Goal: Task Accomplishment & Management: Manage account settings

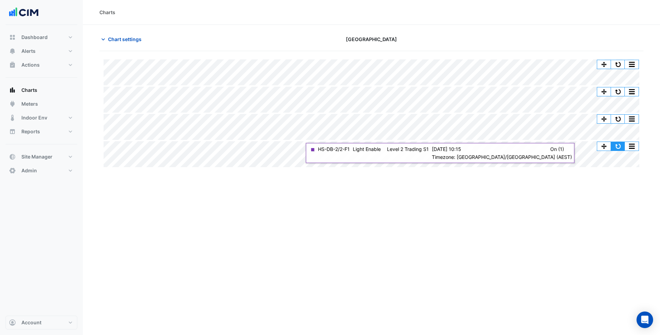
click at [527, 144] on button "button" at bounding box center [618, 146] width 14 height 9
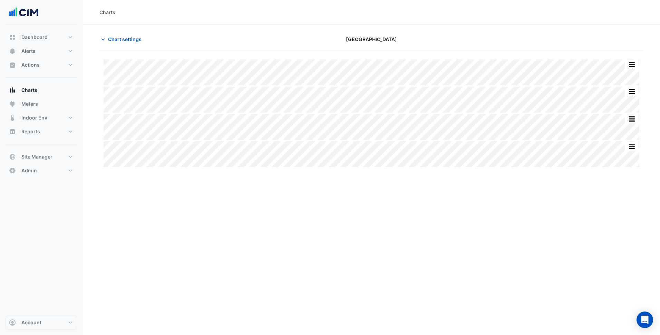
click at [190, 193] on div "Charts Chart settings Greensborough Plaza Split All Split None Print Save as JP…" at bounding box center [371, 167] width 577 height 335
click at [118, 40] on span "Chart settings" at bounding box center [124, 39] width 33 height 7
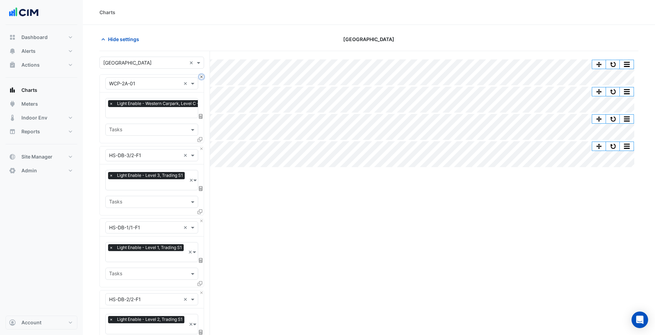
click at [201, 76] on button "Close" at bounding box center [201, 77] width 4 height 4
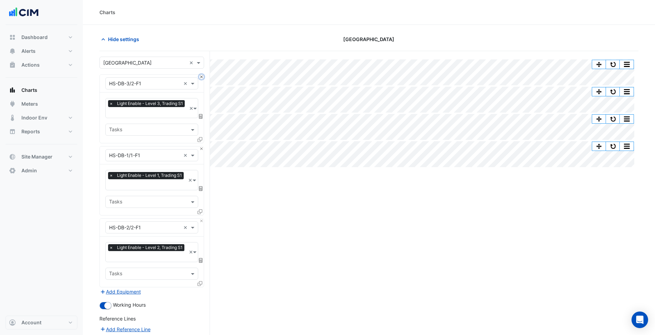
click at [203, 78] on button "Close" at bounding box center [201, 77] width 4 height 4
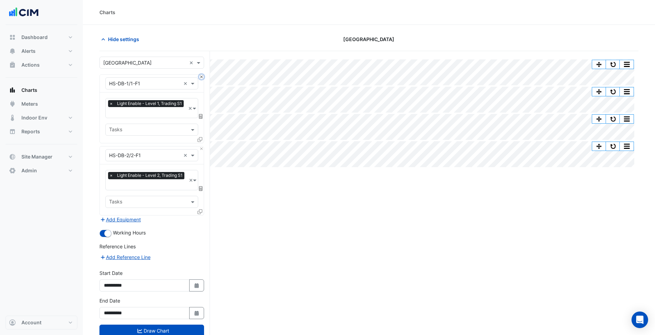
click at [203, 78] on button "Close" at bounding box center [201, 77] width 4 height 4
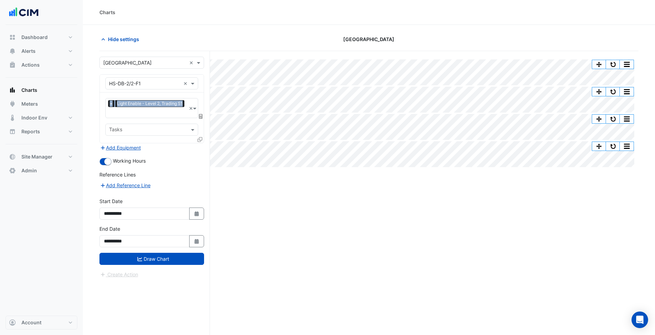
click at [203, 78] on div "Equipment × HS-DB-2/2-F1 ×" at bounding box center [152, 84] width 104 height 18
drag, startPoint x: 203, startPoint y: 78, endPoint x: 161, endPoint y: 81, distance: 41.2
click at [161, 81] on input "text" at bounding box center [144, 83] width 71 height 7
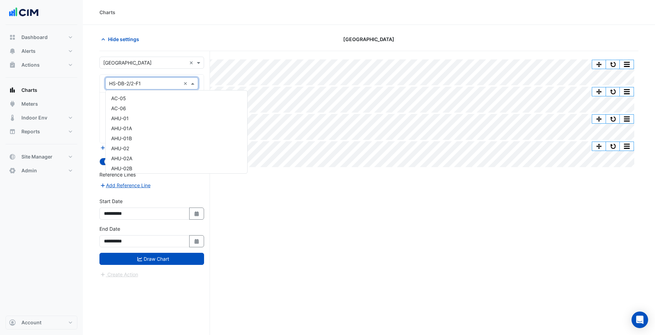
scroll to position [1784, 0]
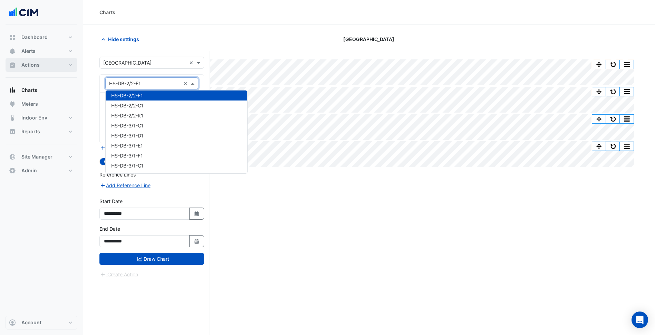
click at [62, 69] on button "Actions" at bounding box center [42, 65] width 72 height 14
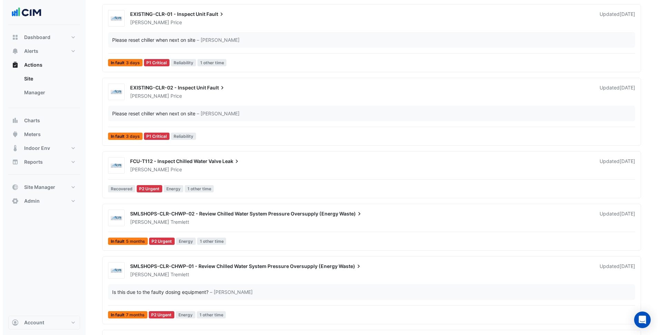
scroll to position [136, 0]
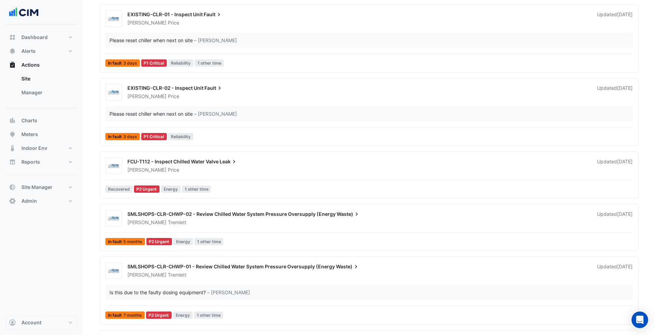
click at [240, 217] on div "SMLSHOPS-CLR-CHWP-02 - Review Chilled Water System Pressure Oversupply (Energy …" at bounding box center [357, 214] width 461 height 8
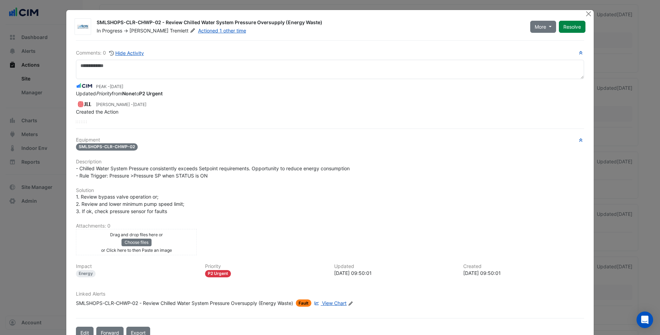
click at [170, 32] on span "Tremlett" at bounding box center [183, 30] width 27 height 7
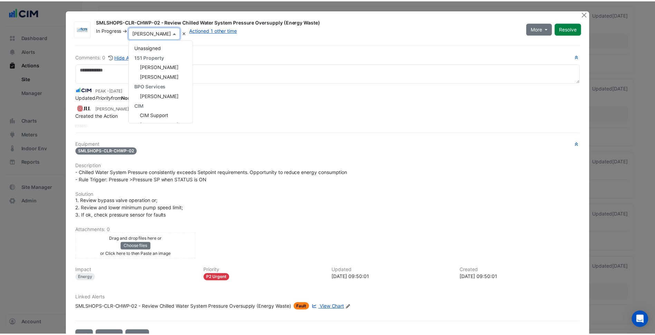
scroll to position [87, 0]
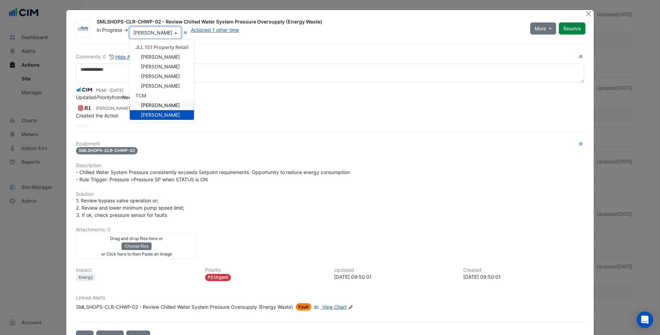
click at [258, 164] on h6 "Description" at bounding box center [330, 166] width 508 height 6
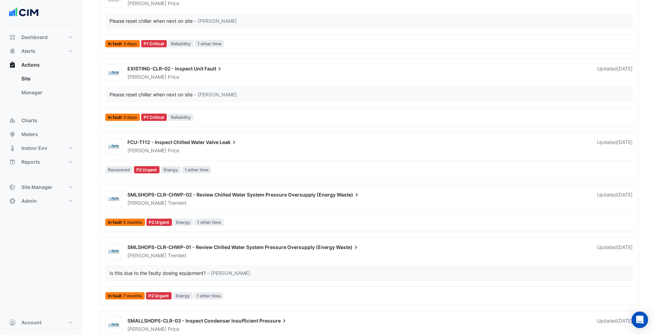
scroll to position [155, 0]
click at [274, 207] on div "SMLSHOPS-CLR-CHWP-02 - Review Chilled Water System Pressure Oversupply (Energy …" at bounding box center [368, 209] width 532 height 38
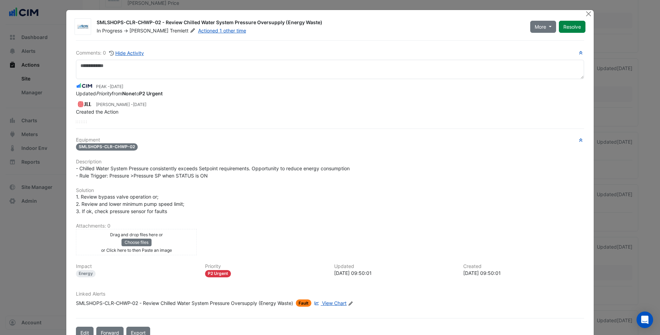
click at [266, 202] on div "1. Review bypass valve operation or; 2. Review and lower minimum pump speed lim…" at bounding box center [330, 204] width 508 height 22
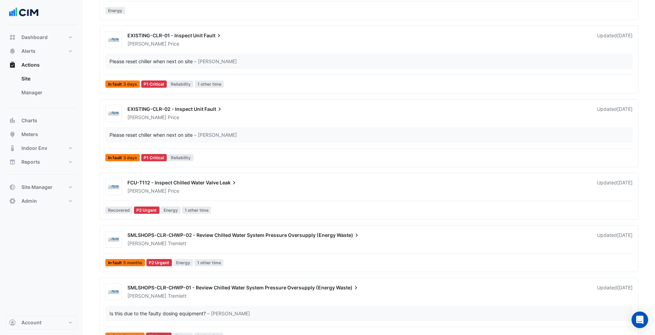
scroll to position [114, 0]
click at [62, 94] on link "Manager" at bounding box center [46, 93] width 61 height 14
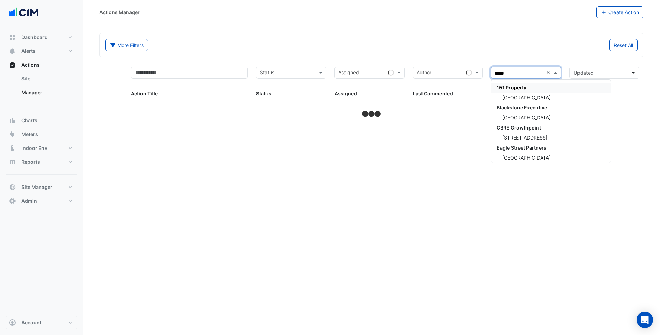
type input "******"
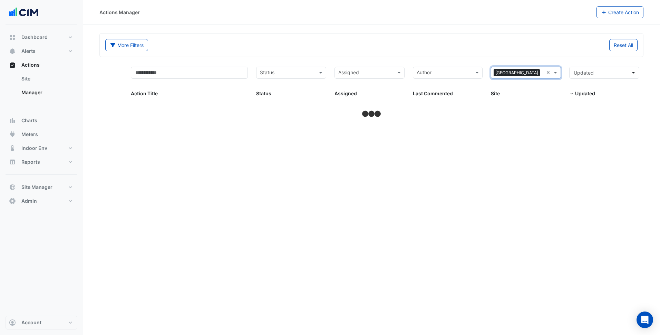
click at [309, 36] on div "More Filters Reset All" at bounding box center [371, 44] width 543 height 23
click at [201, 77] on input "text" at bounding box center [189, 73] width 117 height 12
click at [297, 68] on div "Status" at bounding box center [285, 72] width 58 height 11
select select "***"
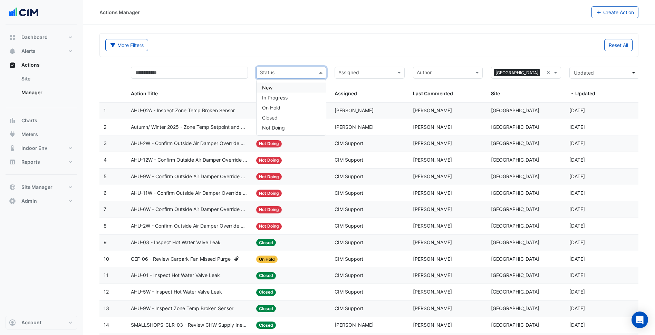
click at [355, 71] on input "text" at bounding box center [365, 73] width 55 height 8
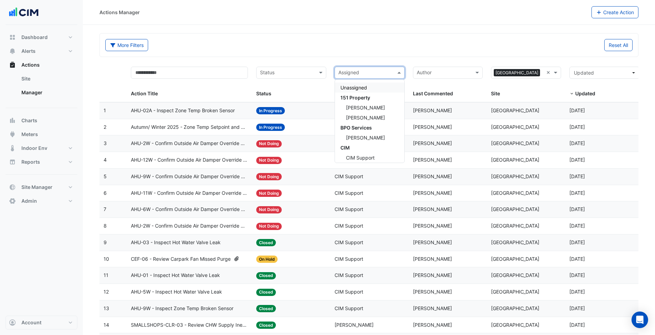
click at [308, 74] on input "text" at bounding box center [287, 73] width 55 height 8
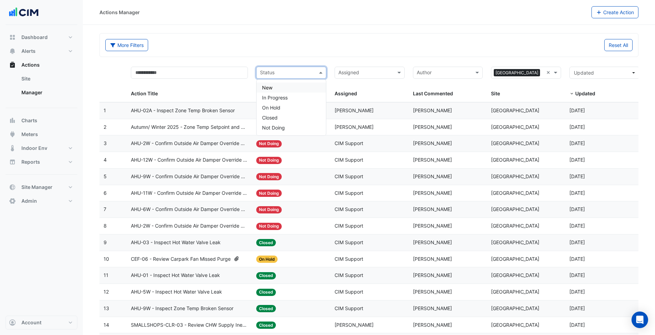
click at [297, 87] on div "New" at bounding box center [290, 87] width 69 height 10
click at [300, 73] on input "text" at bounding box center [291, 73] width 35 height 8
click at [291, 99] on div "In Progress" at bounding box center [290, 97] width 69 height 10
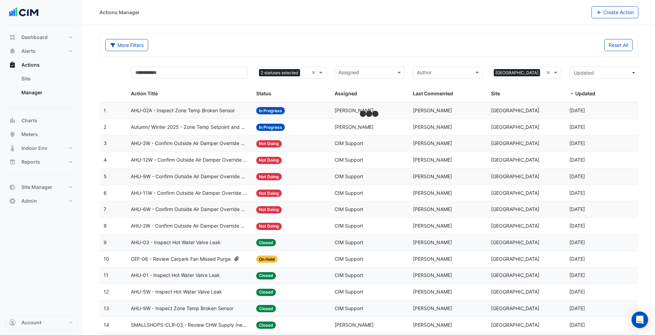
click at [320, 51] on div "More Filters Reset All" at bounding box center [368, 46] width 535 height 15
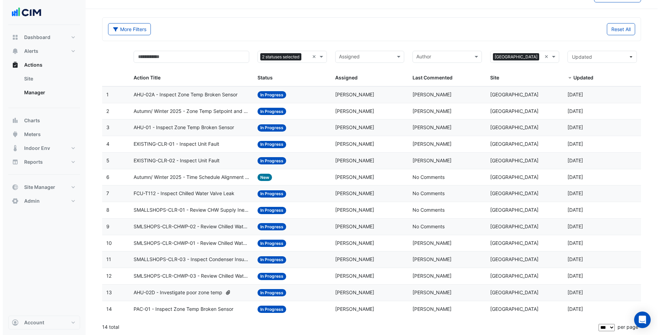
scroll to position [17, 0]
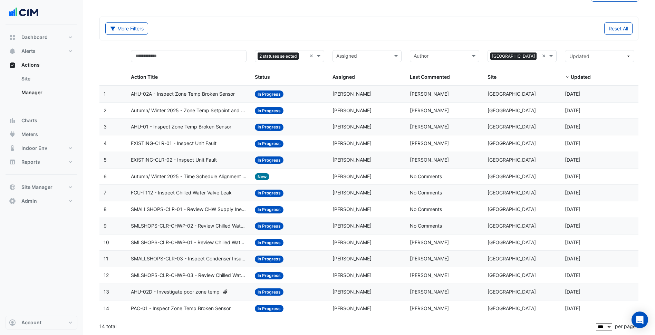
click at [363, 98] on datatable-body-cell "Assigned: Prem Satkunarajah" at bounding box center [367, 94] width 78 height 16
click at [334, 260] on datatable-body-cell "Assigned: Prem Satkunarajah" at bounding box center [367, 292] width 78 height 16
click at [360, 260] on span "Prem Satkunarajah" at bounding box center [351, 308] width 39 height 6
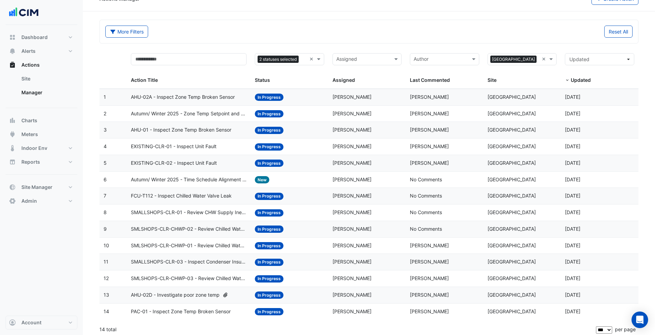
scroll to position [0, 0]
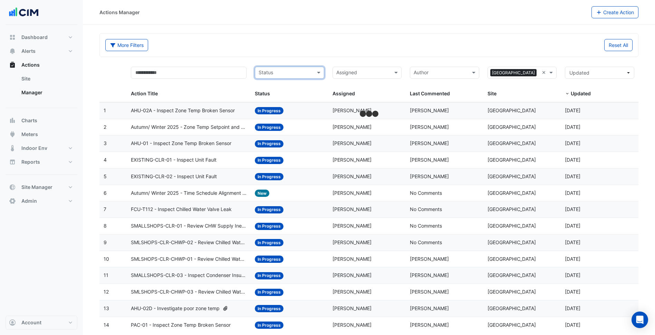
click at [315, 53] on div "More Filters Reset All" at bounding box center [368, 46] width 535 height 15
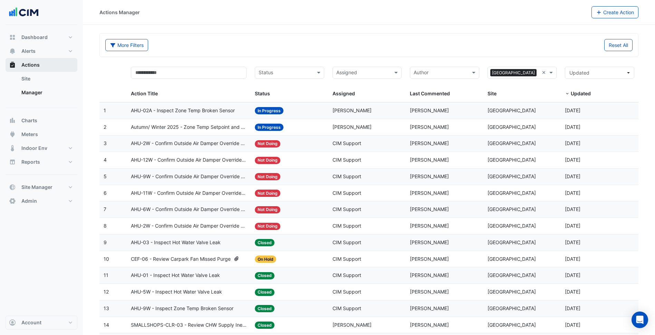
click at [35, 66] on span "Actions" at bounding box center [30, 64] width 18 height 7
click at [35, 93] on link "Manager" at bounding box center [46, 93] width 61 height 14
click at [289, 71] on input "text" at bounding box center [285, 73] width 54 height 8
click at [287, 89] on div "New" at bounding box center [289, 87] width 69 height 10
drag, startPoint x: 294, startPoint y: 72, endPoint x: 291, endPoint y: 78, distance: 6.3
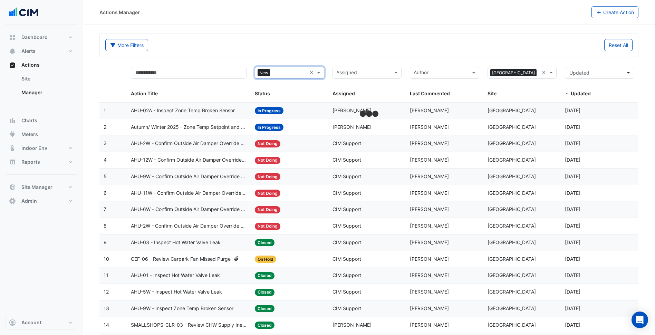
click at [293, 74] on input "text" at bounding box center [290, 73] width 34 height 8
click at [281, 95] on span "In Progress" at bounding box center [273, 98] width 26 height 6
click at [303, 56] on div "More Filters Reset All" at bounding box center [369, 44] width 538 height 23
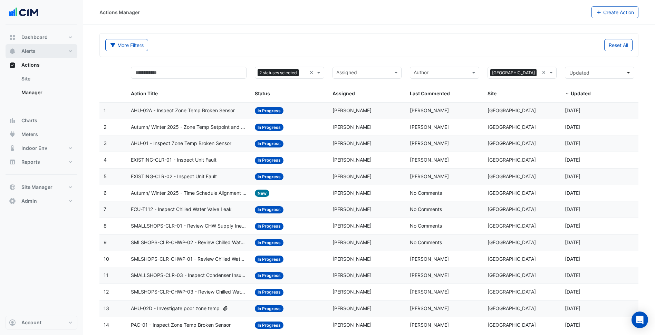
click at [65, 54] on button "Alerts" at bounding box center [42, 51] width 72 height 14
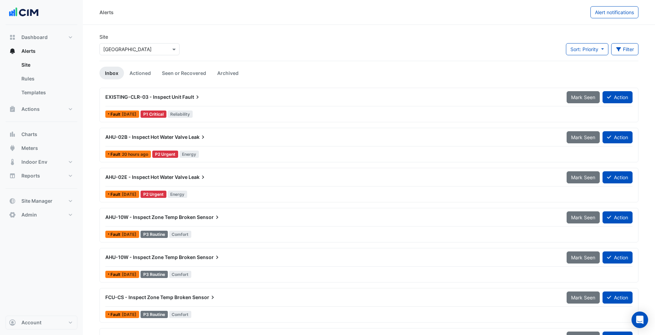
click at [153, 51] on input "text" at bounding box center [132, 49] width 59 height 7
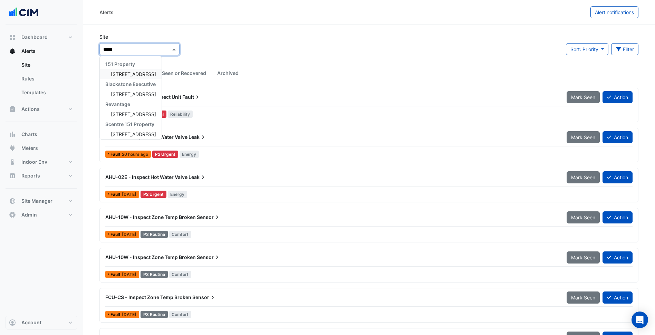
type input "******"
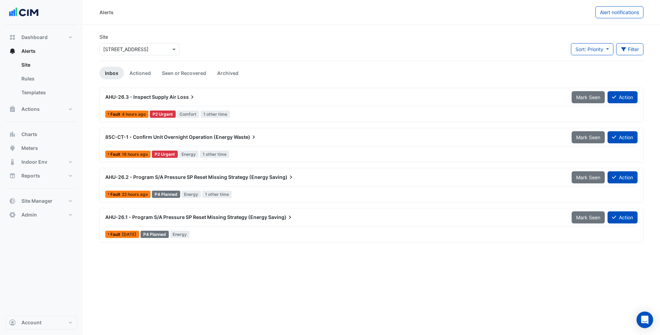
click at [268, 146] on div "85C-CT-1 - Confirm Unit Overnight Operation (Energy Waste) Mark Seen Action" at bounding box center [371, 139] width 532 height 16
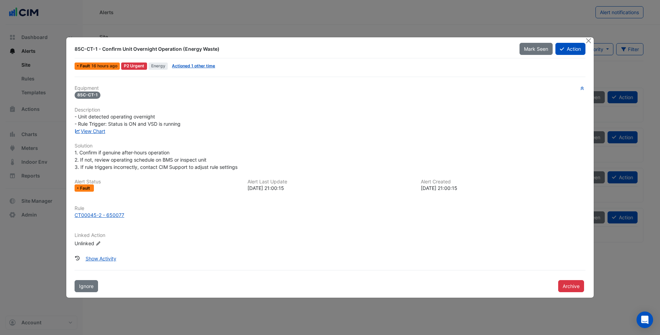
drag, startPoint x: 75, startPoint y: 50, endPoint x: 222, endPoint y: 50, distance: 146.6
click at [222, 50] on div "85C-CT-1 - Confirm Unit Overnight Operation (Energy Waste)" at bounding box center [293, 49] width 436 height 7
drag, startPoint x: 222, startPoint y: 50, endPoint x: 196, endPoint y: 46, distance: 26.1
copy div "85C-CT-1 - Confirm Unit Overnight Operation (Energy Waste)"
click at [272, 117] on div "- Unit detected operating overnight - Rule Trigger: Status is ON and VSD is run…" at bounding box center [330, 120] width 511 height 14
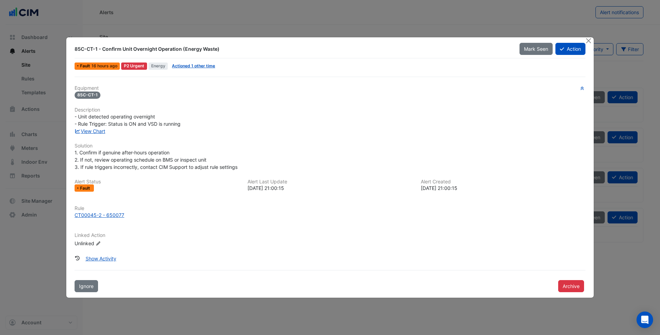
click at [279, 260] on div "Equipment 85C-CT-1 Description - Unit detected operating overnight - Rule Trigg…" at bounding box center [330, 185] width 516 height 216
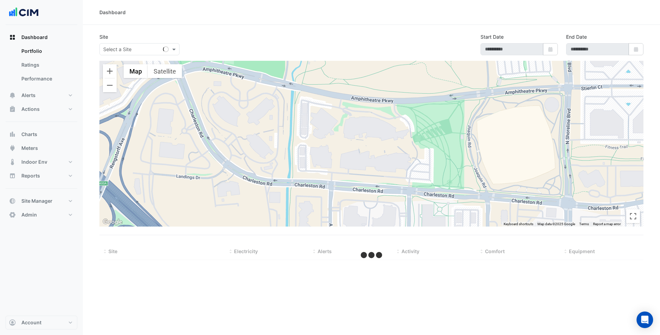
select select "***"
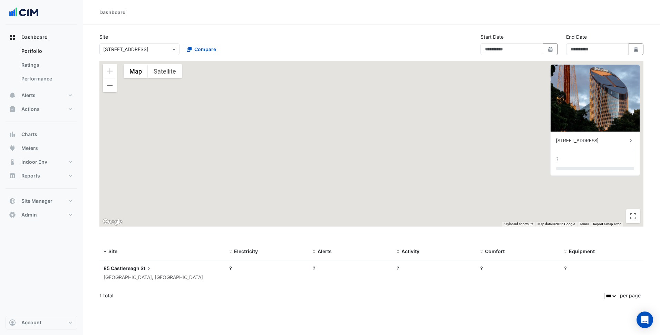
type input "**********"
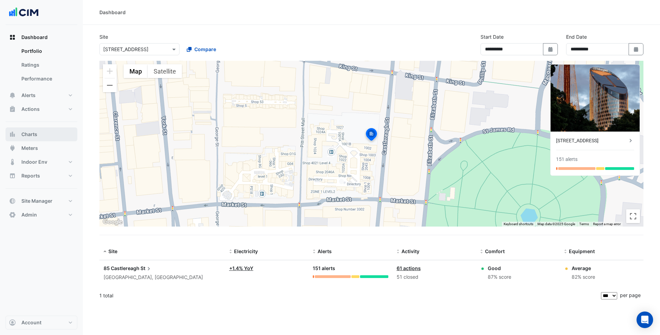
click at [53, 139] on button "Charts" at bounding box center [42, 134] width 72 height 14
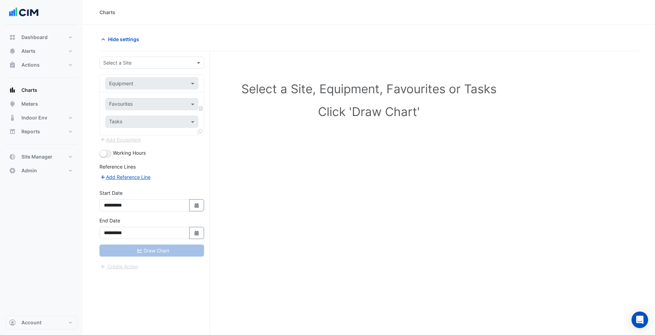
click at [157, 65] on input "text" at bounding box center [144, 62] width 83 height 7
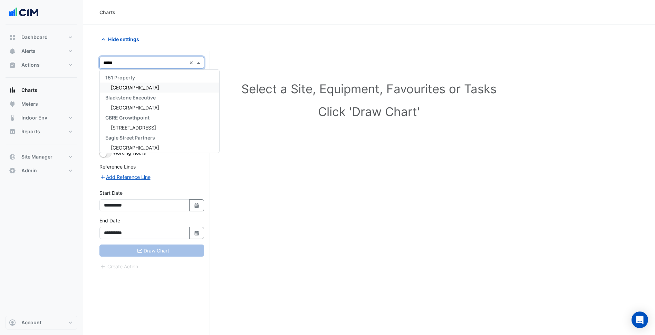
type input "******"
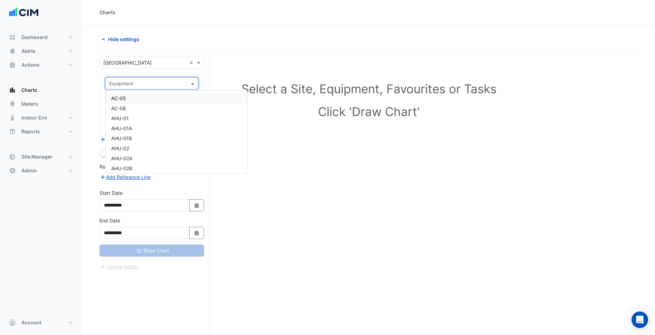
click at [150, 87] on div "Equipment" at bounding box center [146, 83] width 81 height 7
type input "*****"
click at [141, 125] on div "AHU-T1-VSD" at bounding box center [152, 127] width 92 height 10
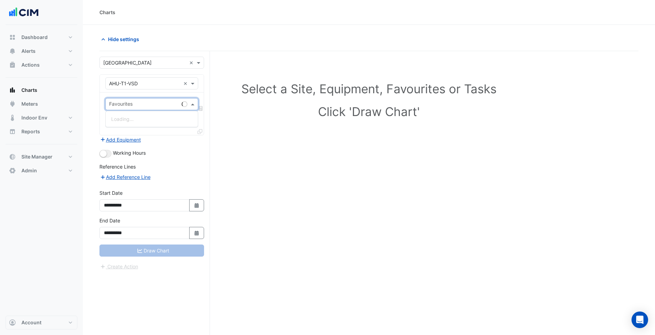
click at [139, 107] on input "text" at bounding box center [144, 104] width 70 height 7
type input "*****"
click at [151, 115] on div "VSD Operating Frequency - Plantroom, Plantroom" at bounding box center [168, 119] width 124 height 10
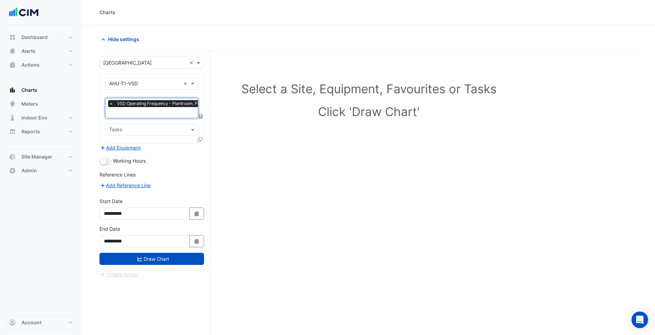
click at [199, 137] on icon at bounding box center [199, 139] width 5 height 5
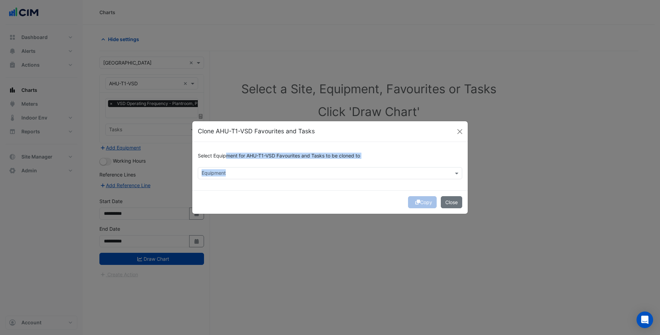
click at [226, 168] on div "Select Equipment for AHU-T1-VSD Favourites and Tasks to be cloned to Equipment" at bounding box center [329, 166] width 275 height 48
click at [228, 169] on div "Equipment" at bounding box center [324, 173] width 252 height 11
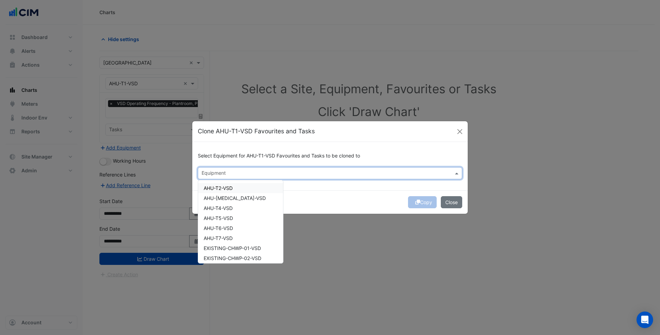
click at [240, 188] on div "AHU-T2-VSD" at bounding box center [240, 188] width 85 height 10
click at [235, 200] on div "AHU-[MEDICAL_DATA]-VSD" at bounding box center [240, 198] width 85 height 10
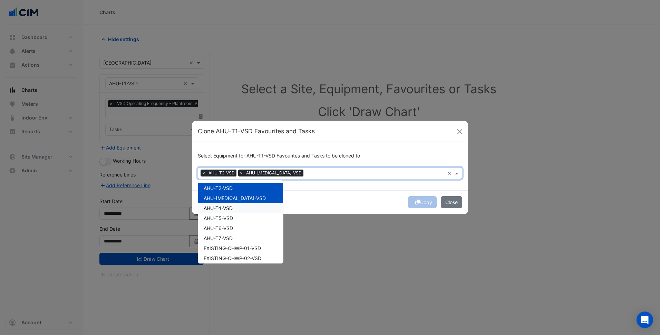
click at [234, 207] on div "AHU-T4-VSD" at bounding box center [240, 208] width 85 height 10
click at [233, 217] on span "AHU-T5-VSD" at bounding box center [218, 218] width 29 height 6
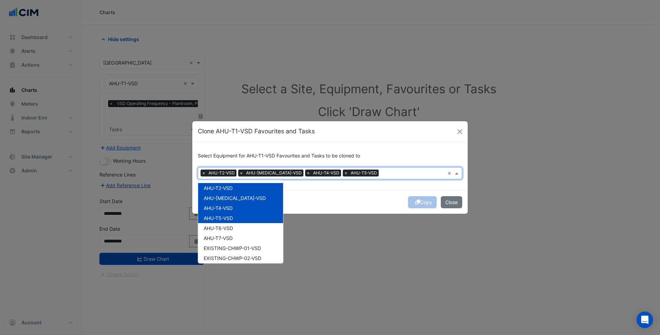
click at [232, 224] on div "AHU-T6-VSD" at bounding box center [240, 228] width 85 height 10
click at [230, 236] on span "AHU-T7-VSD" at bounding box center [218, 238] width 29 height 6
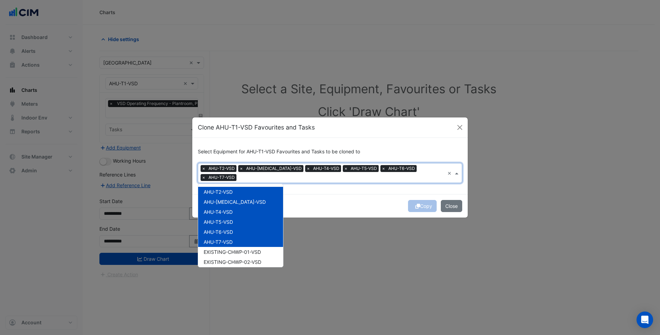
click at [345, 219] on ngb-modal-window "Clone AHU-T1-VSD Favourites and Tasks Select Equipment for AHU-T1-VSD Favourite…" at bounding box center [330, 167] width 660 height 335
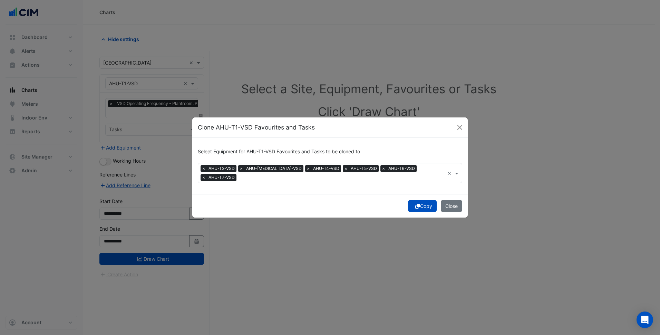
click at [418, 201] on button "Copy" at bounding box center [422, 206] width 29 height 12
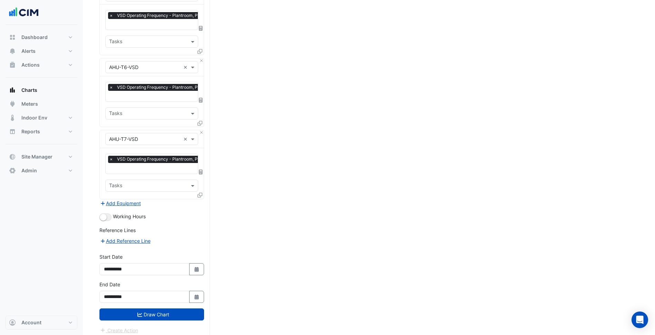
scroll to position [376, 0]
click at [197, 267] on icon "Select Date" at bounding box center [197, 269] width 6 height 5
select select "*"
select select "****"
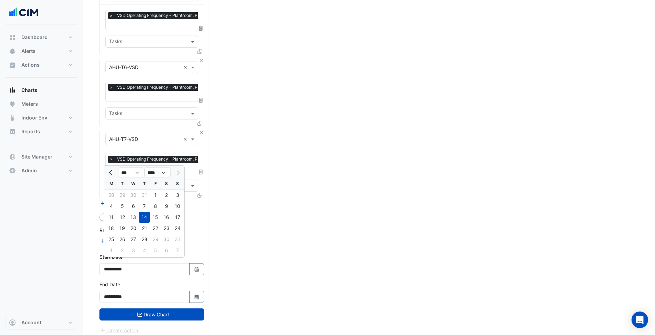
click at [111, 170] on span "Previous month" at bounding box center [111, 172] width 5 height 5
click at [111, 171] on span "Previous month" at bounding box center [111, 172] width 5 height 5
select select "*"
click at [175, 194] on div "1" at bounding box center [177, 194] width 11 height 11
type input "**********"
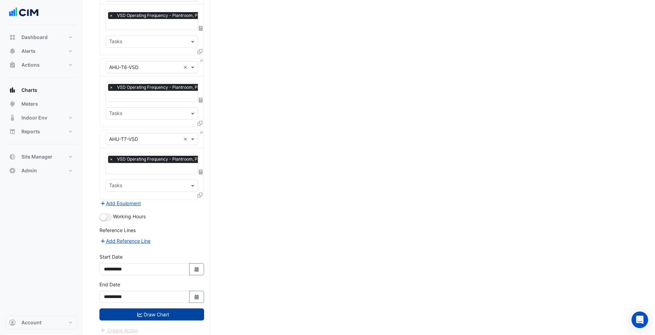
click at [184, 310] on button "Draw Chart" at bounding box center [151, 314] width 105 height 12
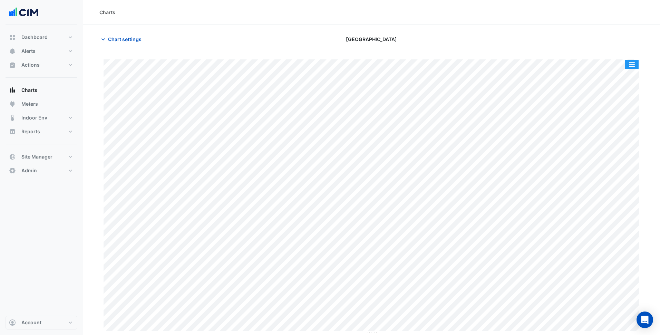
click at [632, 62] on button "button" at bounding box center [632, 64] width 14 height 9
click at [623, 50] on div "Chart settings Greensborough Plaza" at bounding box center [371, 42] width 544 height 18
click at [634, 66] on button "button" at bounding box center [632, 64] width 14 height 9
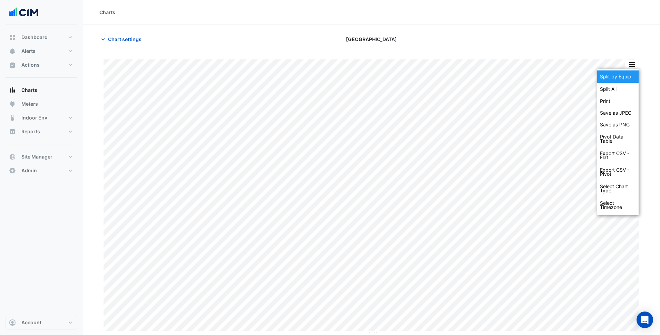
click at [626, 73] on div "Split by Equip" at bounding box center [617, 76] width 41 height 12
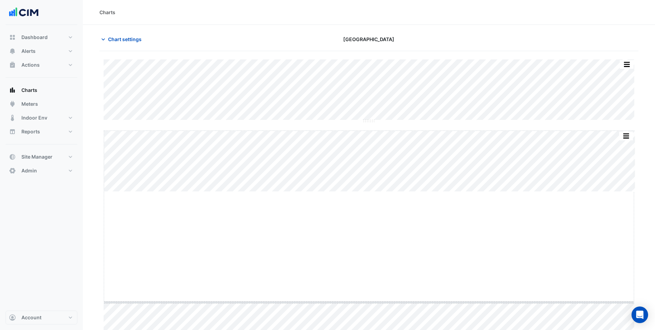
drag, startPoint x: 368, startPoint y: 191, endPoint x: 356, endPoint y: 303, distance: 112.5
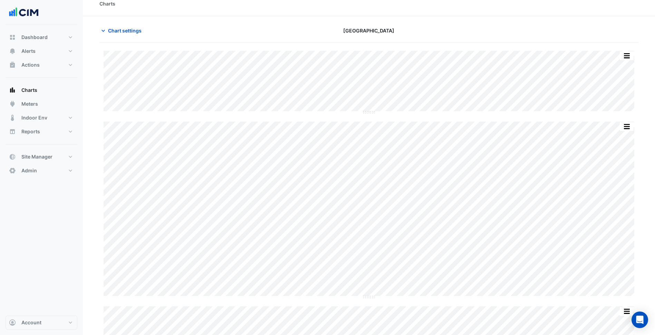
scroll to position [9, 0]
click at [612, 124] on button "button" at bounding box center [613, 126] width 14 height 9
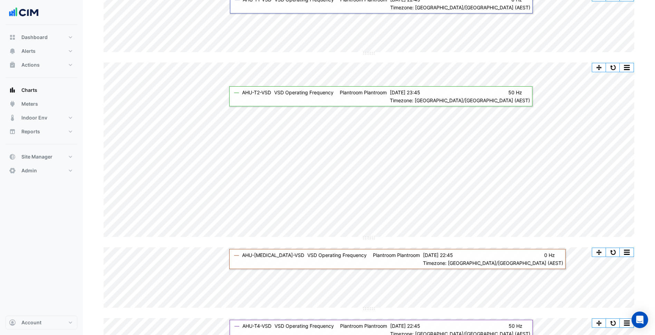
scroll to position [68, 0]
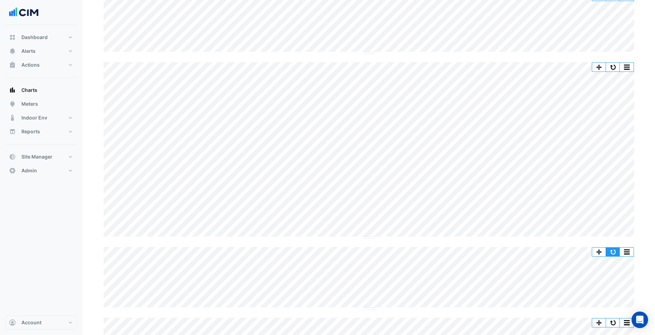
click at [618, 249] on button "button" at bounding box center [613, 251] width 14 height 9
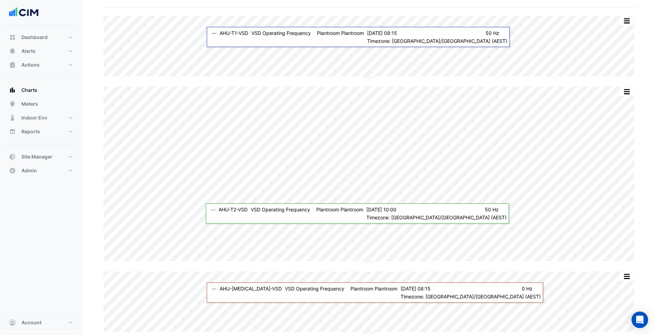
scroll to position [0, 0]
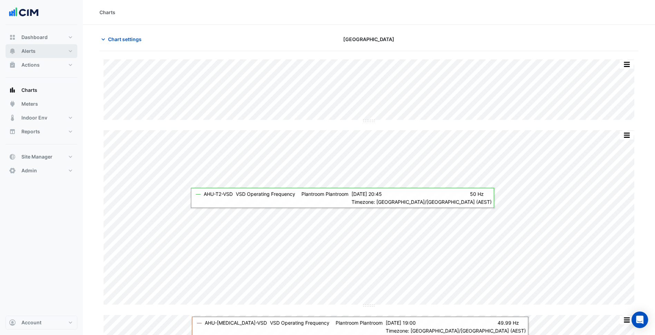
click at [65, 54] on button "Alerts" at bounding box center [42, 51] width 72 height 14
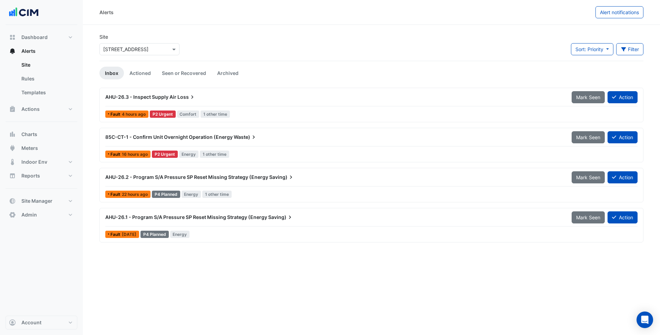
click at [169, 54] on div "Site Select a Site × 85 Castlereagh St" at bounding box center [139, 47] width 88 height 28
click at [165, 51] on div at bounding box center [139, 49] width 79 height 8
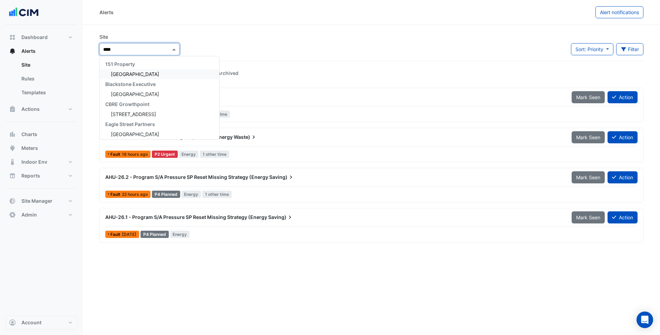
type input "*****"
click at [159, 70] on div "[GEOGRAPHIC_DATA]" at bounding box center [159, 74] width 119 height 10
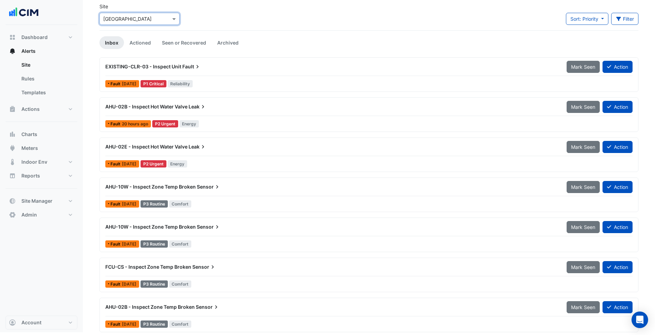
scroll to position [33, 0]
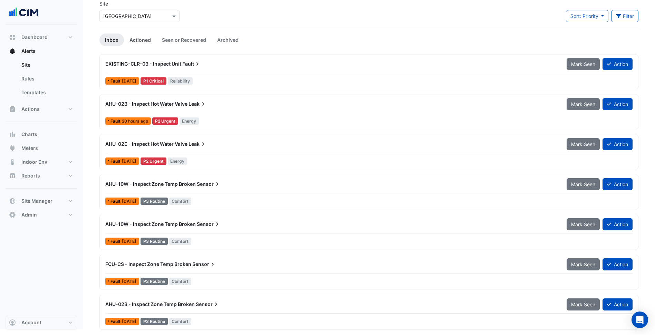
click at [149, 39] on link "Actioned" at bounding box center [140, 39] width 32 height 13
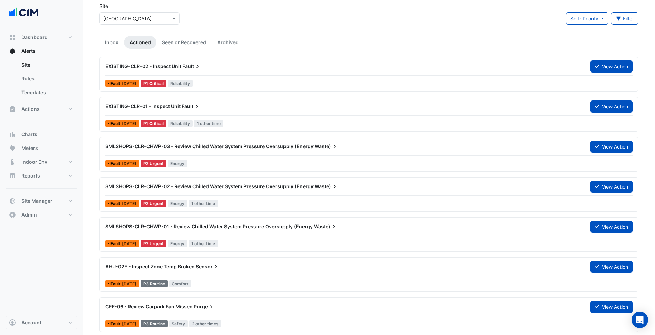
scroll to position [0, 0]
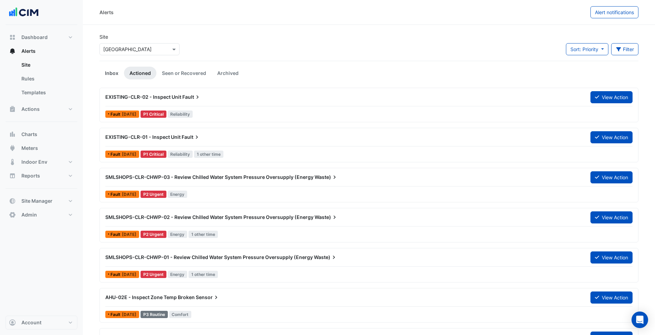
click at [117, 72] on link "Inbox" at bounding box center [111, 73] width 24 height 13
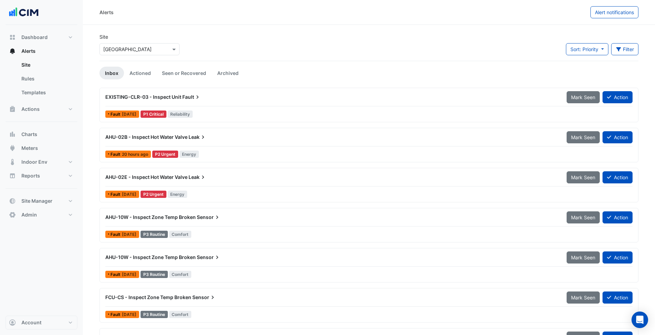
click at [214, 178] on div "AHU-02E - Inspect Hot Water Valve Leak" at bounding box center [331, 177] width 453 height 7
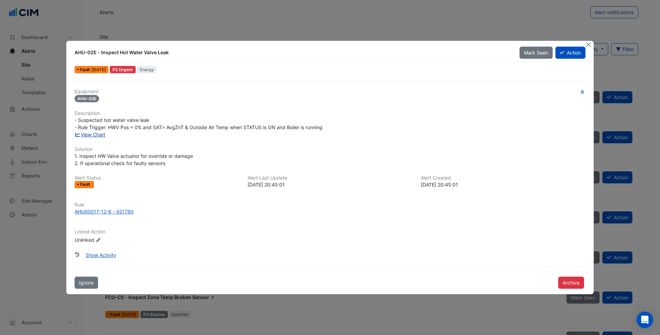
click at [99, 135] on link "View Chart" at bounding box center [90, 134] width 31 height 6
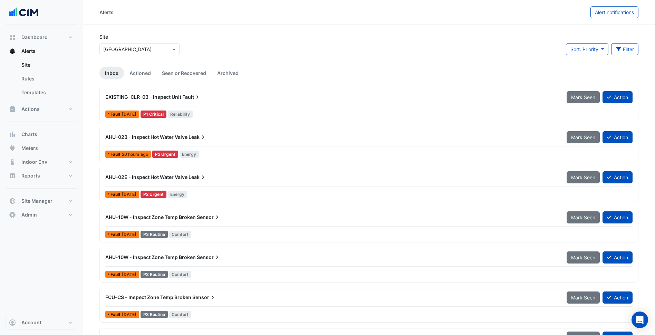
click at [189, 141] on div "AHU-02B - Inspect Hot Water Valve Leak" at bounding box center [331, 137] width 461 height 12
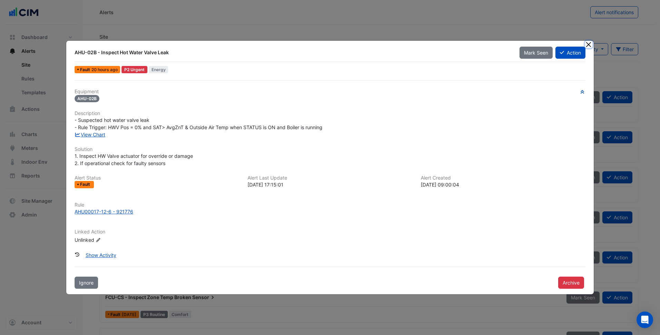
click at [587, 43] on button "Close" at bounding box center [588, 44] width 7 height 7
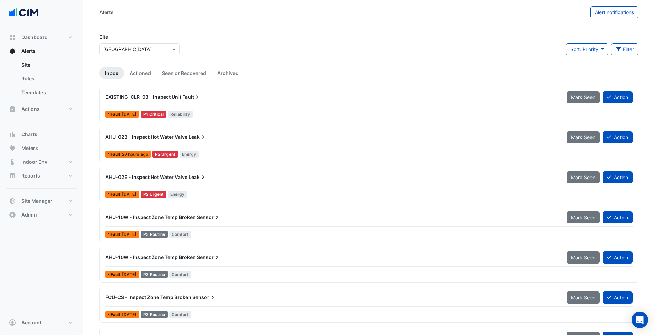
click at [136, 137] on span "AHU-02B - Inspect Hot Water Valve" at bounding box center [146, 137] width 82 height 6
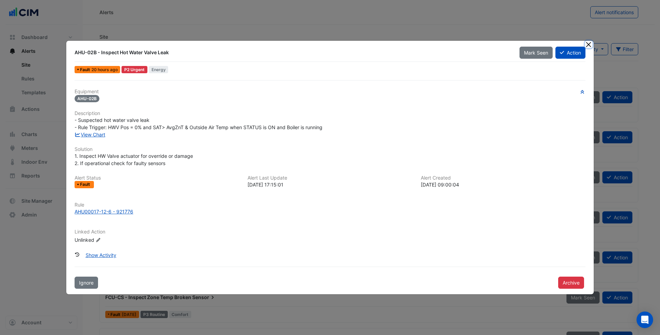
click at [587, 46] on button "Close" at bounding box center [588, 44] width 7 height 7
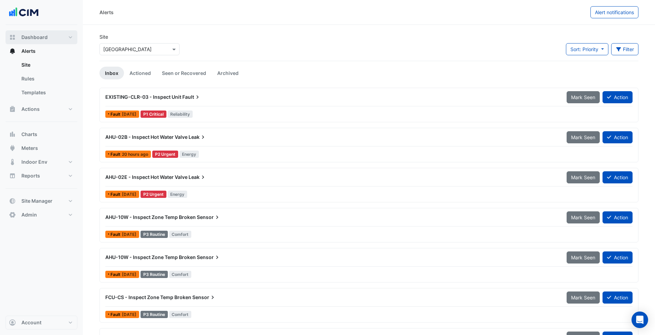
click at [52, 43] on button "Dashboard" at bounding box center [42, 37] width 72 height 14
select select "***"
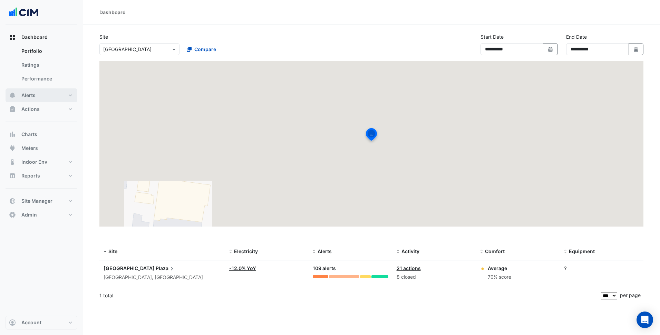
click at [56, 91] on button "Alerts" at bounding box center [42, 95] width 72 height 14
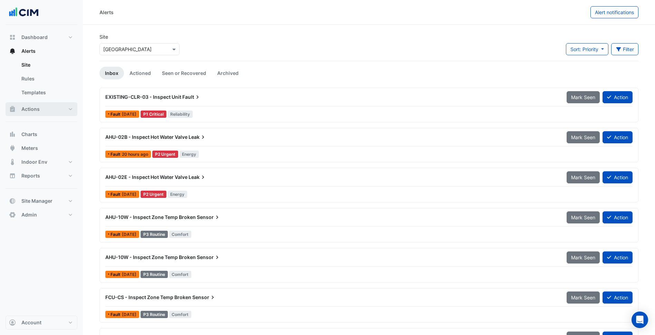
click at [57, 112] on button "Actions" at bounding box center [42, 109] width 72 height 14
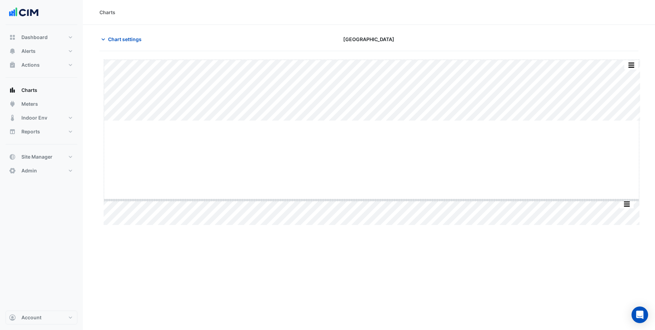
drag, startPoint x: 370, startPoint y: 120, endPoint x: 358, endPoint y: 200, distance: 81.0
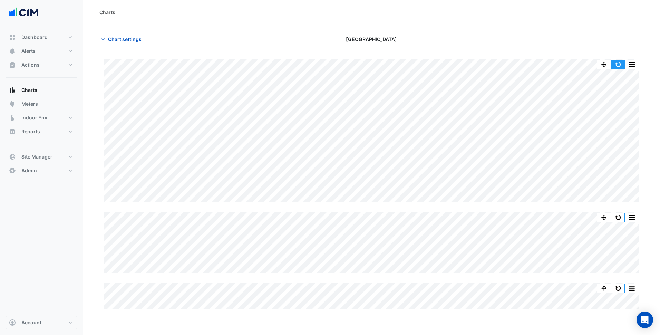
click at [619, 65] on button "button" at bounding box center [618, 64] width 14 height 9
click at [616, 62] on button "button" at bounding box center [618, 64] width 14 height 9
click at [117, 42] on span "Chart settings" at bounding box center [124, 39] width 33 height 7
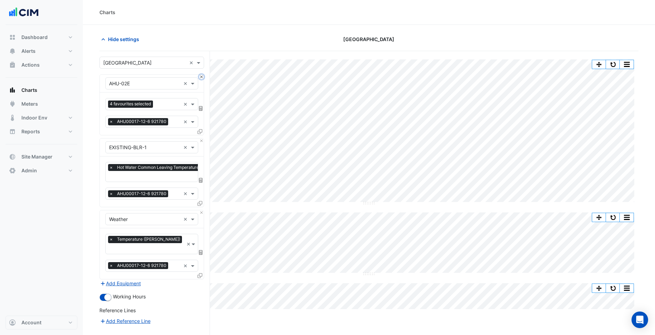
click at [201, 77] on button "Close" at bounding box center [201, 77] width 4 height 4
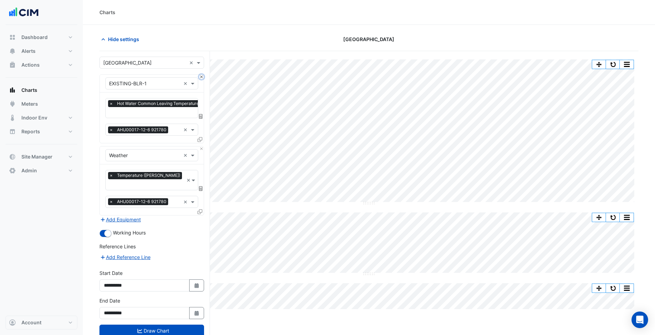
click at [201, 77] on button "Close" at bounding box center [201, 77] width 4 height 4
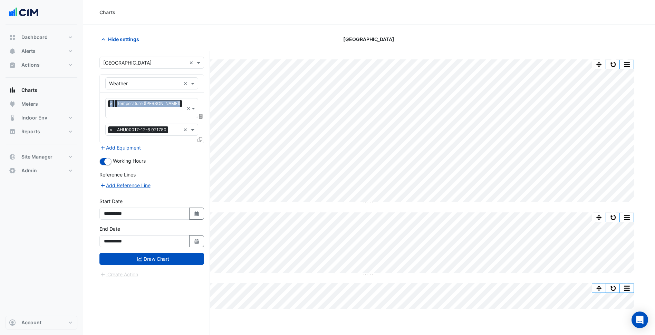
click at [201, 77] on div "Equipment × Weather ×" at bounding box center [152, 84] width 104 height 18
drag, startPoint x: 201, startPoint y: 77, endPoint x: 166, endPoint y: 87, distance: 36.3
click at [166, 87] on div "Equipment × Weather ×" at bounding box center [151, 83] width 93 height 12
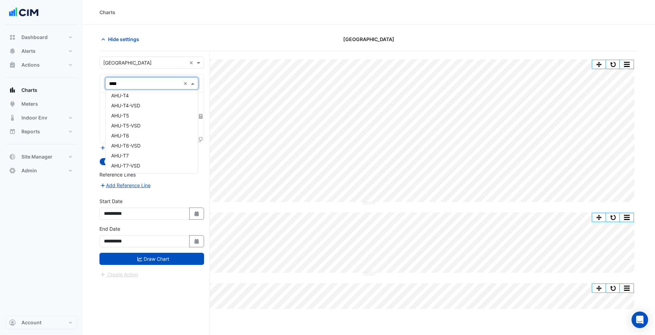
type input "*****"
click at [145, 107] on div "AHU-T1-VSD" at bounding box center [152, 105] width 92 height 10
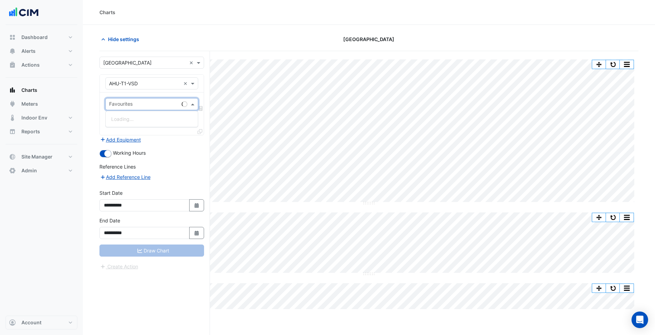
click at [149, 103] on input "text" at bounding box center [144, 104] width 70 height 7
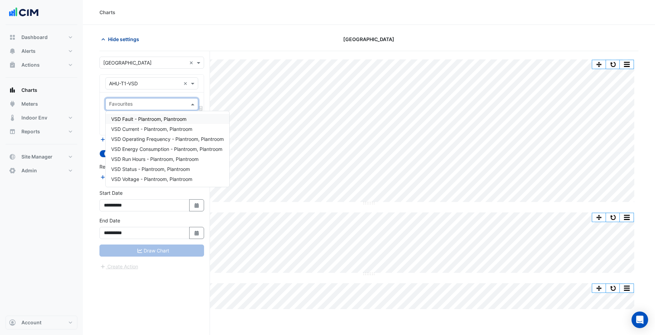
click at [134, 35] on button "Hide settings" at bounding box center [121, 39] width 44 height 12
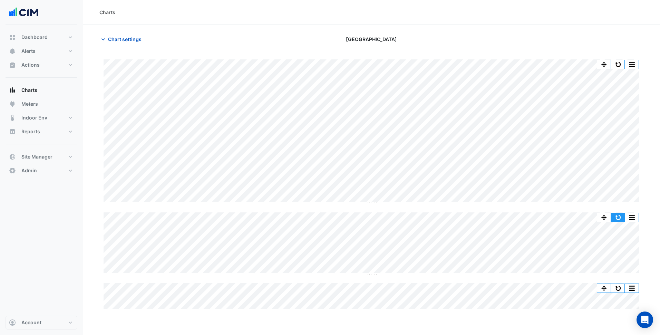
click at [614, 216] on button "button" at bounding box center [618, 217] width 14 height 9
click at [129, 40] on span "Chart settings" at bounding box center [124, 39] width 33 height 7
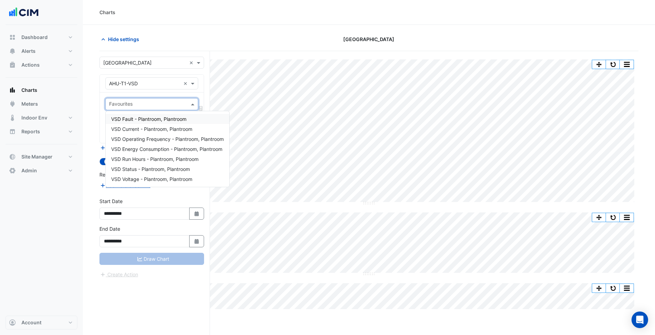
click at [150, 109] on div at bounding box center [147, 104] width 78 height 9
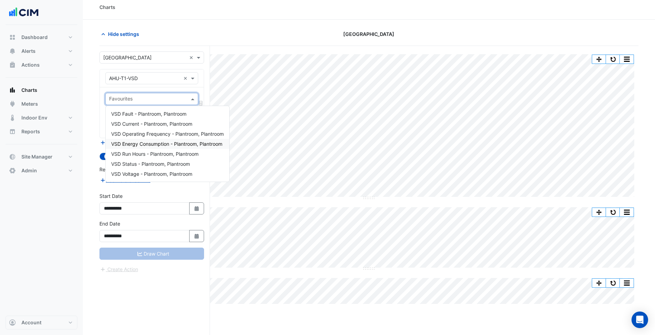
scroll to position [6, 0]
click at [156, 136] on div "VSD Operating Frequency - Plantroom, Plantroom" at bounding box center [168, 133] width 124 height 10
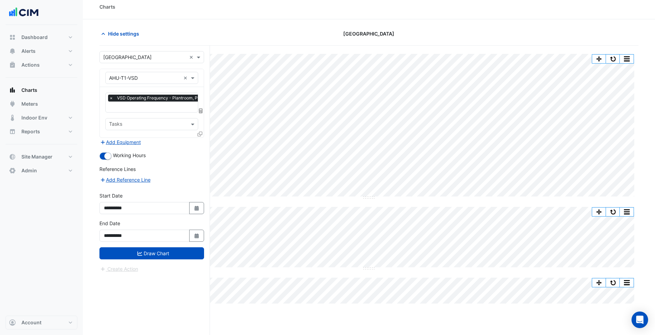
click at [199, 133] on icon at bounding box center [199, 133] width 5 height 5
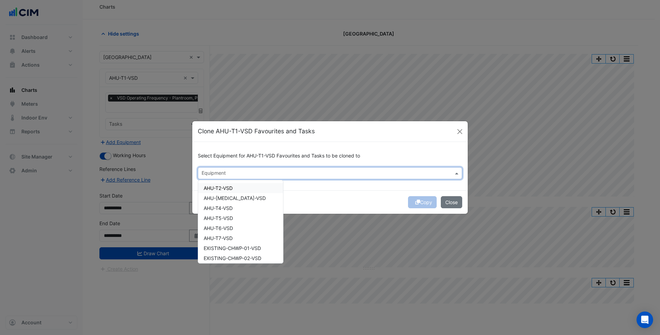
click at [226, 177] on input "text" at bounding box center [325, 173] width 249 height 7
click at [227, 187] on span "AHU-T2-VSD" at bounding box center [218, 188] width 29 height 6
click at [228, 194] on div "AHU-[MEDICAL_DATA]-VSD" at bounding box center [240, 198] width 85 height 10
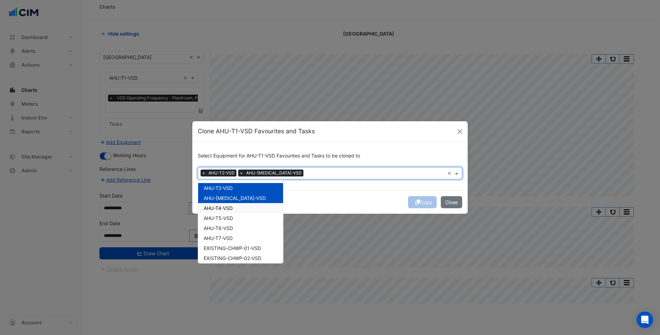
click at [229, 204] on div "AHU-T4-VSD" at bounding box center [240, 208] width 85 height 10
click at [229, 216] on span "AHU-T5-VSD" at bounding box center [218, 218] width 29 height 6
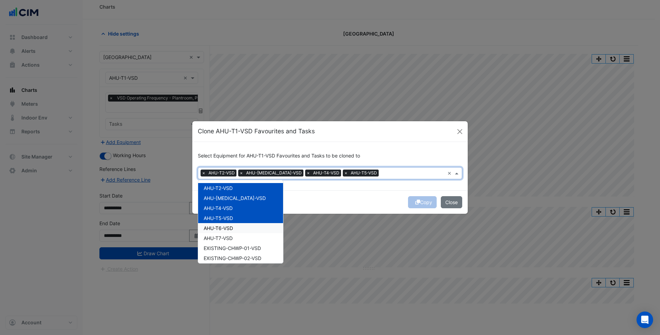
click at [229, 224] on div "AHU-T6-VSD" at bounding box center [240, 228] width 85 height 10
click at [229, 233] on div "AHU-T7-VSD" at bounding box center [240, 238] width 85 height 10
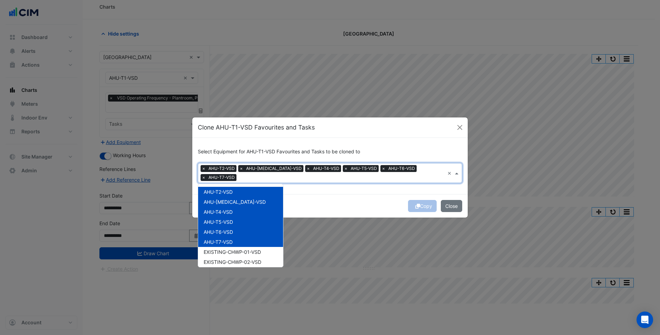
click at [327, 207] on div "Copy Close" at bounding box center [329, 205] width 275 height 23
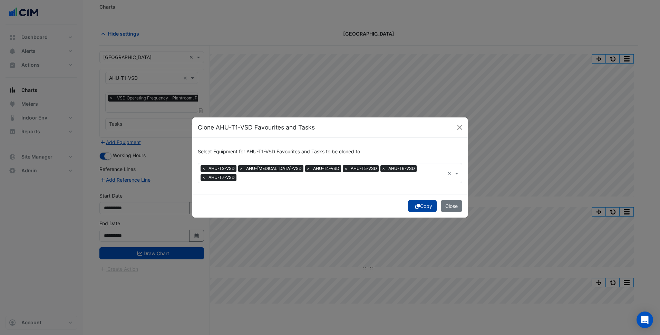
click at [420, 203] on button "Copy" at bounding box center [422, 206] width 29 height 12
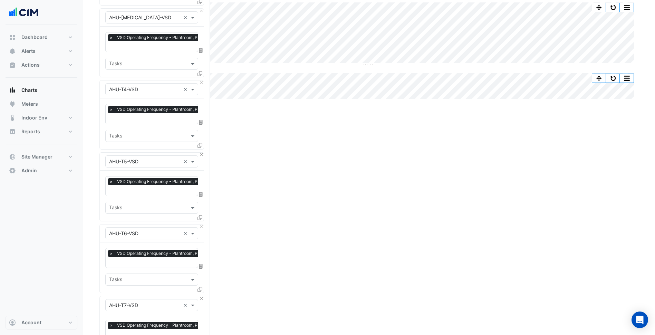
scroll to position [376, 0]
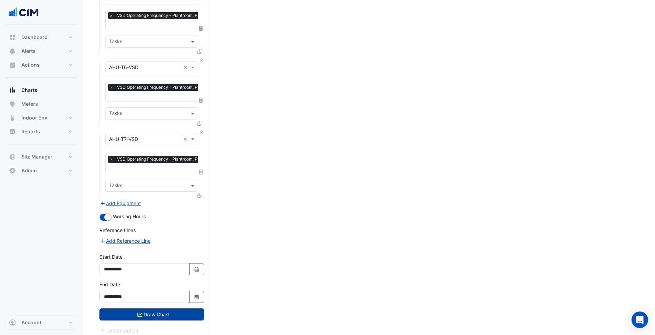
click at [170, 308] on button "Draw Chart" at bounding box center [151, 314] width 105 height 12
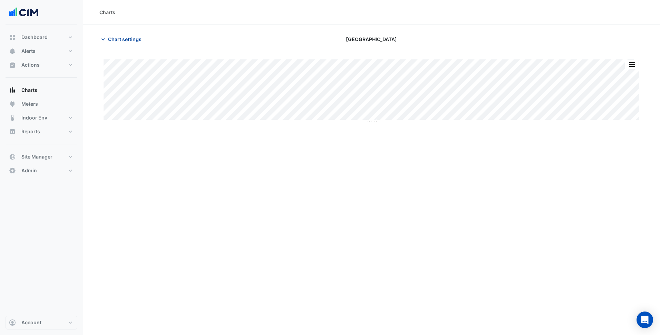
click at [128, 33] on button "Chart settings" at bounding box center [122, 39] width 47 height 12
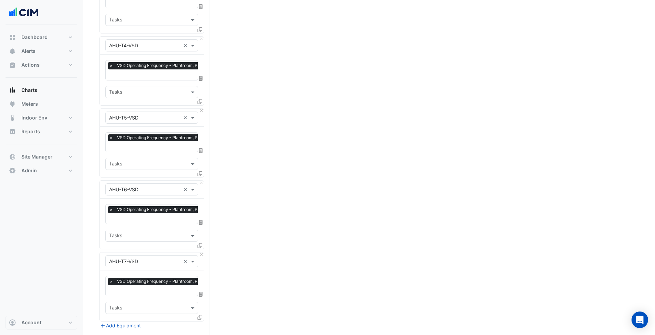
scroll to position [376, 0]
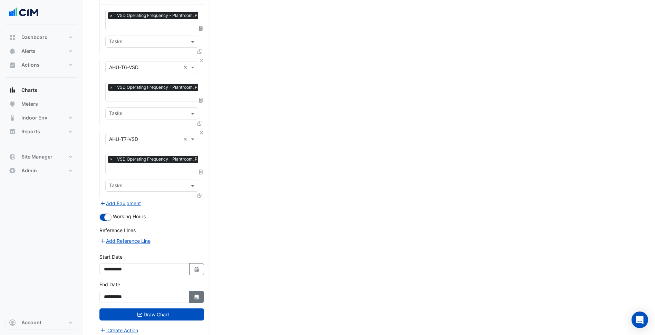
click at [198, 294] on icon "button" at bounding box center [196, 296] width 4 height 5
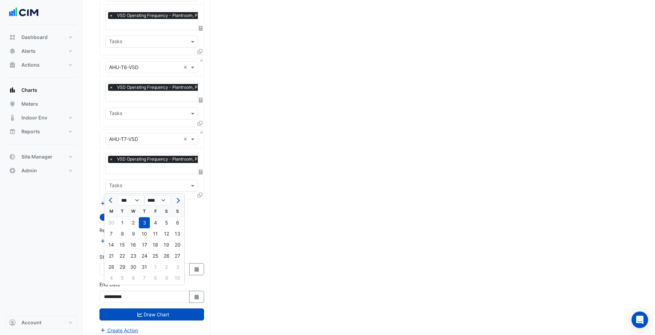
click at [178, 202] on button "Next month" at bounding box center [177, 200] width 8 height 11
select select "*"
click at [177, 267] on div "31" at bounding box center [177, 266] width 11 height 11
type input "**********"
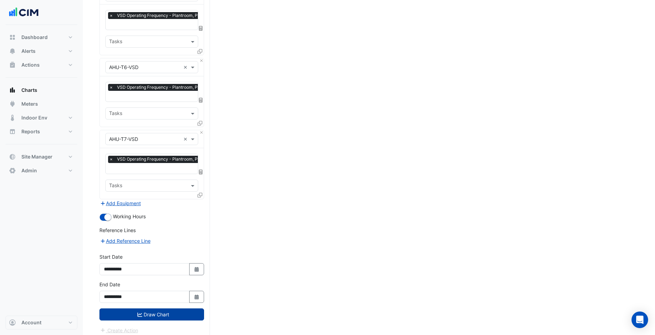
click at [179, 308] on button "Draw Chart" at bounding box center [151, 314] width 105 height 12
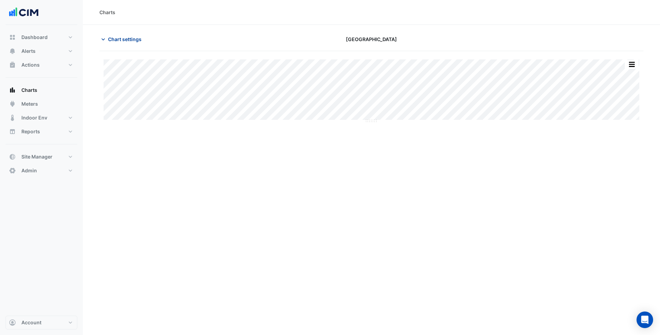
click at [126, 35] on button "Chart settings" at bounding box center [122, 39] width 47 height 12
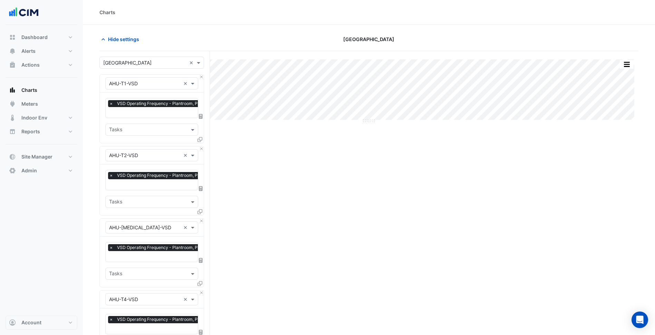
click at [153, 112] on input "text" at bounding box center [163, 112] width 109 height 7
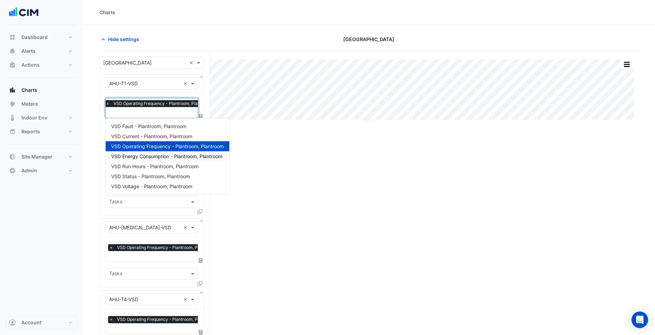
click at [163, 154] on span "VSD Energy Consumption - Plantroom, Plantroom" at bounding box center [166, 156] width 111 height 6
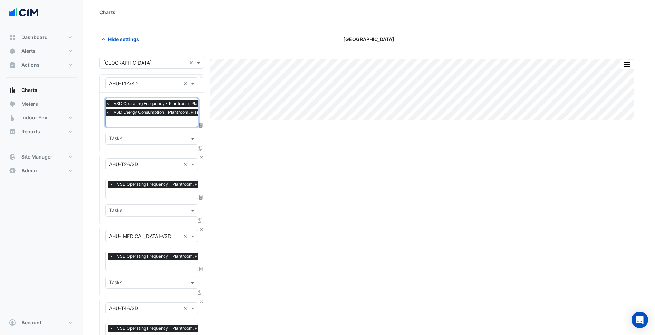
click at [146, 189] on div "Favourites × VSD Operating Frequency - Plantroom, Plantroom" at bounding box center [162, 188] width 113 height 19
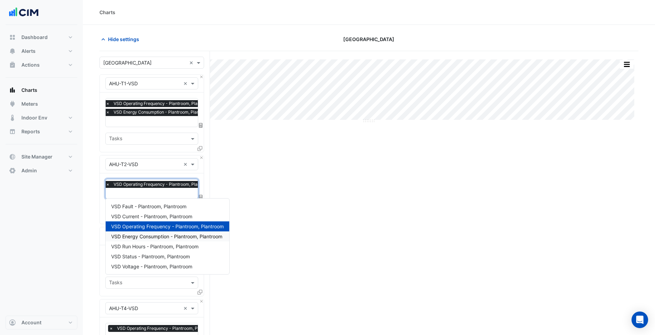
click at [156, 235] on span "VSD Energy Consumption - Plantroom, Plantroom" at bounding box center [166, 236] width 111 height 6
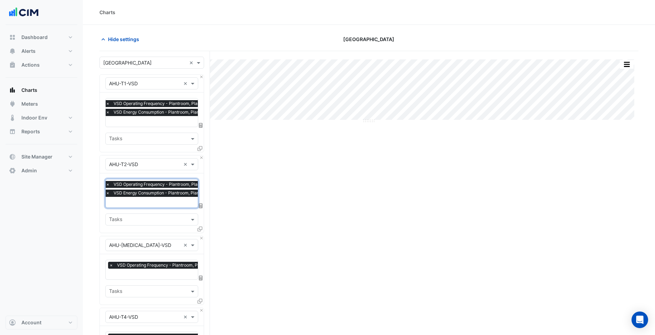
click at [107, 115] on span "×" at bounding box center [108, 112] width 6 height 7
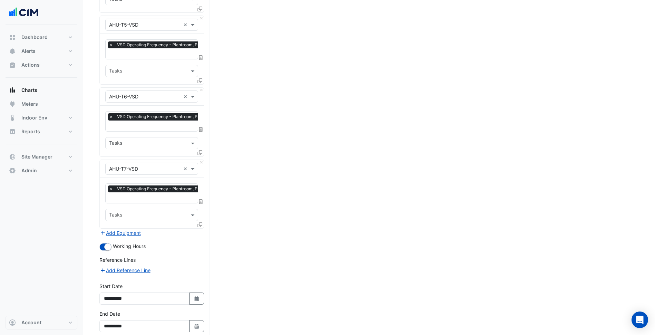
scroll to position [384, 0]
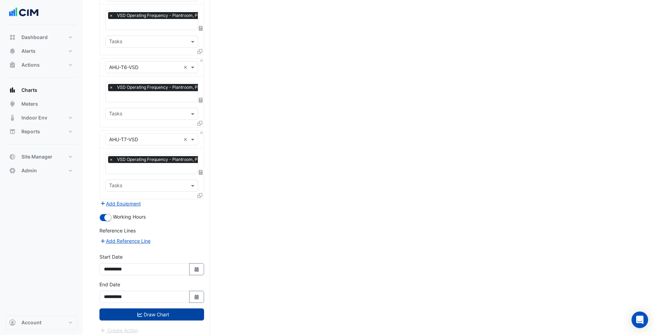
click at [148, 308] on button "Draw Chart" at bounding box center [151, 314] width 105 height 12
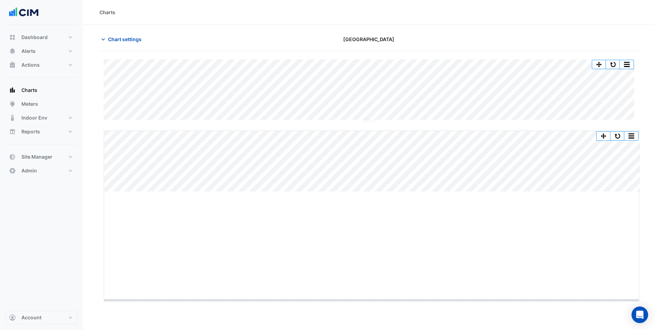
drag, startPoint x: 370, startPoint y: 192, endPoint x: 360, endPoint y: 300, distance: 108.8
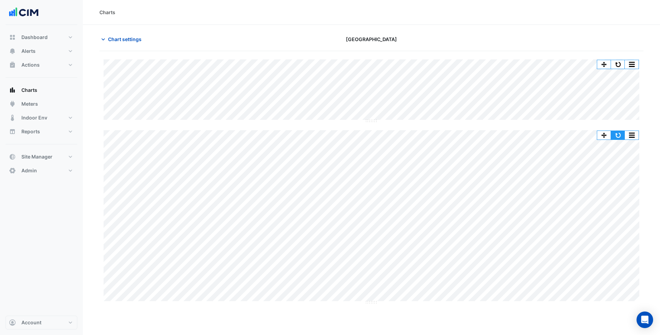
click at [620, 136] on button "button" at bounding box center [618, 135] width 14 height 9
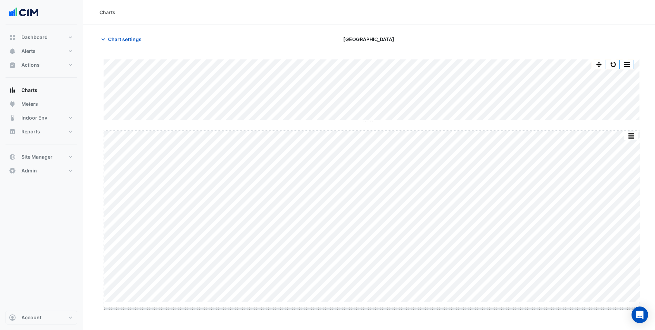
drag, startPoint x: 371, startPoint y: 302, endPoint x: 370, endPoint y: 313, distance: 11.7
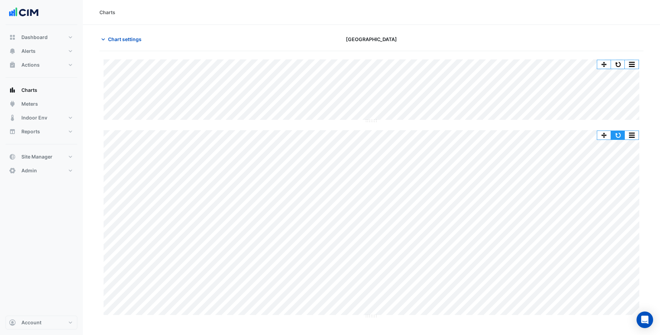
click at [620, 134] on button "button" at bounding box center [618, 135] width 14 height 9
click at [618, 136] on button "button" at bounding box center [618, 135] width 14 height 9
click at [616, 134] on button "button" at bounding box center [618, 135] width 14 height 9
click at [620, 134] on button "button" at bounding box center [618, 135] width 14 height 9
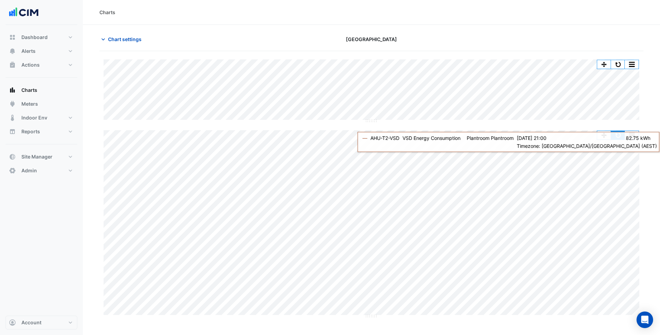
click at [620, 135] on button "button" at bounding box center [618, 135] width 14 height 9
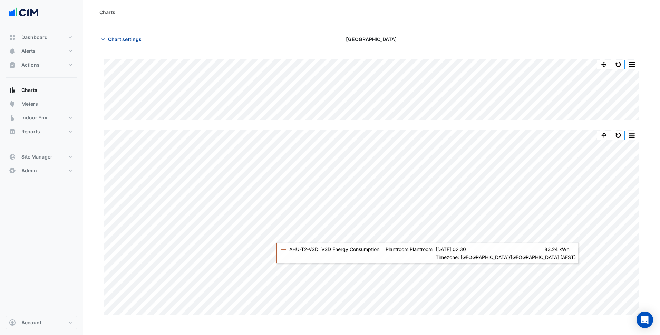
click at [123, 41] on span "Chart settings" at bounding box center [124, 39] width 33 height 7
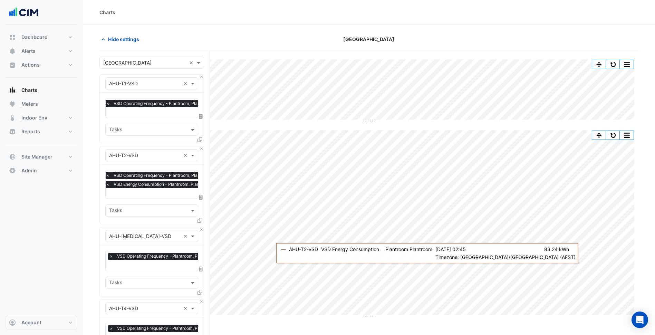
click at [106, 184] on span "×" at bounding box center [108, 184] width 6 height 7
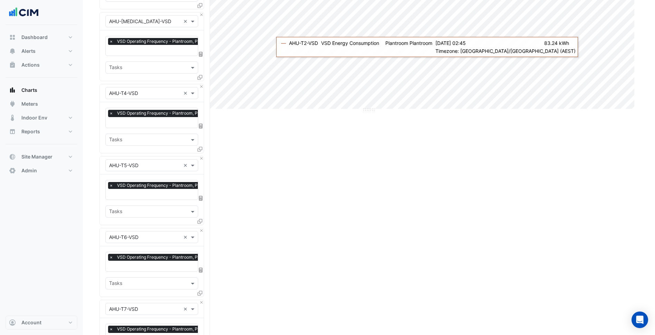
scroll to position [376, 0]
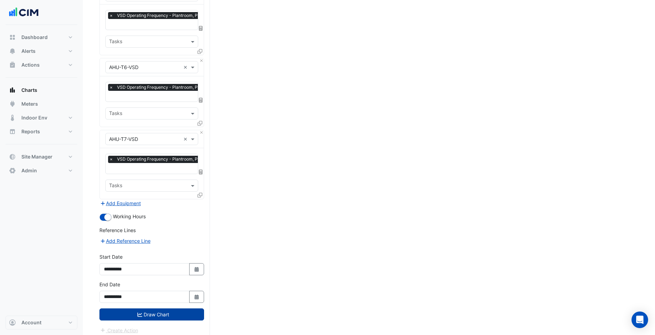
click at [148, 315] on button "Draw Chart" at bounding box center [151, 314] width 105 height 12
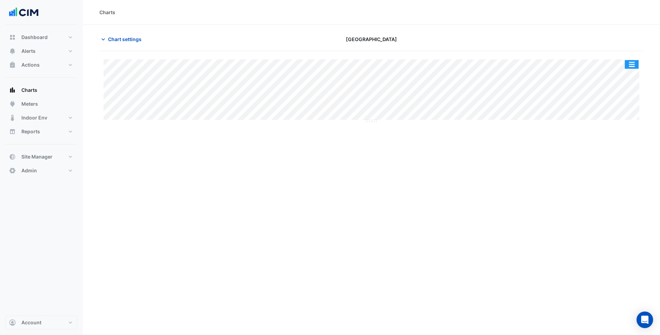
click at [634, 65] on button "button" at bounding box center [632, 64] width 14 height 9
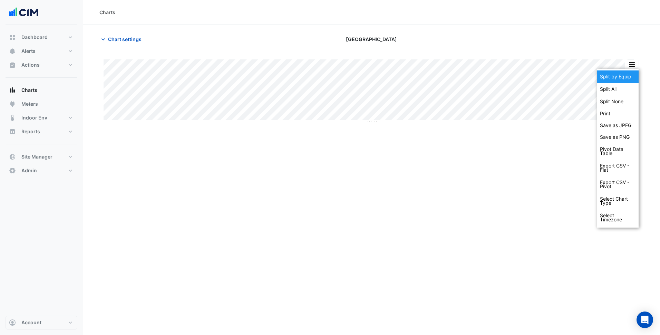
drag, startPoint x: 634, startPoint y: 65, endPoint x: 625, endPoint y: 75, distance: 13.2
click at [625, 75] on div "Split by Equip" at bounding box center [617, 76] width 41 height 12
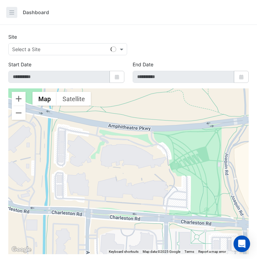
click at [14, 13] on icon "button" at bounding box center [11, 12] width 7 height 7
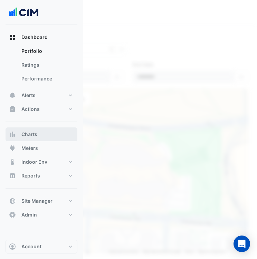
click at [38, 139] on button "Charts" at bounding box center [42, 134] width 72 height 14
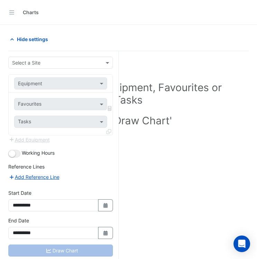
click at [40, 65] on input "text" at bounding box center [53, 62] width 83 height 7
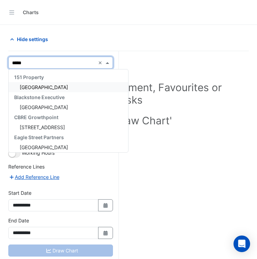
type input "******"
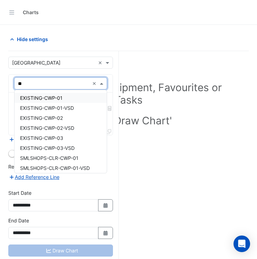
type input "***"
click at [52, 109] on span "EXISTING-CWP-01-VSD" at bounding box center [47, 108] width 54 height 6
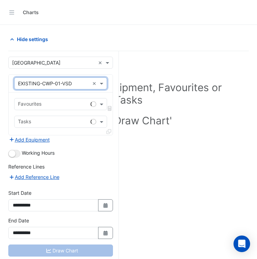
click at [56, 108] on div at bounding box center [52, 104] width 71 height 9
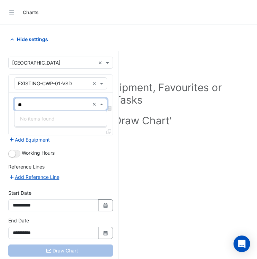
type input "*"
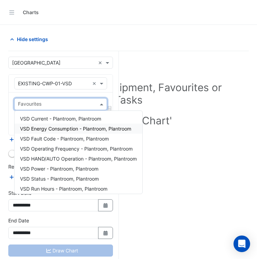
click at [72, 128] on span "VSD Energy Consumption - Plantroom, Plantroom" at bounding box center [75, 129] width 111 height 6
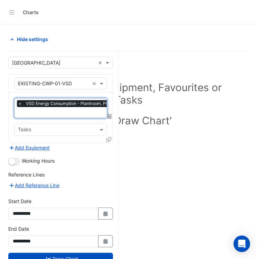
click at [54, 109] on input "text" at bounding box center [72, 112] width 109 height 7
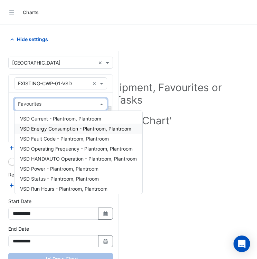
click at [54, 108] on div at bounding box center [56, 104] width 78 height 9
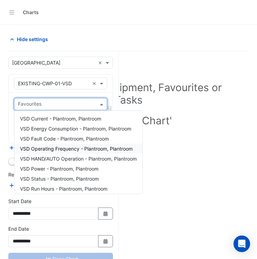
click at [78, 151] on span "VSD Operating Frequency - Plantroom, Plantroom" at bounding box center [76, 149] width 112 height 6
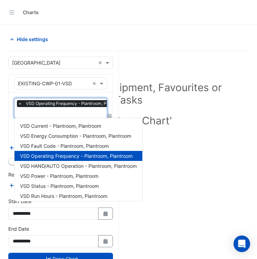
click at [45, 111] on input "text" at bounding box center [72, 112] width 109 height 7
click at [14, 113] on div "Favourites × VSD Operating Frequency - Plantroom, Plantroom × Tasks" at bounding box center [61, 117] width 104 height 50
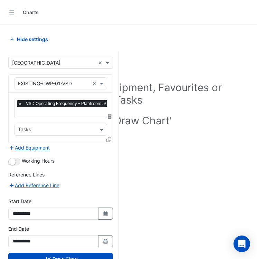
click at [9, 112] on div "Favourites × VSD Operating Frequency - Plantroom, Plantroom × Tasks" at bounding box center [61, 117] width 104 height 50
click at [109, 138] on icon at bounding box center [108, 139] width 5 height 5
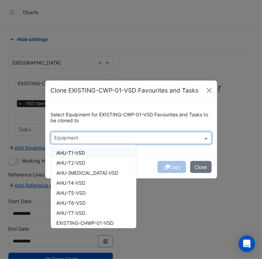
click at [76, 138] on input "text" at bounding box center [127, 138] width 145 height 7
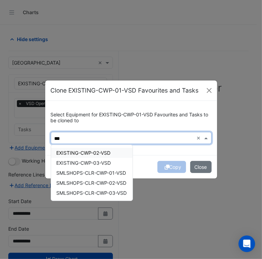
click at [93, 160] on div "EXISTING-CWP-03-VSD" at bounding box center [91, 163] width 81 height 10
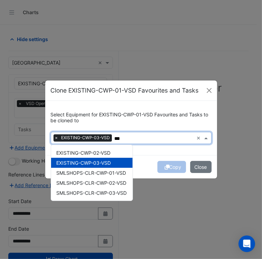
click at [106, 153] on span "EXISTING-CWP-02-VSD" at bounding box center [84, 153] width 54 height 6
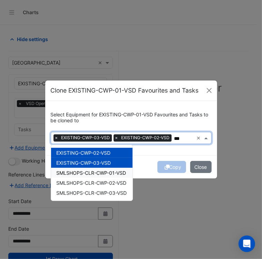
click at [106, 171] on span "SMLSHOPS-CLR-CWP-01-VSD" at bounding box center [92, 173] width 70 height 6
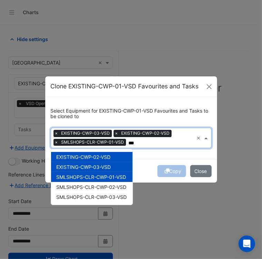
click at [108, 188] on span "SMLSHOPS-CLR-CWP-02-VSD" at bounding box center [92, 187] width 70 height 6
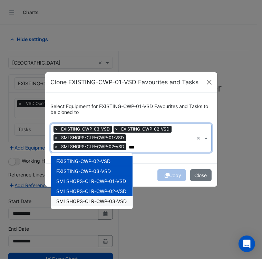
click at [111, 199] on span "SMLSHOPS-CLR-CWP-03-VSD" at bounding box center [92, 201] width 70 height 6
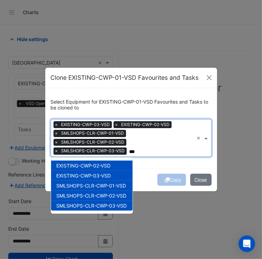
type input "***"
click at [161, 170] on div "Copy Close" at bounding box center [131, 179] width 172 height 23
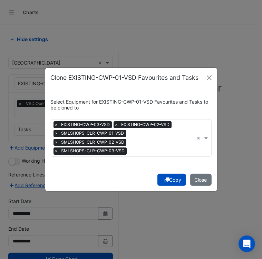
click at [170, 177] on button "Copy" at bounding box center [171, 180] width 29 height 12
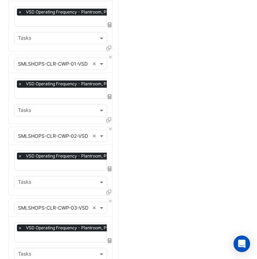
scroll to position [376, 0]
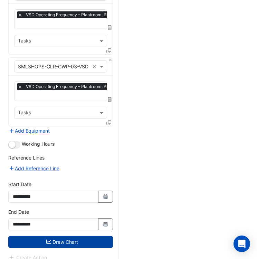
click at [67, 236] on button "Draw Chart" at bounding box center [60, 242] width 105 height 12
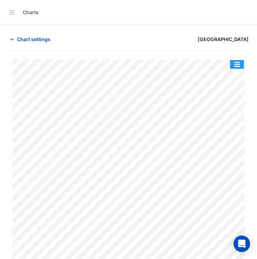
drag, startPoint x: 240, startPoint y: 62, endPoint x: 230, endPoint y: 72, distance: 14.4
click at [240, 62] on button "button" at bounding box center [237, 64] width 14 height 9
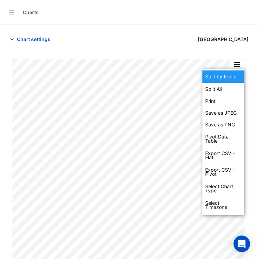
click at [225, 76] on div "Split by Equip" at bounding box center [222, 76] width 41 height 12
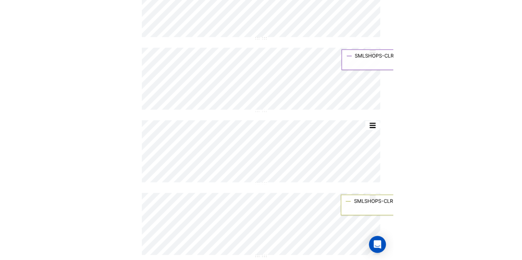
scroll to position [223, 0]
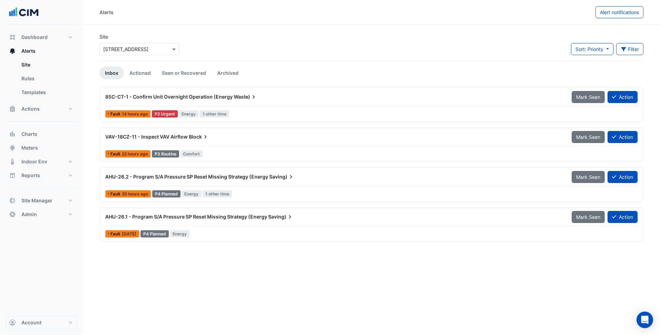
click at [214, 29] on section "Site Select a Site × [STREET_ADDRESS] Sort: Priority Priority Updated Filter Ti…" at bounding box center [371, 133] width 577 height 217
click at [127, 92] on div "85C-CT-1 - Confirm Unit Overnight Operation (Energy Waste)" at bounding box center [334, 97] width 466 height 12
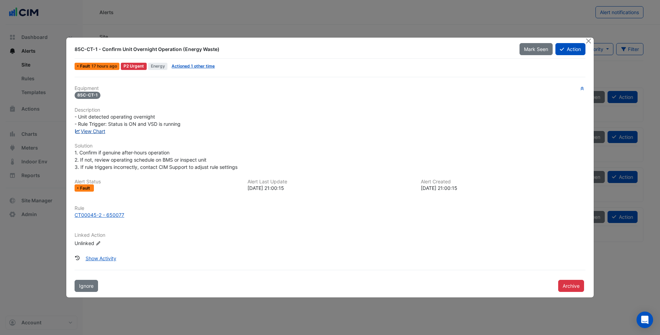
click at [105, 129] on link "View Chart" at bounding box center [90, 131] width 31 height 6
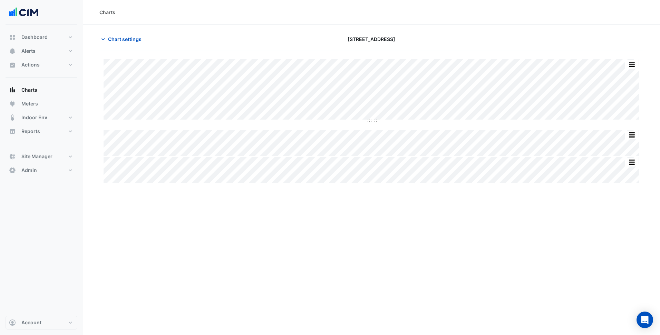
type input "**********"
click at [139, 45] on div "Chart settings [STREET_ADDRESS]" at bounding box center [371, 42] width 544 height 18
click at [139, 45] on button "Chart settings" at bounding box center [122, 39] width 47 height 12
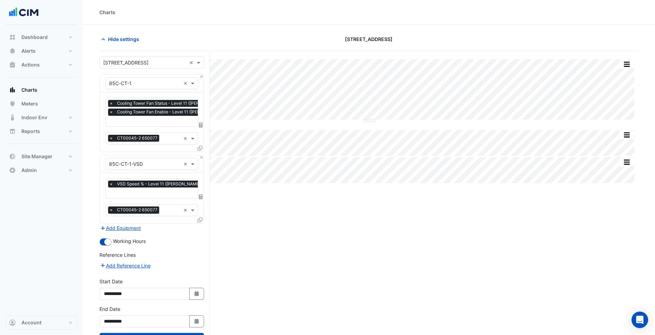
click at [201, 146] on icon at bounding box center [199, 148] width 5 height 5
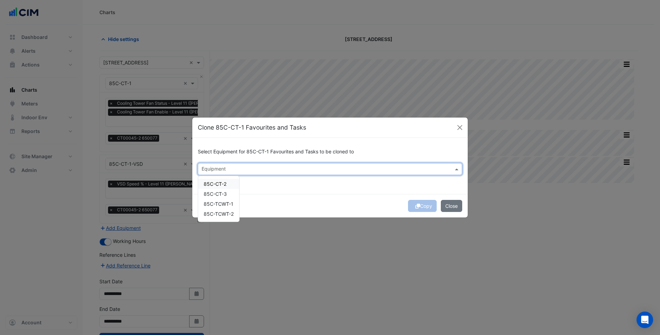
click at [214, 164] on div "Equipment" at bounding box center [330, 169] width 264 height 12
click at [222, 181] on span "85C-CT-2" at bounding box center [215, 184] width 23 height 6
drag, startPoint x: 294, startPoint y: 192, endPoint x: 399, endPoint y: 203, distance: 105.7
click at [294, 192] on div "Select Equipment for 85C-CT-1 Favourites and Tasks to be cloned to Equipment × …" at bounding box center [329, 166] width 275 height 56
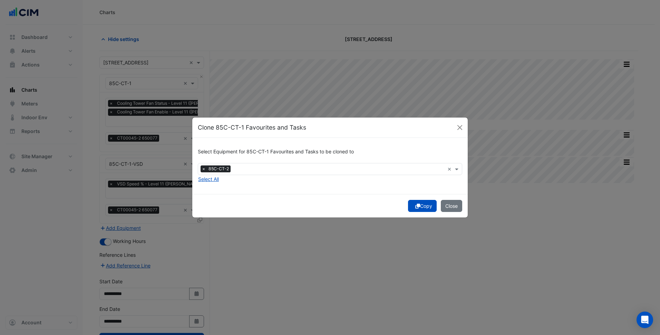
click at [422, 206] on button "Copy" at bounding box center [422, 206] width 29 height 12
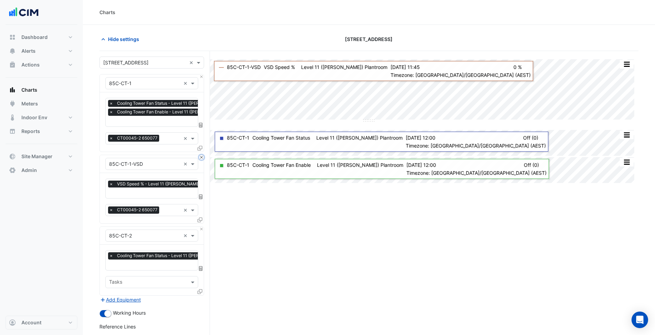
click at [202, 158] on button "Close" at bounding box center [201, 157] width 4 height 4
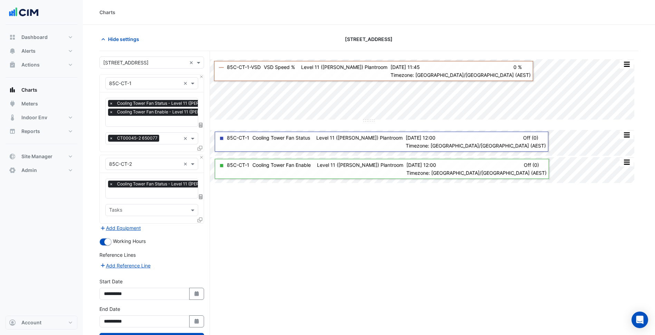
click at [174, 198] on div "Favourites × Cooling Tower Fan Status - Level 11 ([PERSON_NAME]), Plantroom × T…" at bounding box center [152, 198] width 104 height 50
click at [173, 196] on input "text" at bounding box center [179, 193] width 141 height 7
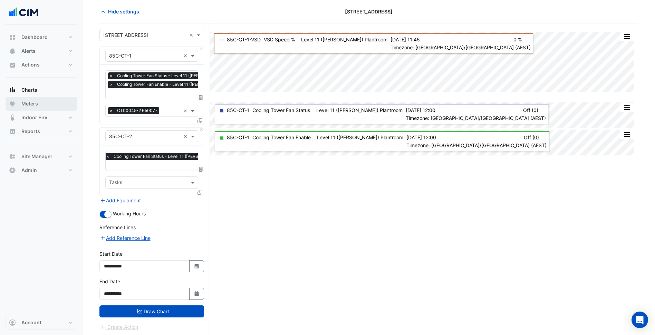
drag, startPoint x: 34, startPoint y: 102, endPoint x: 79, endPoint y: 102, distance: 45.5
click at [34, 102] on span "Meters" at bounding box center [29, 103] width 17 height 7
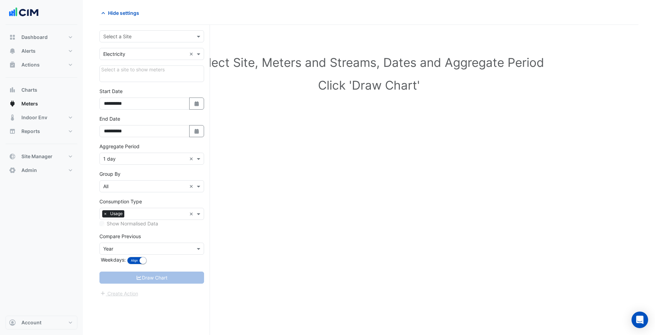
scroll to position [26, 0]
click at [153, 36] on input "text" at bounding box center [144, 36] width 83 height 7
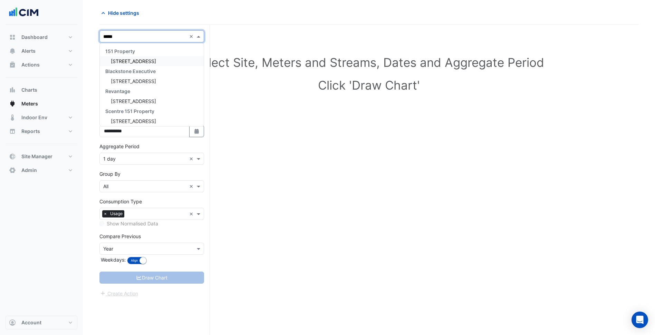
type input "******"
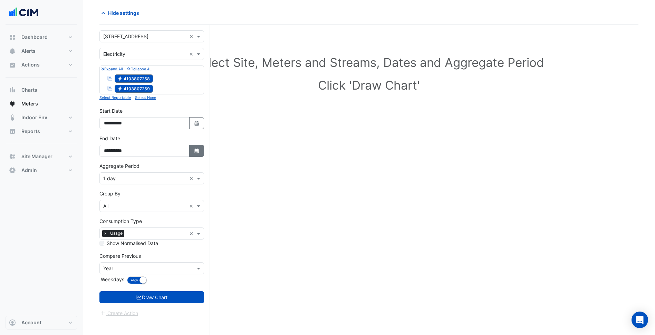
click at [194, 156] on button "Select Date" at bounding box center [196, 151] width 15 height 12
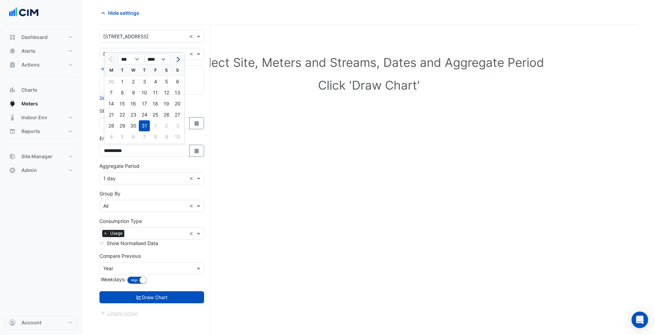
click at [180, 60] on button "Next month" at bounding box center [177, 59] width 8 height 11
select select "*"
click at [146, 127] on div "28" at bounding box center [144, 125] width 11 height 11
type input "**********"
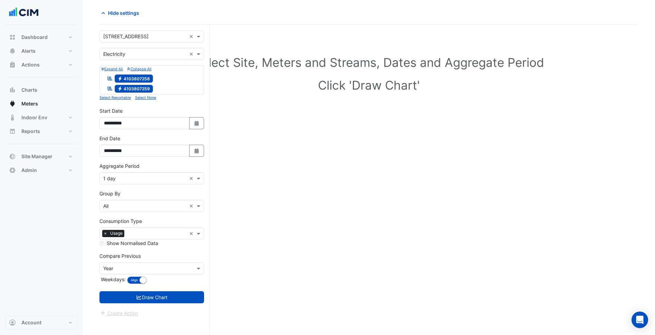
click at [144, 178] on input "text" at bounding box center [144, 178] width 83 height 7
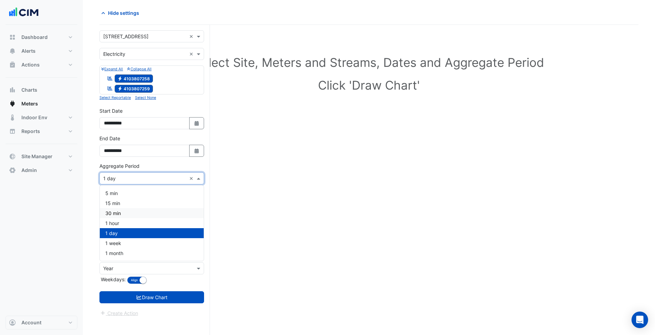
click at [128, 214] on div "30 min" at bounding box center [152, 213] width 104 height 10
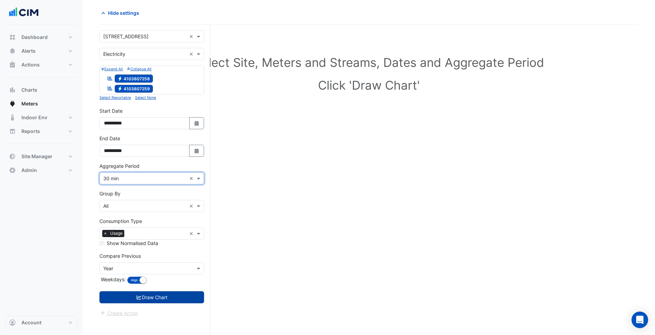
click at [145, 297] on button "Draw Chart" at bounding box center [151, 298] width 105 height 12
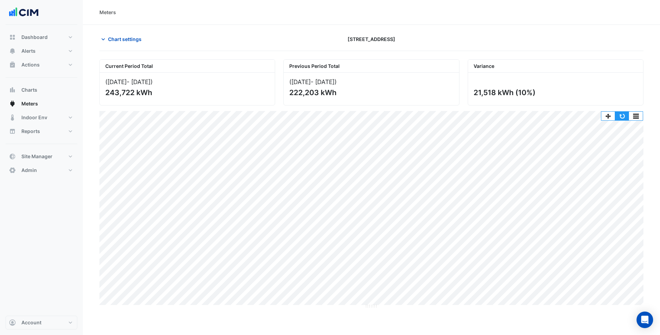
click at [621, 120] on button "button" at bounding box center [622, 116] width 14 height 9
click at [622, 115] on button "button" at bounding box center [622, 116] width 14 height 9
click at [621, 114] on button "button" at bounding box center [622, 116] width 14 height 9
drag, startPoint x: 70, startPoint y: 158, endPoint x: 61, endPoint y: 168, distance: 14.0
click at [70, 157] on button "Site Manager" at bounding box center [42, 157] width 72 height 14
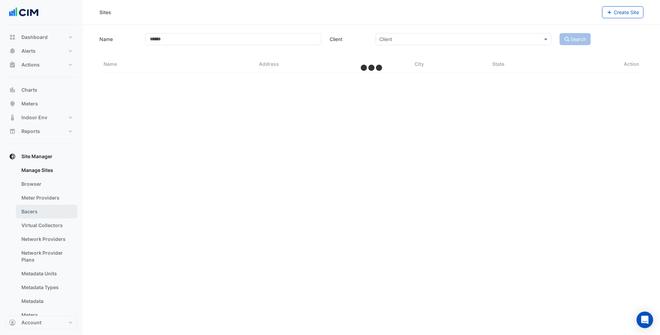
click at [41, 215] on link "Bacers" at bounding box center [46, 212] width 61 height 14
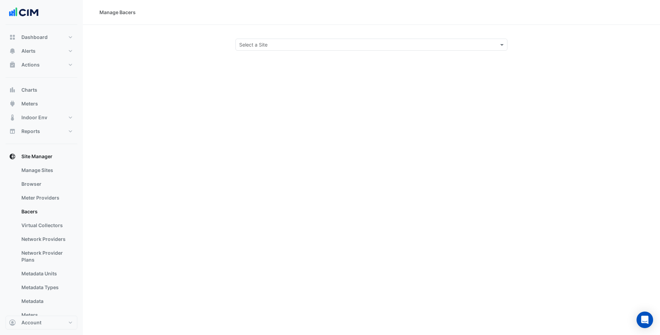
click at [305, 57] on div "Manage Bacers Select a Site" at bounding box center [371, 167] width 577 height 335
click at [317, 50] on div "Select a Site" at bounding box center [371, 45] width 272 height 12
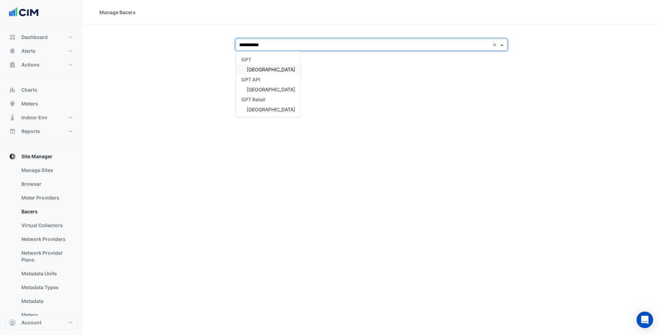
type input "**********"
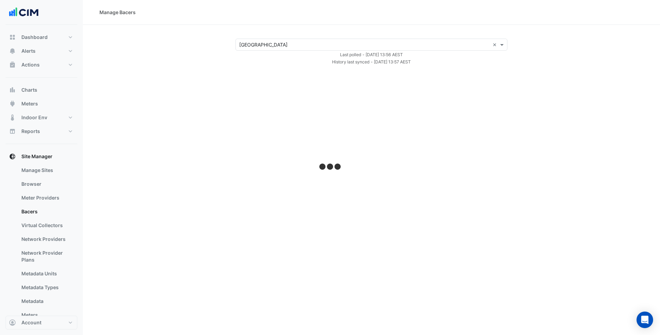
select select "***"
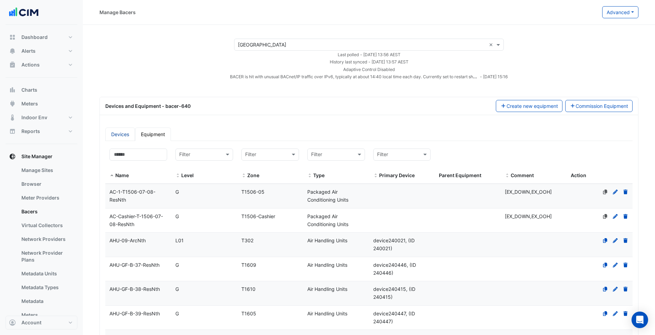
click at [119, 135] on link "Devices" at bounding box center [120, 134] width 30 height 13
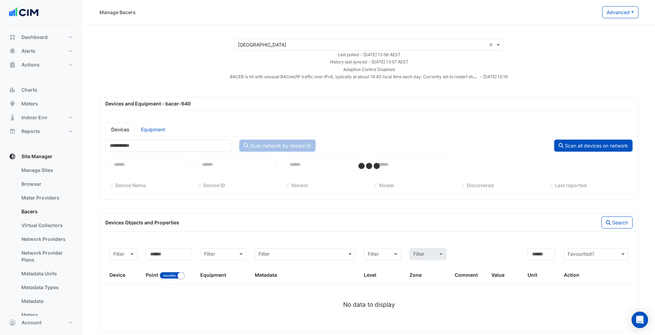
select select "***"
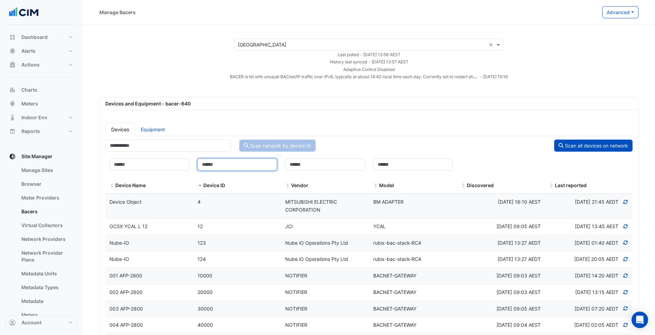
click at [213, 170] on input at bounding box center [237, 165] width 80 height 12
paste input "******"
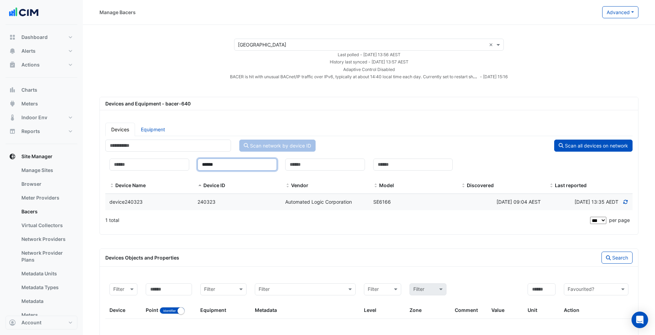
type input "******"
click at [216, 206] on datatable-body-cell "Device ID 240323" at bounding box center [237, 202] width 88 height 16
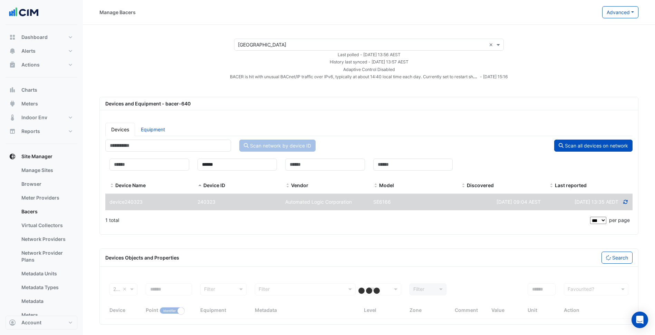
select select "***"
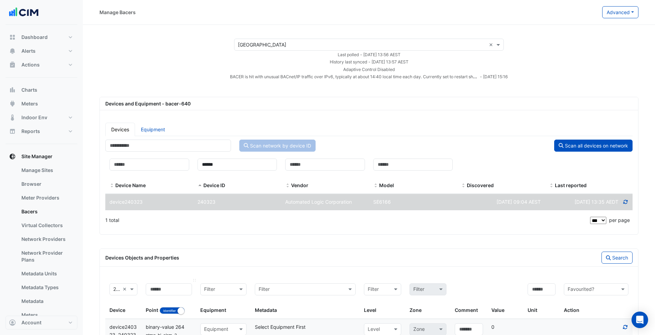
click at [166, 297] on div "Point Identifier Name" at bounding box center [169, 299] width 46 height 31
drag, startPoint x: 166, startPoint y: 297, endPoint x: 163, endPoint y: 282, distance: 14.7
click at [165, 294] on div "Point Identifier Name" at bounding box center [169, 299] width 46 height 31
click at [163, 282] on datatable-header-cell "Point Identifier Name" at bounding box center [168, 299] width 55 height 40
click at [164, 286] on input at bounding box center [169, 290] width 46 height 12
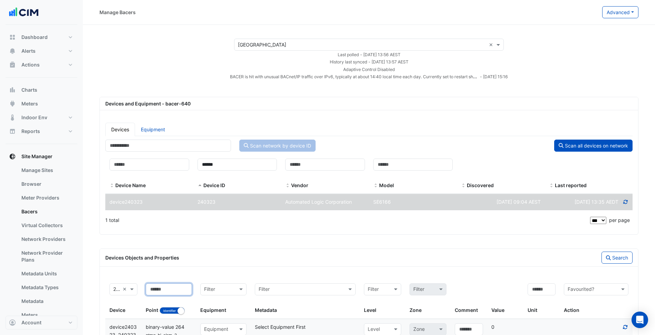
paste input "**"
click at [603, 257] on button "Search" at bounding box center [616, 258] width 31 height 12
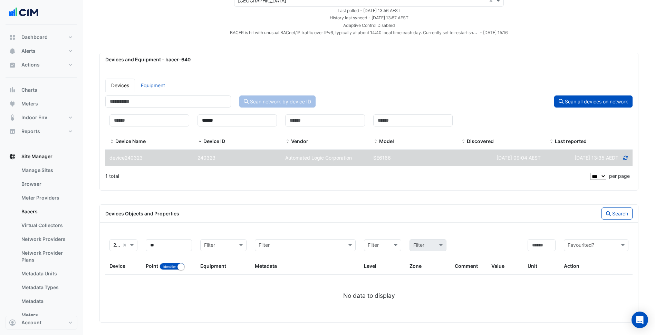
scroll to position [46, 0]
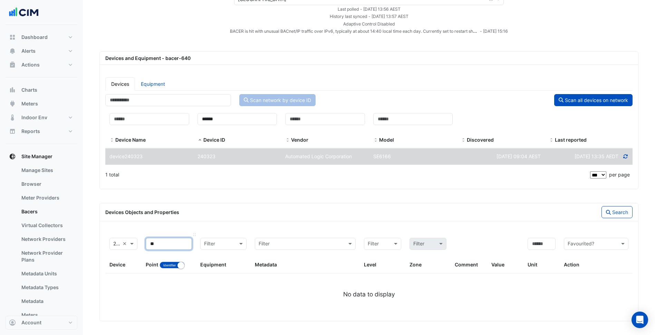
drag, startPoint x: 156, startPoint y: 246, endPoint x: 145, endPoint y: 247, distance: 11.1
click at [145, 247] on datatable-header-cell "** Point Identifier Name" at bounding box center [168, 254] width 55 height 40
click at [609, 212] on icon "button" at bounding box center [608, 212] width 5 height 5
click at [180, 264] on small "button" at bounding box center [180, 265] width 7 height 7
click at [623, 211] on button "Search" at bounding box center [616, 212] width 31 height 12
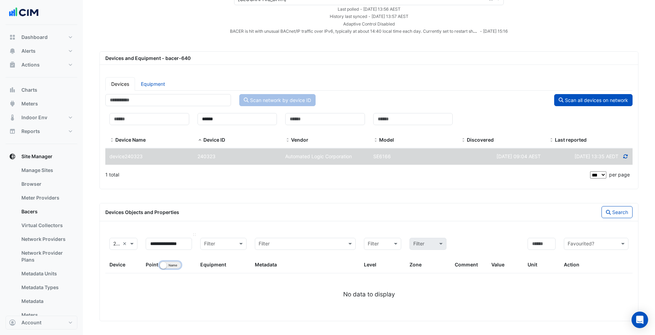
click at [165, 268] on small "button" at bounding box center [163, 265] width 7 height 7
drag, startPoint x: 181, startPoint y: 245, endPoint x: 218, endPoint y: 248, distance: 36.4
click at [218, 248] on div "**********" at bounding box center [368, 254] width 527 height 40
click at [617, 213] on button "Search" at bounding box center [616, 212] width 31 height 12
click at [180, 265] on small "button" at bounding box center [180, 265] width 7 height 7
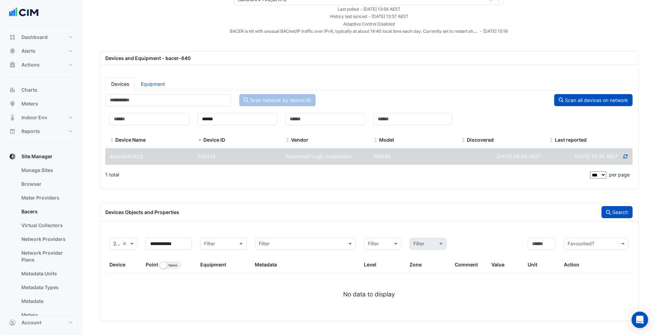
click at [616, 212] on button "Search" at bounding box center [616, 212] width 31 height 12
click at [171, 267] on button "Identifier Name" at bounding box center [169, 265] width 21 height 7
click at [616, 210] on button "Search" at bounding box center [616, 212] width 31 height 12
drag, startPoint x: 181, startPoint y: 243, endPoint x: 166, endPoint y: 244, distance: 14.9
click at [166, 244] on input "**********" at bounding box center [169, 244] width 46 height 12
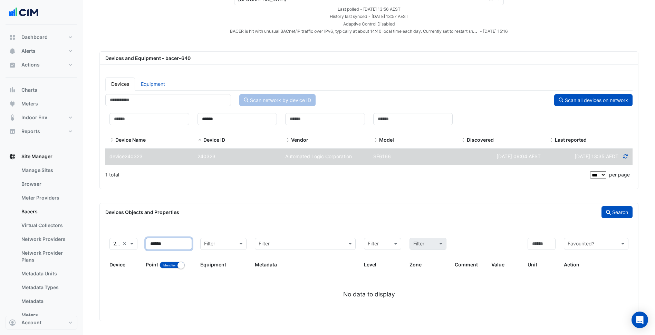
type input "******"
click at [607, 208] on button "Search" at bounding box center [616, 212] width 31 height 12
drag, startPoint x: 169, startPoint y: 249, endPoint x: 138, endPoint y: 246, distance: 30.5
click at [138, 246] on div "Filter 240323, device240323 × Device ****** Point Identifier Name Filter Equipm…" at bounding box center [368, 254] width 527 height 40
click at [621, 216] on button "Search" at bounding box center [616, 212] width 31 height 12
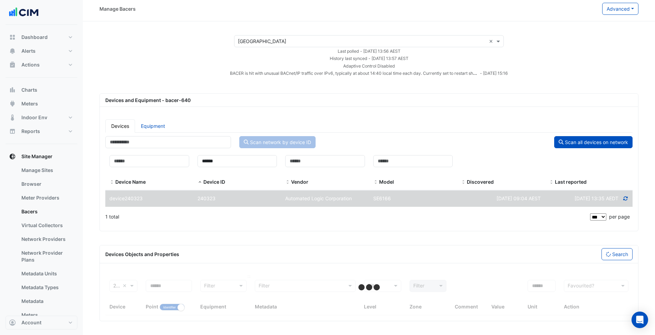
select select "***"
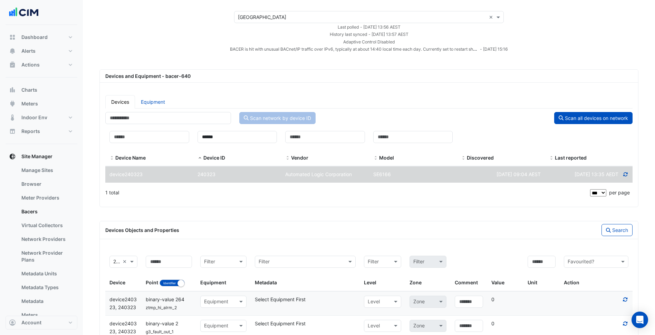
scroll to position [0, 0]
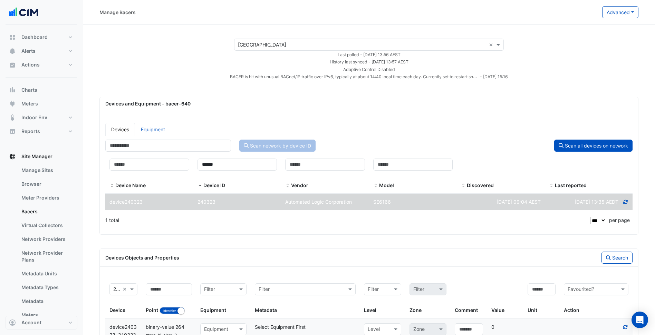
click at [624, 201] on icon at bounding box center [625, 202] width 6 height 5
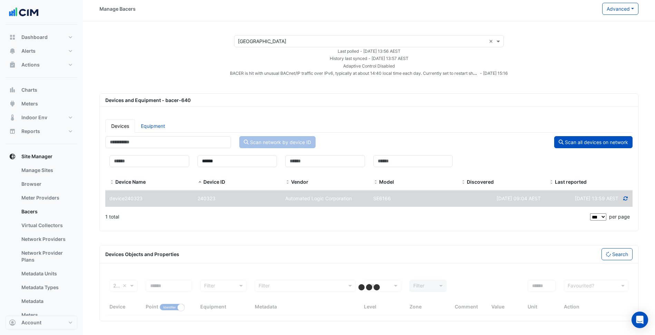
scroll to position [3, 0]
select select "***"
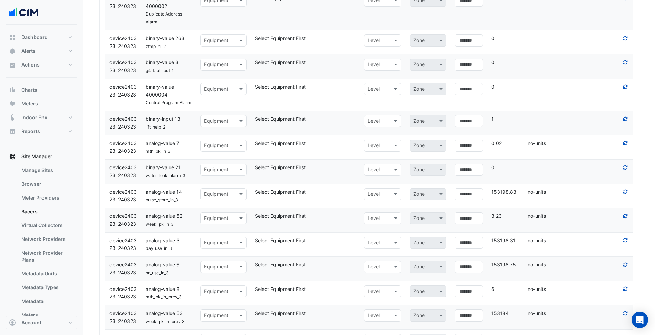
scroll to position [832, 0]
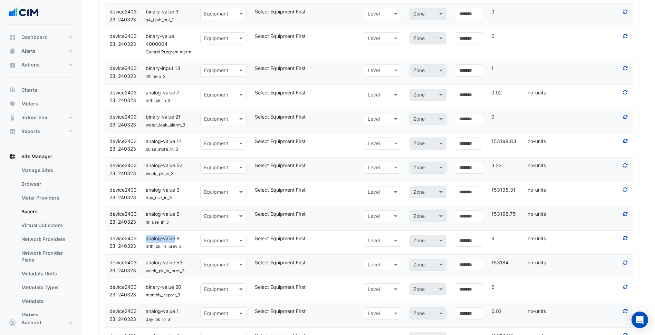
drag, startPoint x: 146, startPoint y: 240, endPoint x: 175, endPoint y: 237, distance: 29.2
click at [175, 237] on span "analog-value 8" at bounding box center [163, 239] width 34 height 6
copy span "analog-value"
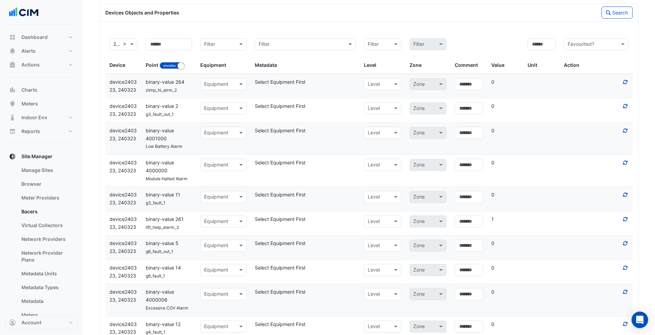
scroll to position [176, 0]
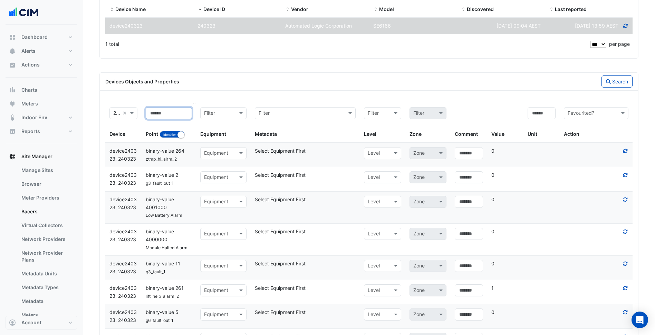
click at [159, 114] on input at bounding box center [169, 113] width 46 height 12
paste input "**********"
type input "**********"
click at [613, 87] on button "Search" at bounding box center [616, 82] width 31 height 12
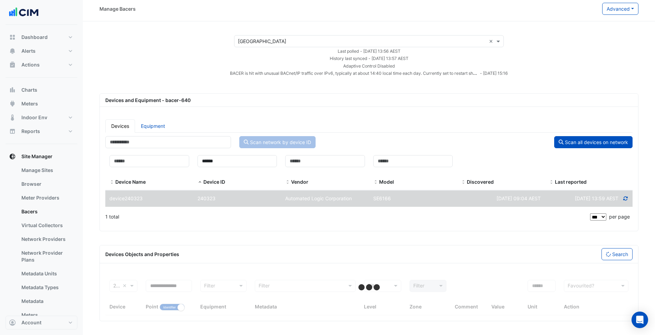
scroll to position [46, 0]
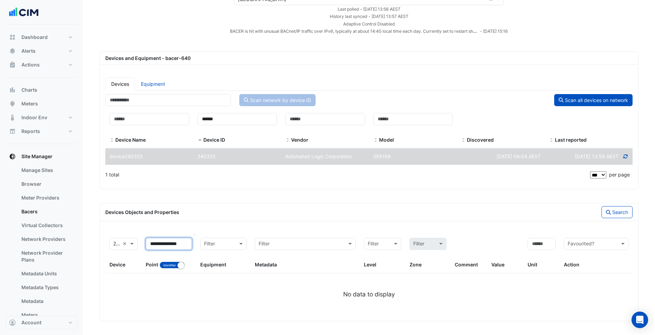
click at [186, 245] on input "**********" at bounding box center [169, 244] width 46 height 12
click at [624, 155] on icon at bounding box center [625, 157] width 4 height 4
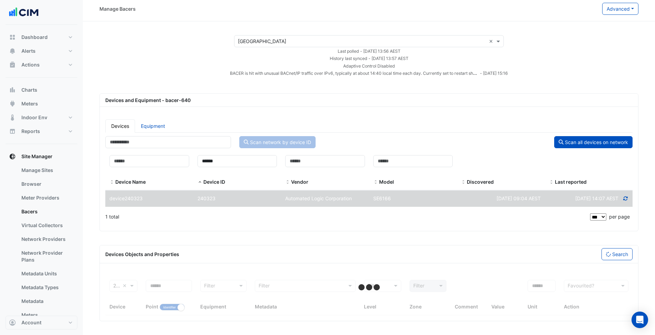
select select "***"
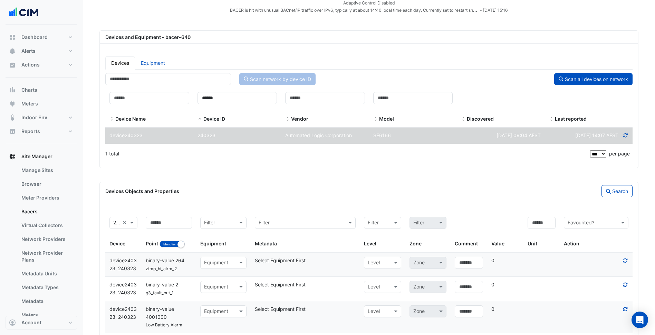
scroll to position [38, 0]
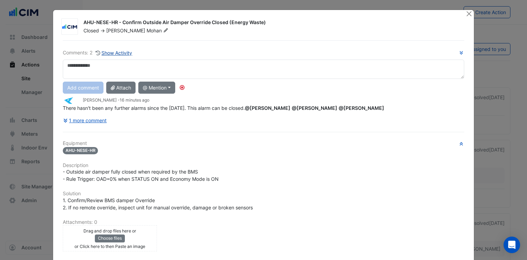
click at [120, 51] on button "Show Activity" at bounding box center [114, 53] width 38 height 8
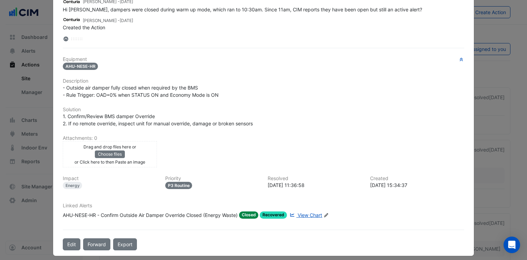
scroll to position [121, 0]
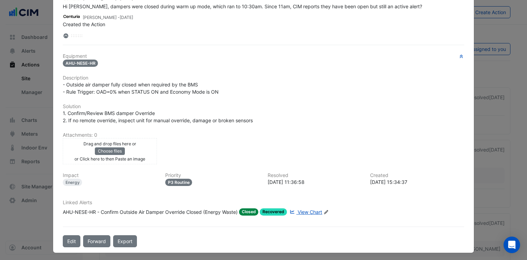
click at [295, 209] on link "View Chart" at bounding box center [305, 212] width 34 height 7
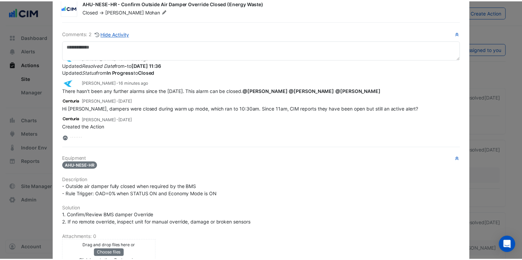
scroll to position [0, 0]
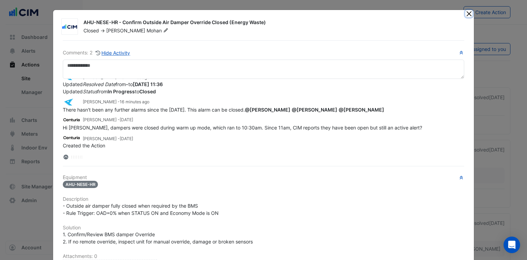
click at [465, 14] on button "Close" at bounding box center [468, 13] width 7 height 7
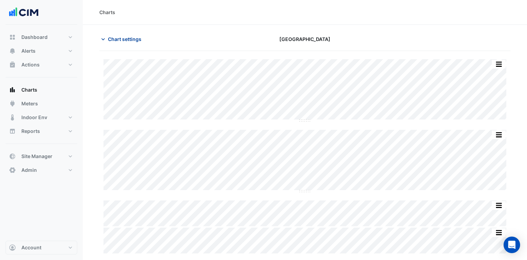
click at [123, 41] on span "Chart settings" at bounding box center [124, 39] width 33 height 7
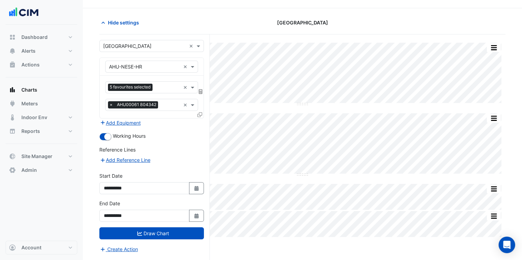
scroll to position [26, 0]
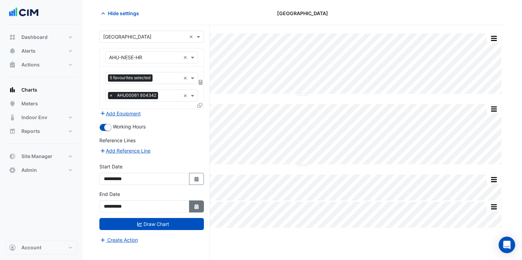
click at [191, 201] on button "Select Date" at bounding box center [196, 207] width 15 height 12
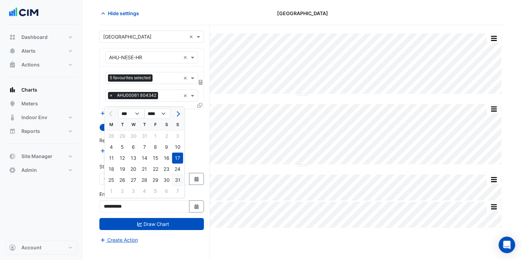
click at [181, 177] on div "31" at bounding box center [177, 180] width 11 height 11
type input "**********"
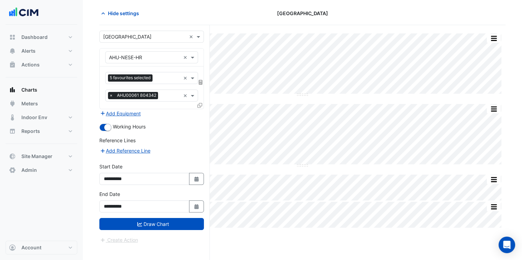
click at [186, 229] on form "**********" at bounding box center [151, 138] width 105 height 214
click at [191, 225] on button "Draw Chart" at bounding box center [151, 224] width 105 height 12
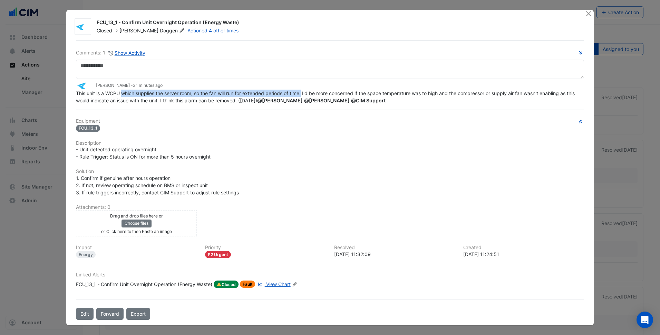
drag, startPoint x: 121, startPoint y: 110, endPoint x: 301, endPoint y: 92, distance: 180.7
click at [301, 92] on span "This unit is a WCPU which supplies the server room, so the fan will run for ext…" at bounding box center [326, 96] width 500 height 13
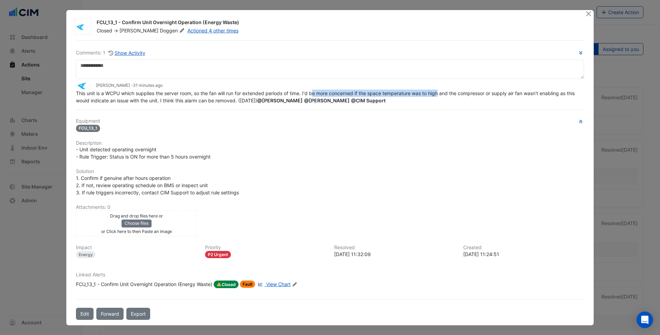
drag, startPoint x: 301, startPoint y: 92, endPoint x: 439, endPoint y: 96, distance: 138.4
click at [439, 96] on span "This unit is a WCPU which supplies the server room, so the fan will run for ext…" at bounding box center [326, 96] width 500 height 13
drag, startPoint x: 439, startPoint y: 96, endPoint x: 440, endPoint y: 122, distance: 26.2
click at [440, 122] on h6 "Equipment" at bounding box center [330, 121] width 508 height 6
click at [275, 285] on span "View Chart" at bounding box center [278, 285] width 24 height 6
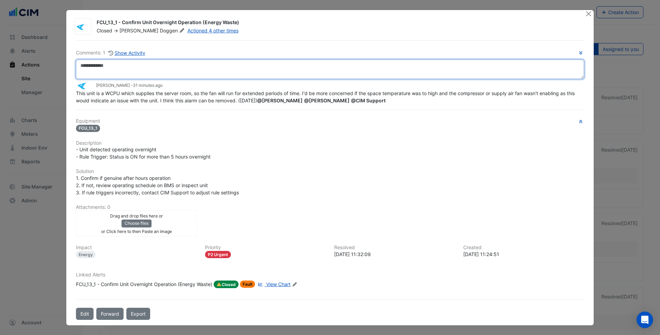
click at [195, 77] on textarea at bounding box center [330, 69] width 508 height 19
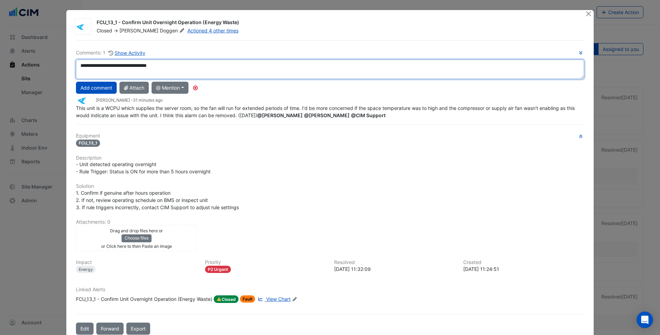
drag, startPoint x: 134, startPoint y: 77, endPoint x: 79, endPoint y: 64, distance: 55.7
click at [79, 64] on textarea "**********" at bounding box center [330, 69] width 508 height 19
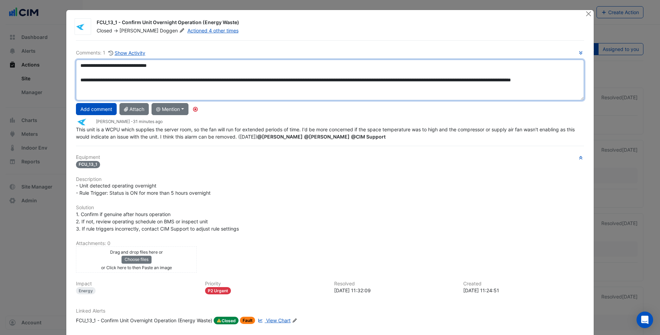
drag, startPoint x: 576, startPoint y: 76, endPoint x: 572, endPoint y: 106, distance: 30.6
click at [572, 100] on textarea "**********" at bounding box center [330, 80] width 508 height 41
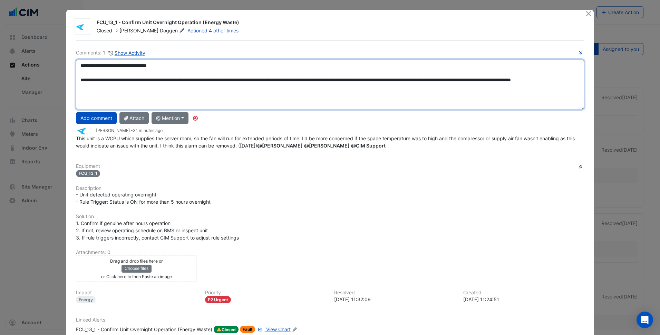
click at [530, 93] on textarea "**********" at bounding box center [330, 85] width 508 height 50
click at [173, 85] on textarea "**********" at bounding box center [330, 85] width 508 height 50
drag, startPoint x: 116, startPoint y: 80, endPoint x: 73, endPoint y: 73, distance: 43.3
click at [73, 73] on div "**********" at bounding box center [330, 85] width 516 height 50
click at [130, 87] on textarea "**********" at bounding box center [330, 85] width 508 height 50
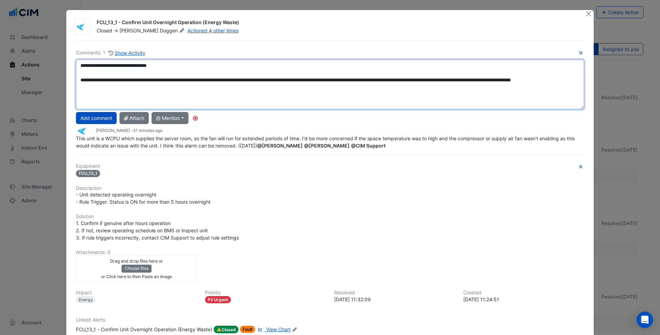
click at [141, 87] on textarea "**********" at bounding box center [330, 85] width 508 height 50
drag, startPoint x: 141, startPoint y: 87, endPoint x: 82, endPoint y: 79, distance: 58.9
click at [82, 79] on textarea "**********" at bounding box center [330, 85] width 508 height 50
paste textarea
click at [77, 95] on textarea "**********" at bounding box center [330, 85] width 508 height 50
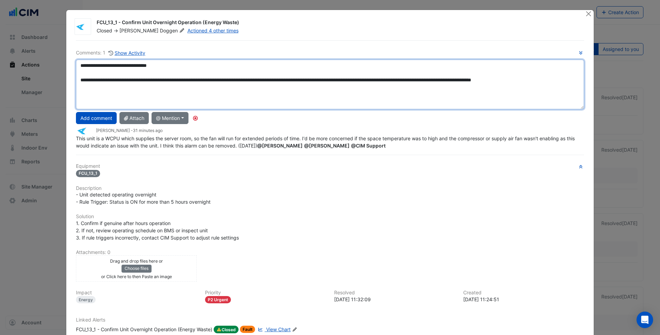
click at [229, 89] on textarea "**********" at bounding box center [330, 85] width 508 height 50
type textarea "**********"
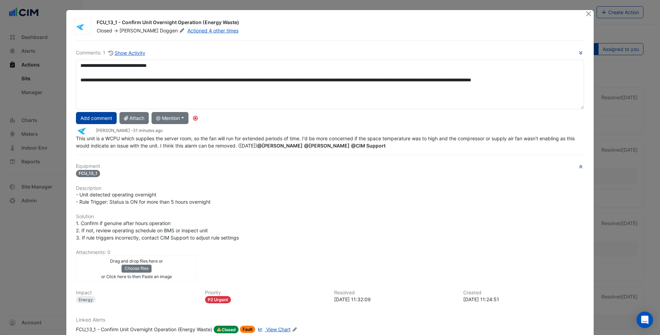
click at [97, 121] on button "Add comment" at bounding box center [96, 118] width 41 height 12
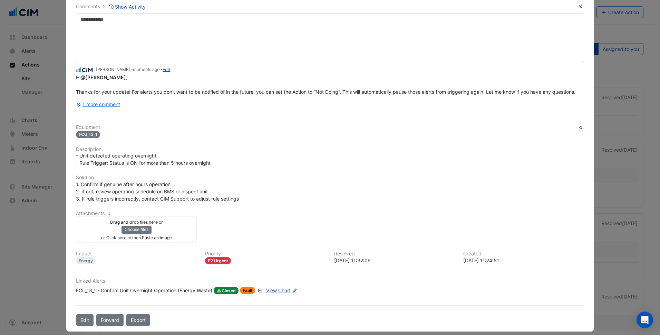
scroll to position [53, 0]
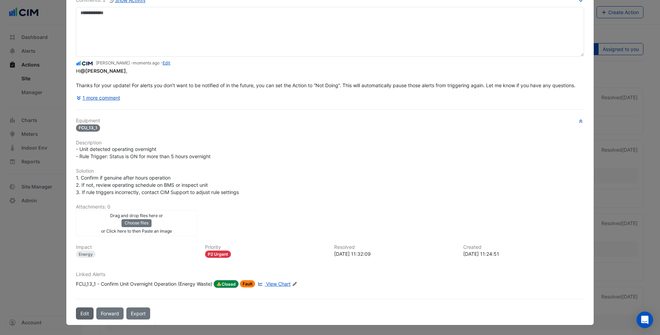
click at [85, 312] on button "Edit" at bounding box center [85, 314] width 18 height 12
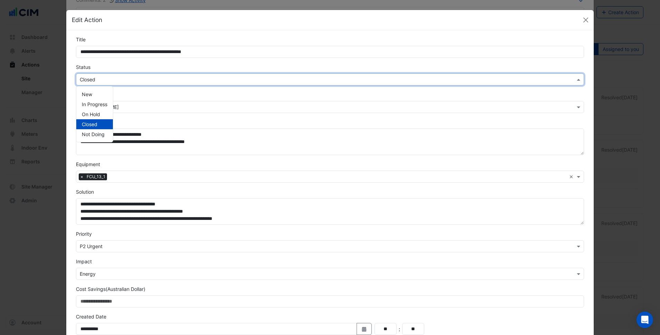
click at [109, 81] on input "text" at bounding box center [323, 79] width 486 height 7
click at [98, 132] on span "Not Doing" at bounding box center [93, 134] width 23 height 6
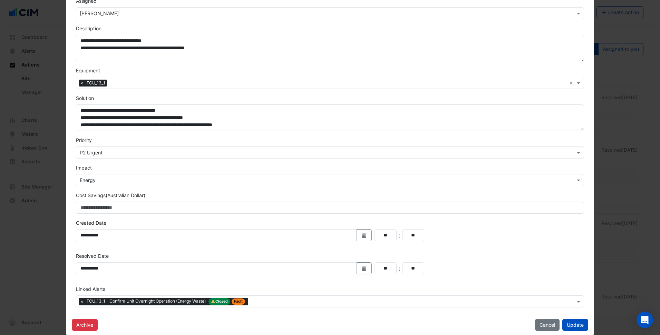
scroll to position [105, 0]
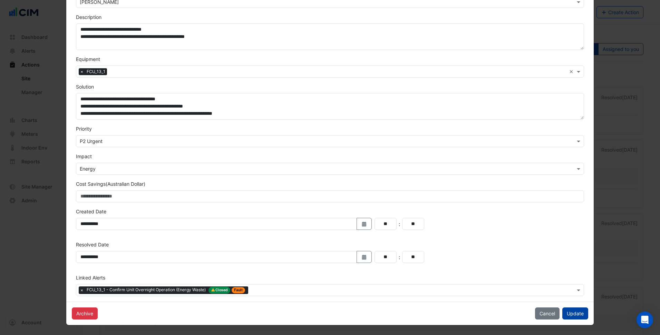
click at [581, 318] on button "Update" at bounding box center [575, 314] width 26 height 12
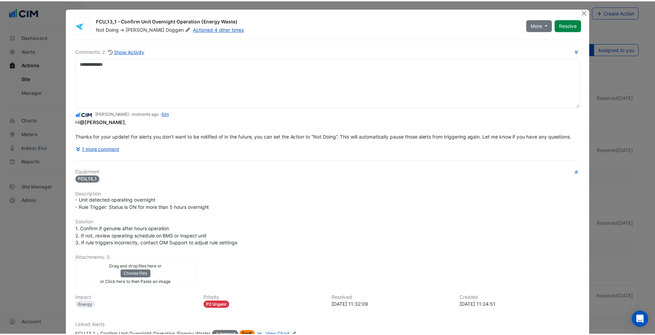
scroll to position [0, 0]
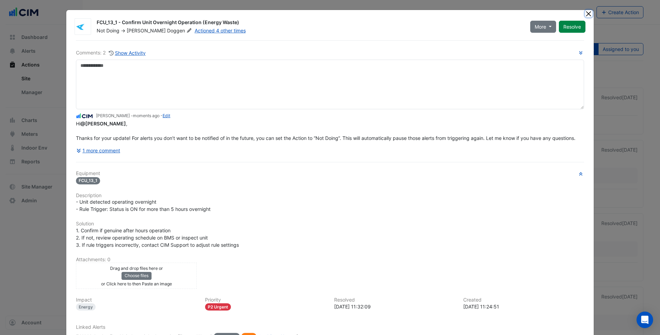
click at [585, 14] on button "Close" at bounding box center [588, 13] width 7 height 7
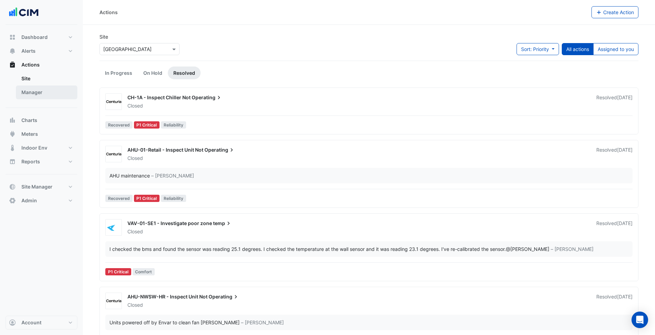
click at [48, 94] on link "Manager" at bounding box center [46, 93] width 61 height 14
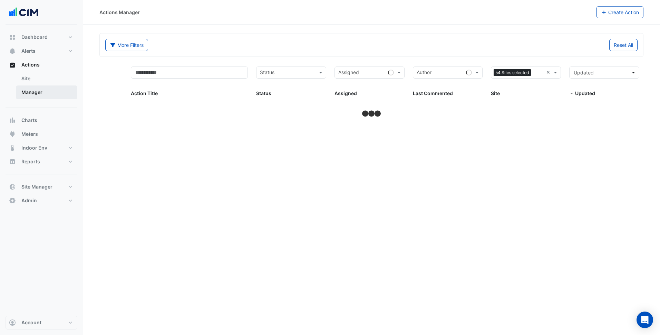
select select "***"
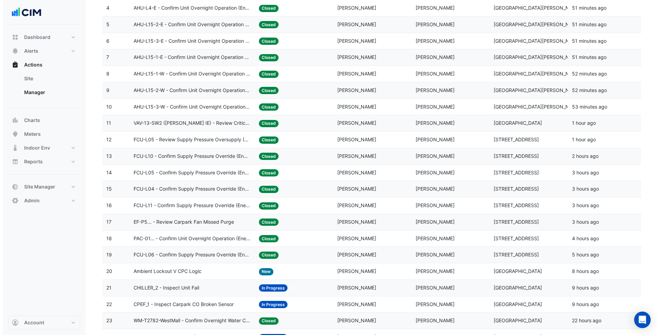
scroll to position [173, 0]
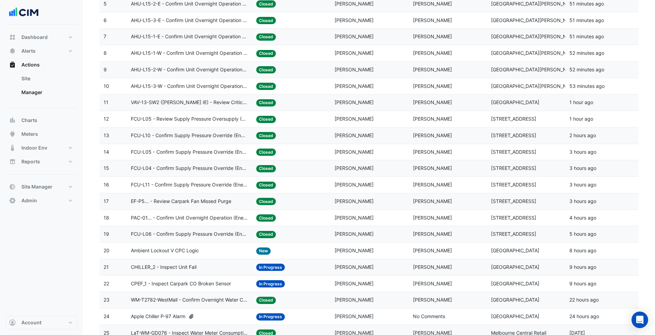
click at [281, 154] on div "Status: Closed" at bounding box center [291, 152] width 70 height 8
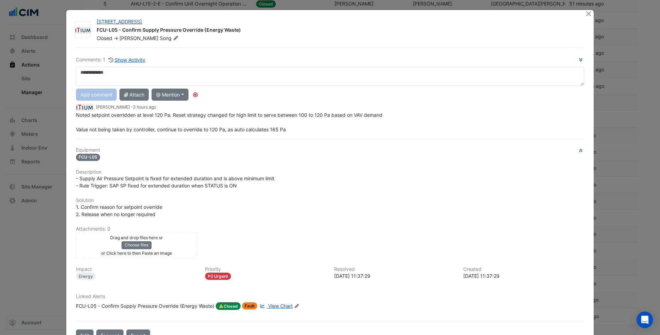
click at [277, 309] on span "View Chart" at bounding box center [280, 306] width 24 height 6
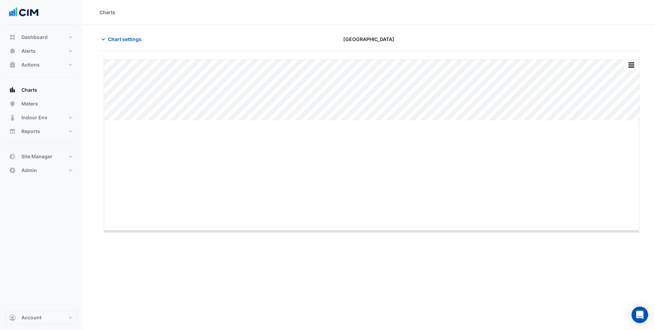
drag, startPoint x: 374, startPoint y: 121, endPoint x: 366, endPoint y: 257, distance: 136.2
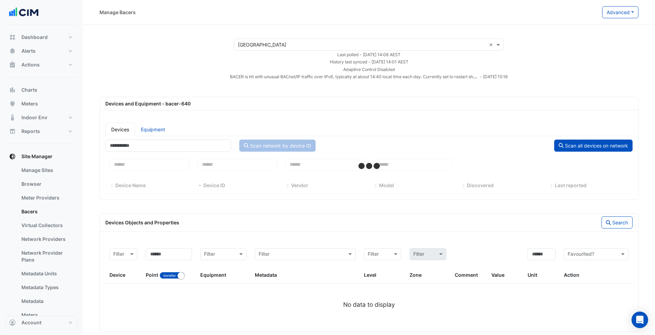
select select "***"
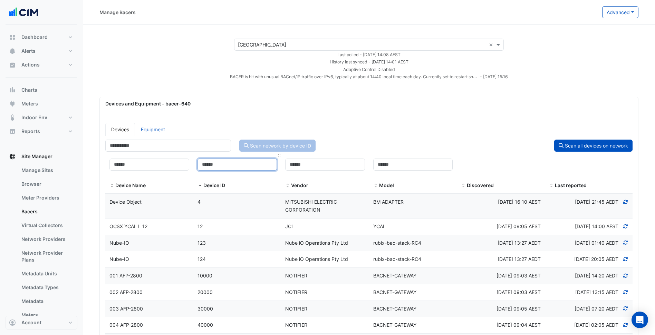
click at [209, 166] on input at bounding box center [237, 165] width 80 height 12
paste input "******"
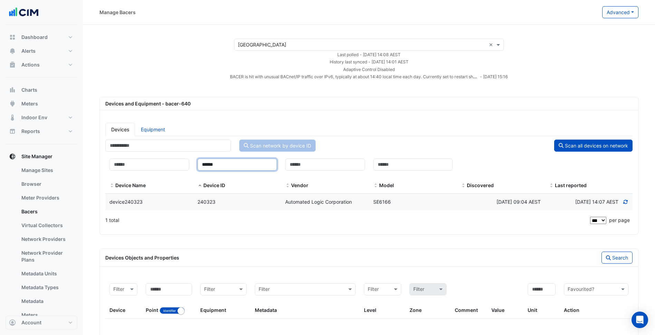
type input "******"
click at [240, 209] on datatable-body-cell "Device ID 240323" at bounding box center [237, 202] width 88 height 16
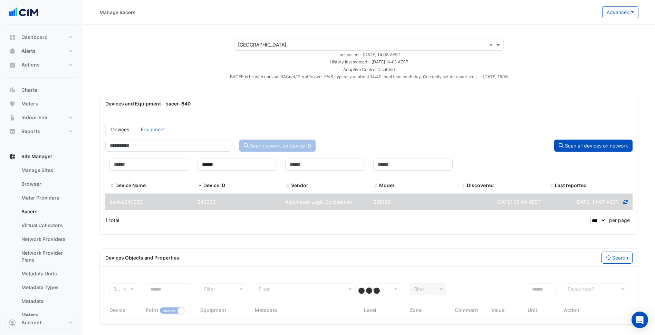
select select "***"
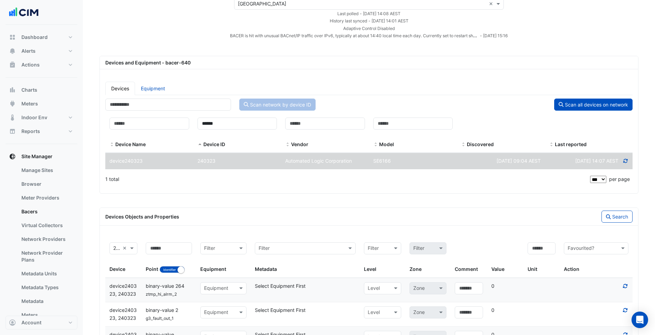
scroll to position [38, 0]
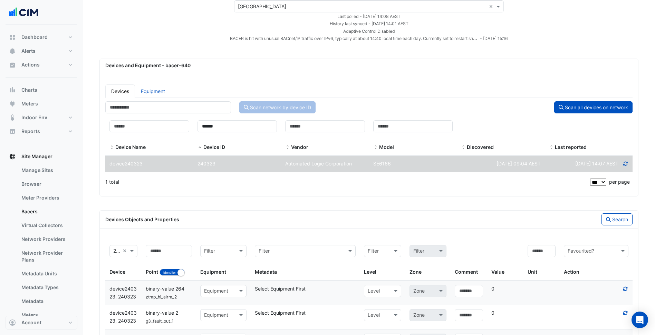
click at [624, 165] on icon at bounding box center [625, 164] width 4 height 4
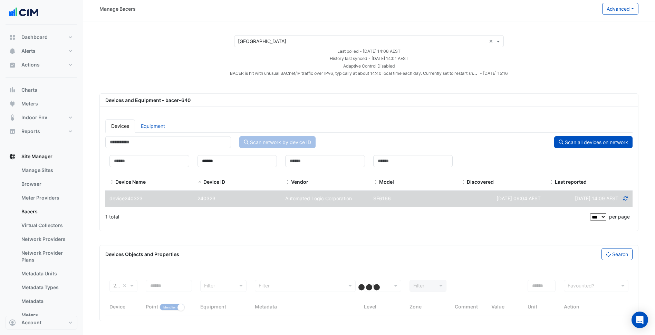
select select "***"
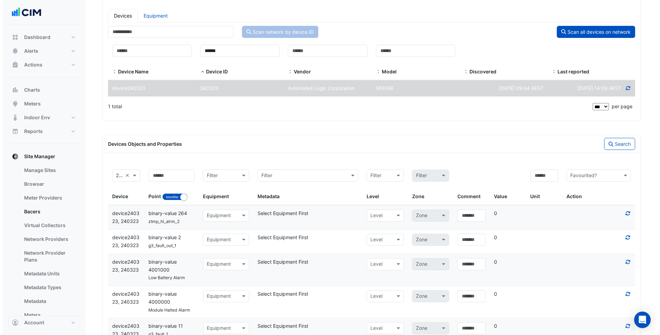
scroll to position [0, 0]
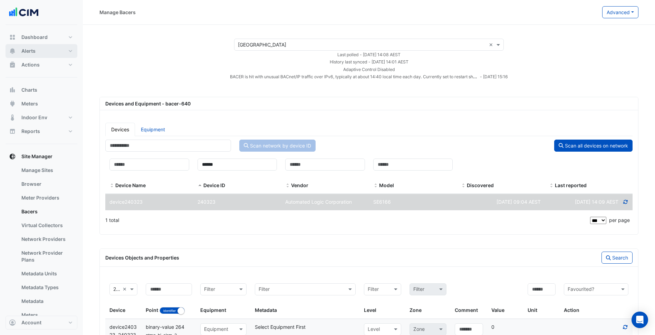
click at [45, 55] on button "Alerts" at bounding box center [42, 51] width 72 height 14
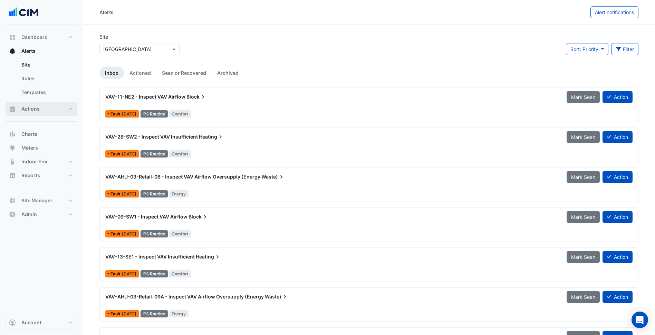
click at [27, 107] on span "Actions" at bounding box center [30, 109] width 18 height 7
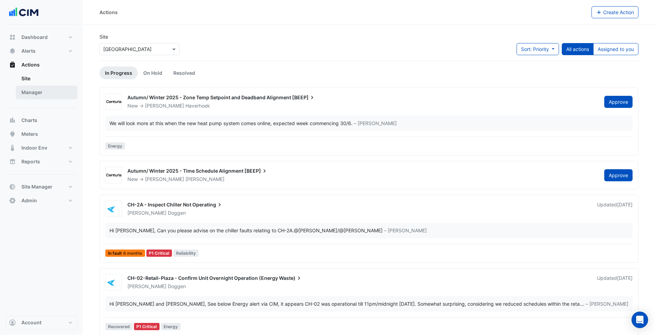
click at [44, 97] on link "Manager" at bounding box center [46, 93] width 61 height 14
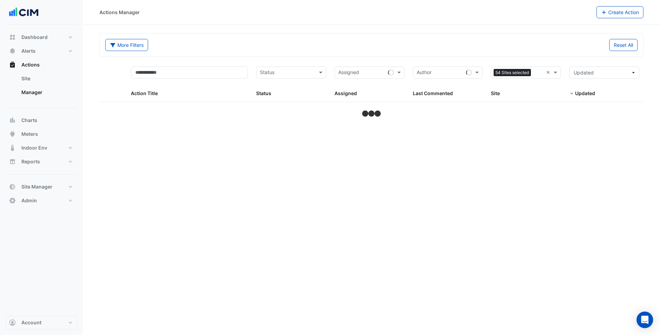
select select "***"
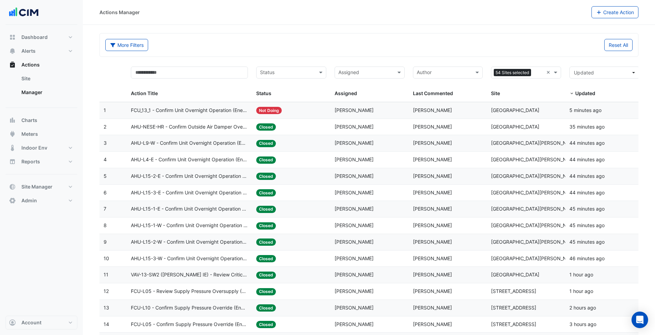
click at [290, 132] on datatable-body-cell "Status: Closed" at bounding box center [291, 127] width 78 height 16
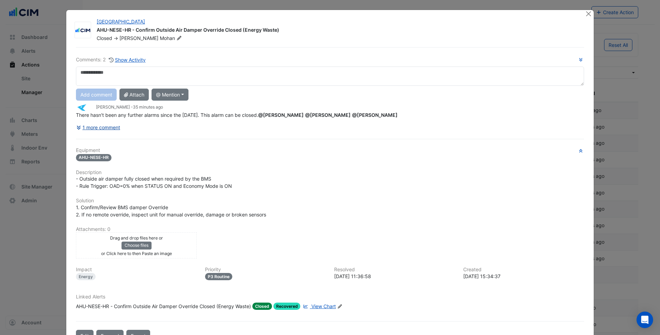
click at [107, 126] on button "1 more comment" at bounding box center [98, 127] width 45 height 12
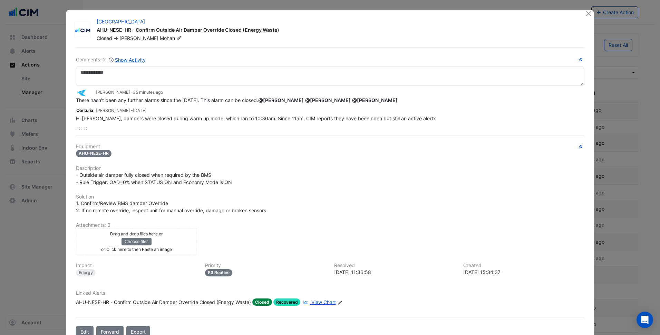
click at [291, 260] on div "Equipment AHU-NESE-HR Description - Outside air damper fully closed when requir…" at bounding box center [330, 228] width 508 height 168
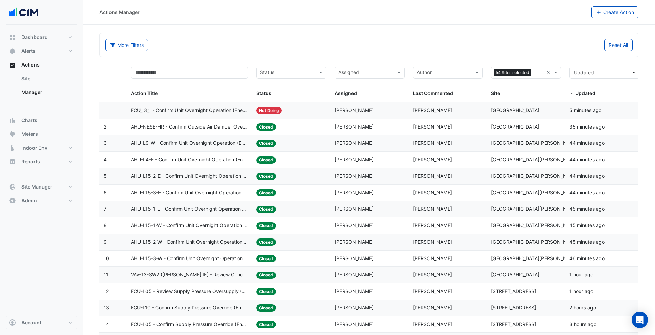
click at [284, 162] on div "Status: Closed" at bounding box center [291, 160] width 70 height 8
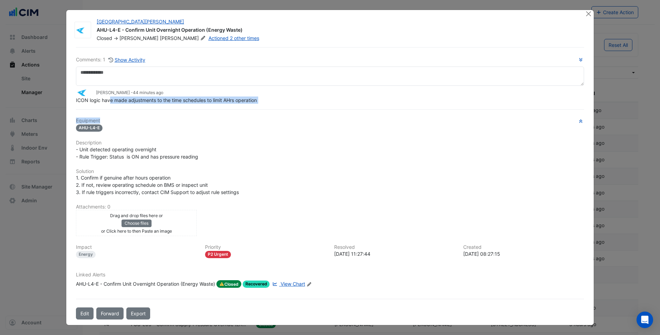
drag, startPoint x: 107, startPoint y: 116, endPoint x: 133, endPoint y: 115, distance: 26.6
click at [133, 115] on div "Comments: 1 Show Activity Geoff Rankin - 44 minutes ago ICON logic have made ad…" at bounding box center [330, 183] width 516 height 273
drag, startPoint x: 133, startPoint y: 115, endPoint x: 177, endPoint y: 159, distance: 62.5
click at [177, 159] on span "- Unit detected operating overnight - Rule Trigger: Status is ON and has pressu…" at bounding box center [137, 153] width 122 height 13
click at [113, 58] on icon "button" at bounding box center [111, 60] width 6 height 5
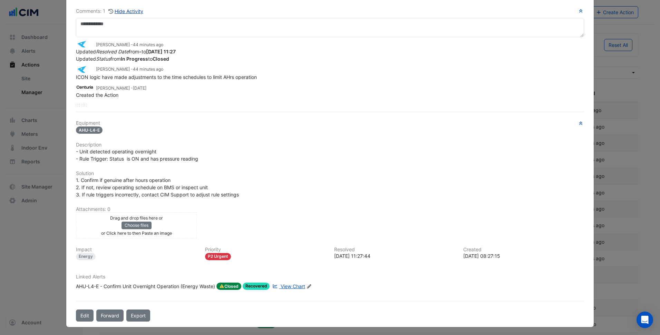
scroll to position [51, 0]
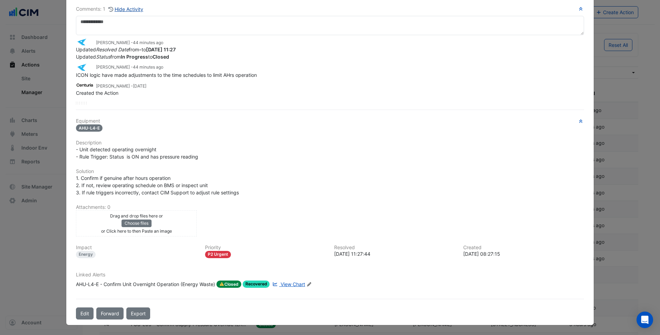
click at [295, 282] on span "View Chart" at bounding box center [293, 285] width 24 height 6
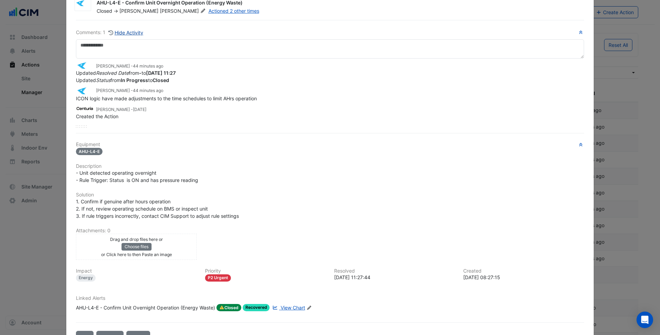
scroll to position [0, 0]
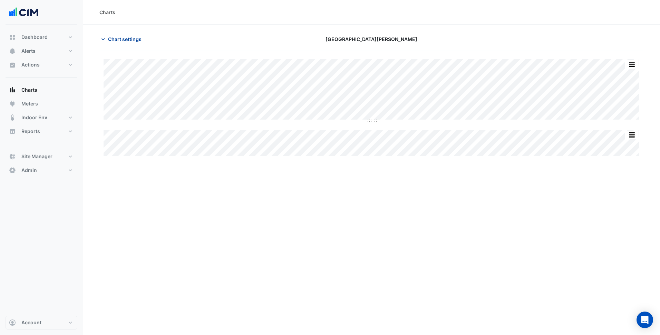
click at [117, 42] on span "Chart settings" at bounding box center [124, 39] width 33 height 7
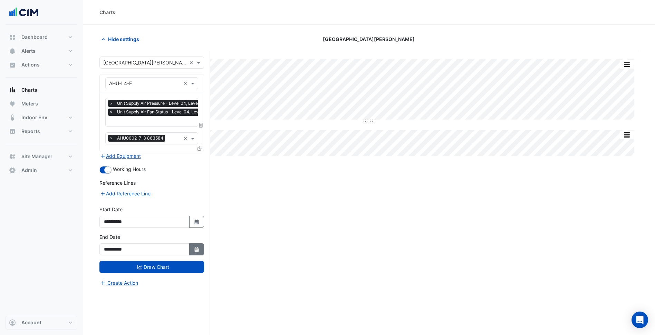
click at [196, 248] on icon "Select Date" at bounding box center [197, 249] width 6 height 5
select select "*"
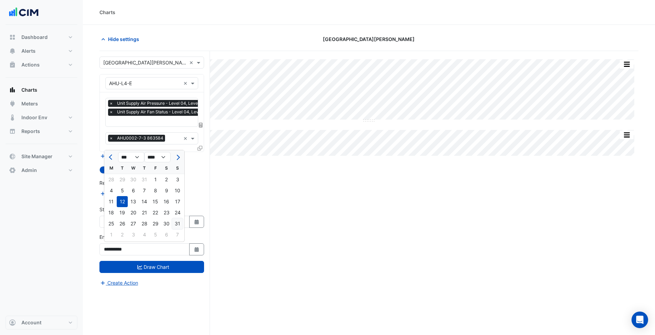
click at [179, 225] on div "31" at bounding box center [177, 223] width 11 height 11
type input "**********"
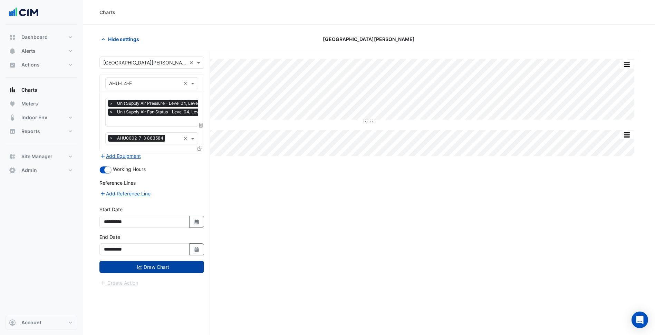
click at [183, 263] on button "Draw Chart" at bounding box center [151, 267] width 105 height 12
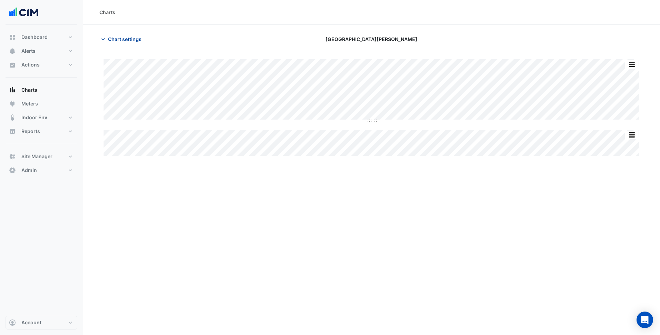
click at [136, 40] on span "Chart settings" at bounding box center [124, 39] width 33 height 7
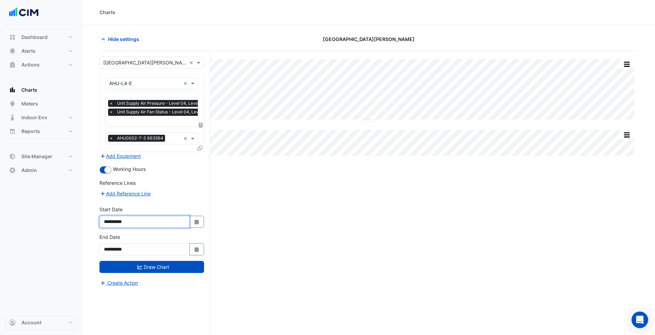
click at [185, 227] on input "**********" at bounding box center [144, 222] width 90 height 12
click at [191, 223] on button "Select Date" at bounding box center [196, 222] width 15 height 12
select select "*"
select select "****"
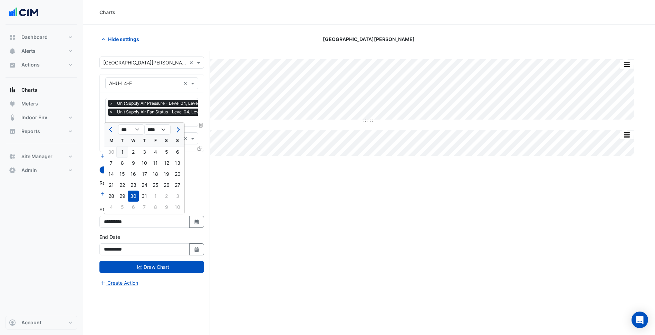
click at [126, 151] on div "1" at bounding box center [122, 152] width 11 height 11
type input "**********"
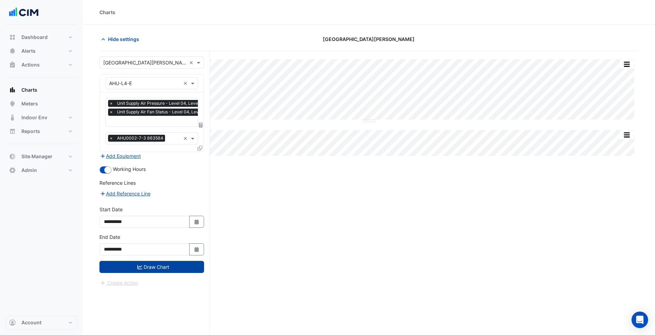
click at [178, 268] on button "Draw Chart" at bounding box center [151, 267] width 105 height 12
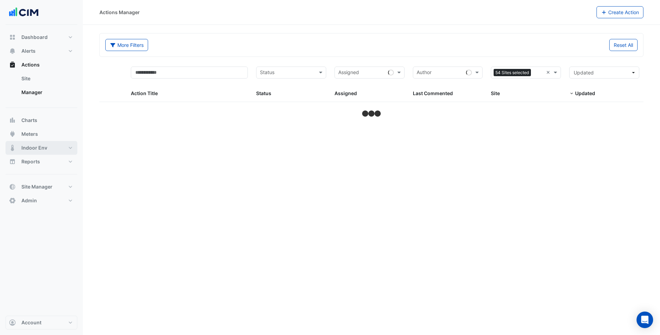
select select "***"
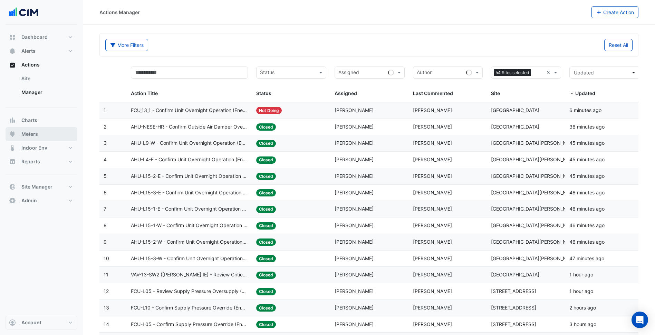
click at [51, 137] on button "Meters" at bounding box center [42, 134] width 72 height 14
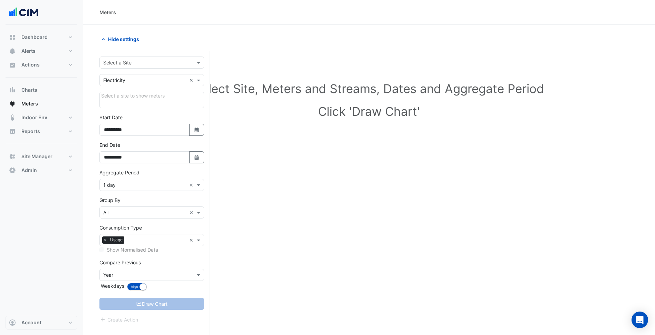
click at [149, 62] on input "text" at bounding box center [144, 62] width 83 height 7
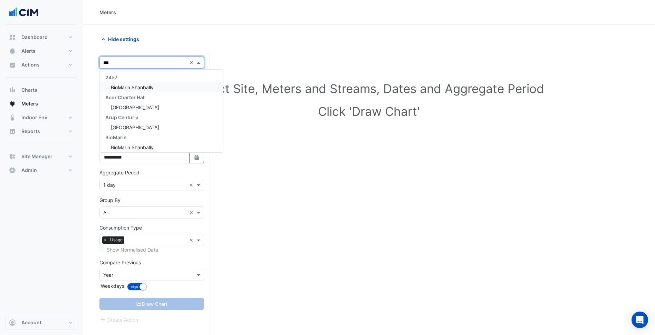
type input "****"
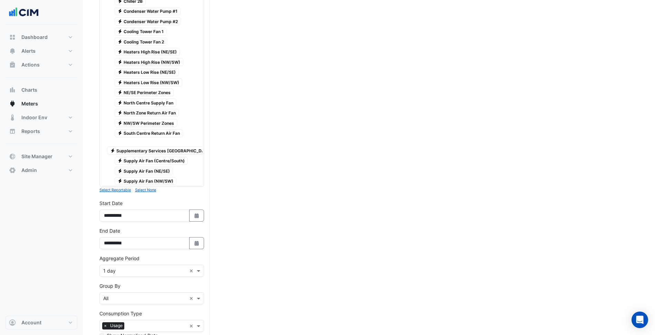
scroll to position [207, 0]
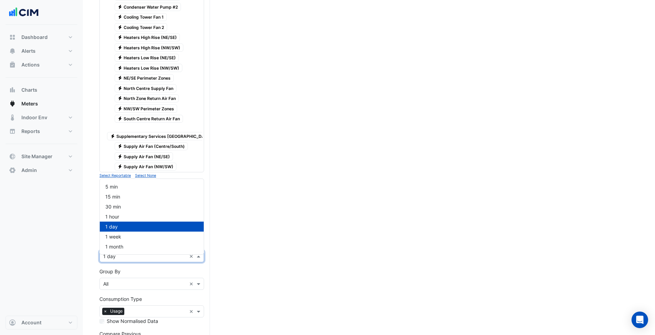
click at [127, 260] on input "text" at bounding box center [144, 256] width 83 height 7
click at [119, 202] on div "30 min" at bounding box center [152, 207] width 104 height 10
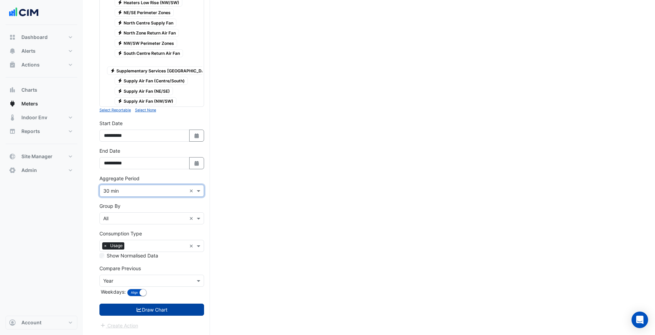
click at [149, 309] on button "Draw Chart" at bounding box center [151, 310] width 105 height 12
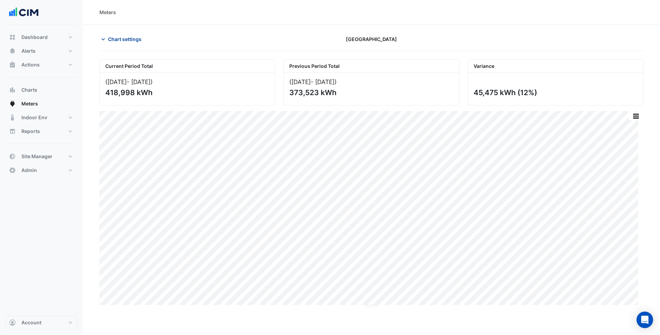
click at [119, 43] on button "Chart settings" at bounding box center [122, 39] width 47 height 12
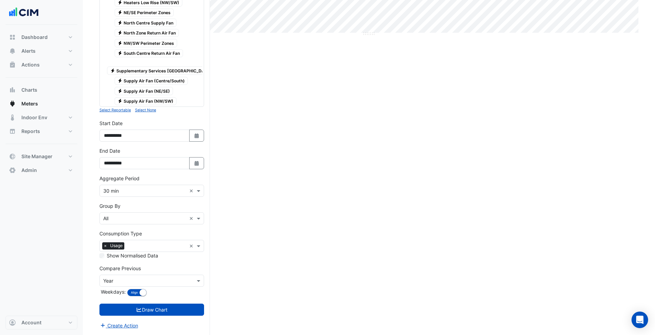
scroll to position [278, 0]
click at [200, 159] on button "Select Date" at bounding box center [196, 163] width 15 height 12
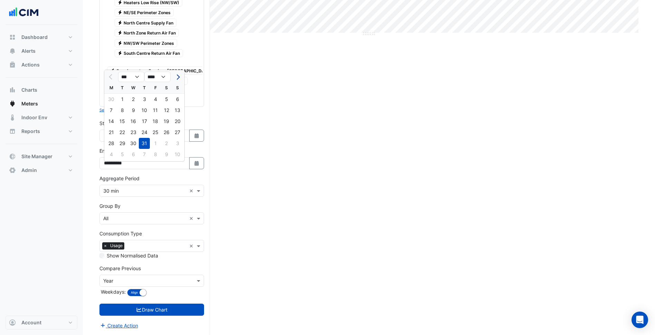
click at [177, 75] on span "Next month" at bounding box center [177, 77] width 5 height 5
select select "*"
click at [141, 140] on div "28" at bounding box center [144, 143] width 11 height 11
type input "**********"
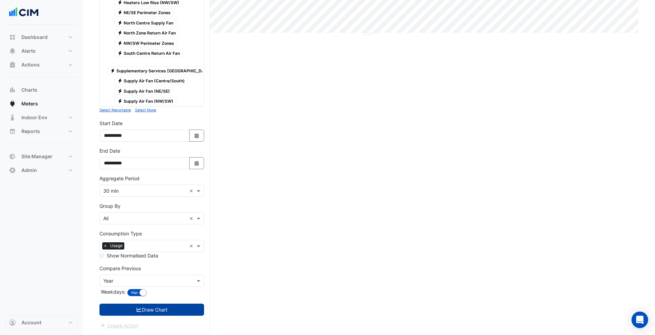
click at [164, 311] on button "Draw Chart" at bounding box center [151, 310] width 105 height 12
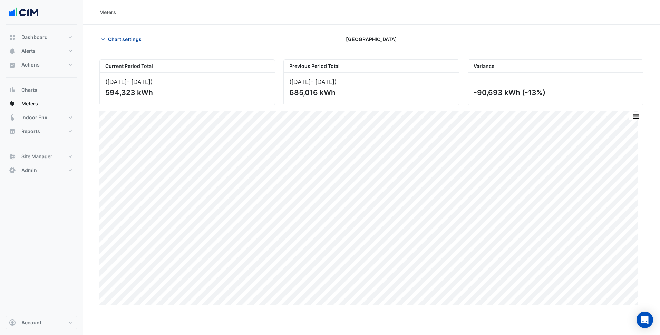
click at [131, 45] on button "Chart settings" at bounding box center [122, 39] width 47 height 12
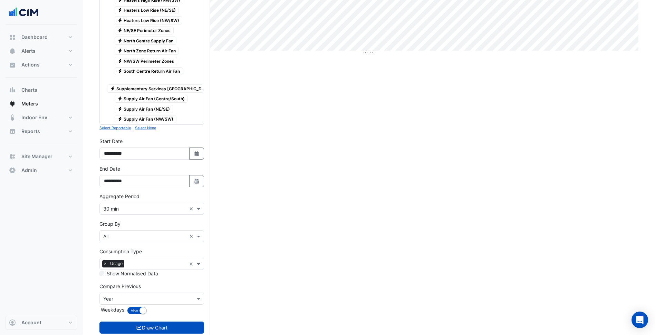
scroll to position [243, 0]
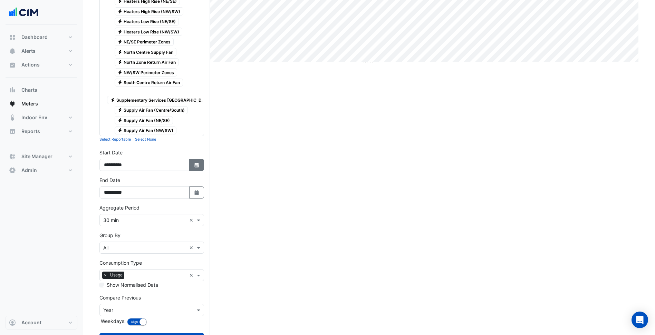
click at [198, 168] on icon "button" at bounding box center [196, 165] width 4 height 5
select select "*"
select select "****"
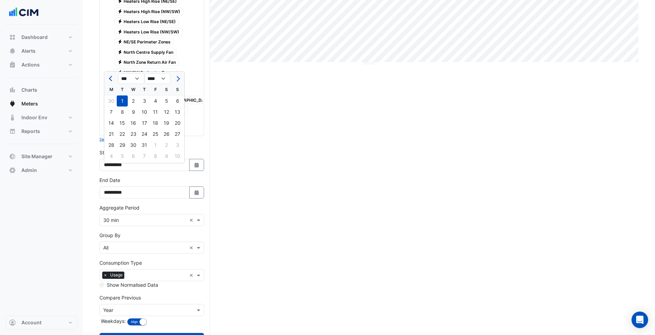
click at [111, 80] on span "Previous month" at bounding box center [111, 78] width 5 height 5
select select "*"
click at [178, 101] on div "1" at bounding box center [177, 101] width 11 height 11
type input "**********"
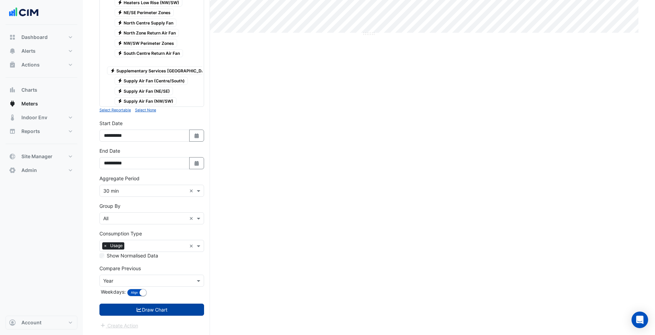
click at [177, 308] on button "Draw Chart" at bounding box center [151, 310] width 105 height 12
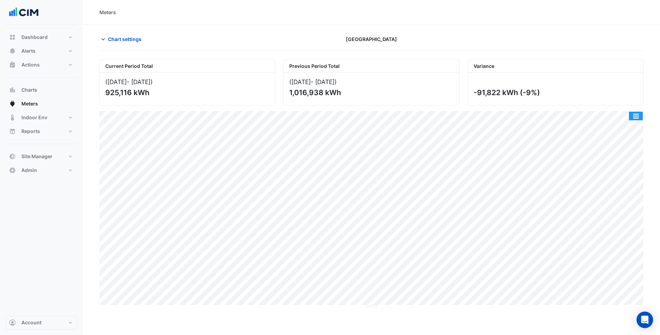
click at [639, 116] on button "button" at bounding box center [636, 116] width 14 height 9
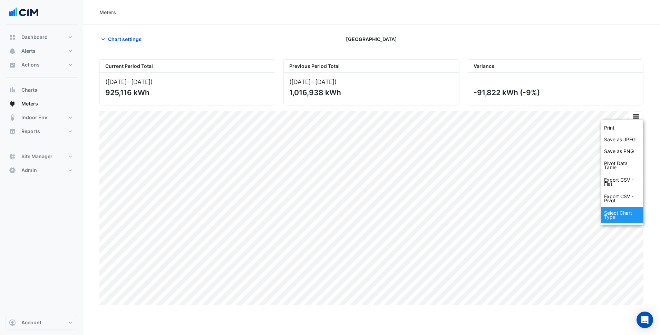
click at [631, 222] on div "Select Chart Type" at bounding box center [621, 215] width 41 height 17
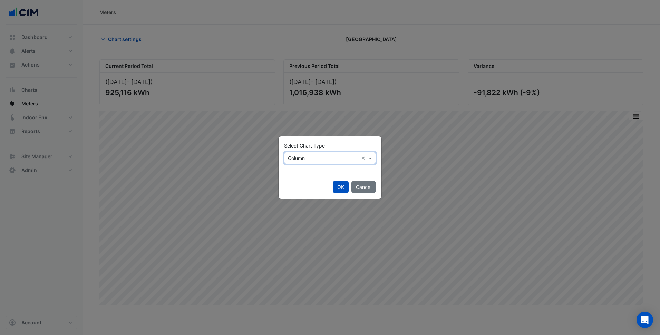
click at [344, 156] on input "text" at bounding box center [323, 158] width 70 height 7
click at [304, 172] on div "Line" at bounding box center [299, 173] width 30 height 10
click at [348, 191] on button "OK" at bounding box center [341, 187] width 16 height 12
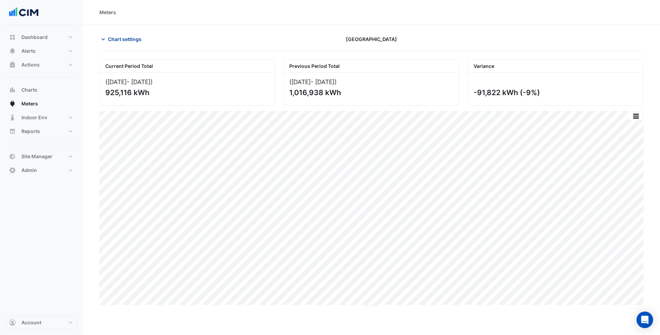
click at [127, 41] on span "Chart settings" at bounding box center [124, 39] width 33 height 7
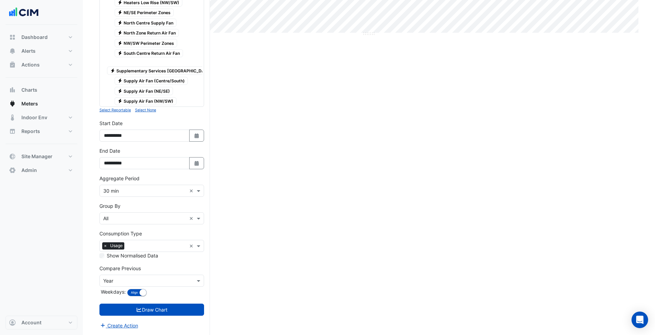
scroll to position [278, 0]
click at [200, 137] on button "Select Date" at bounding box center [196, 136] width 15 height 12
select select "*"
select select "****"
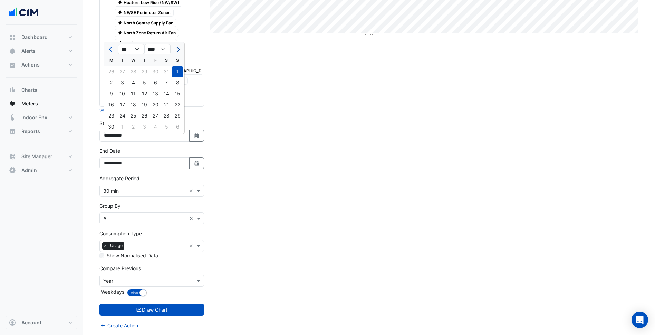
click at [175, 44] on button "Next month" at bounding box center [177, 49] width 8 height 11
select select "*"
click at [113, 111] on div "28" at bounding box center [111, 115] width 11 height 11
type input "**********"
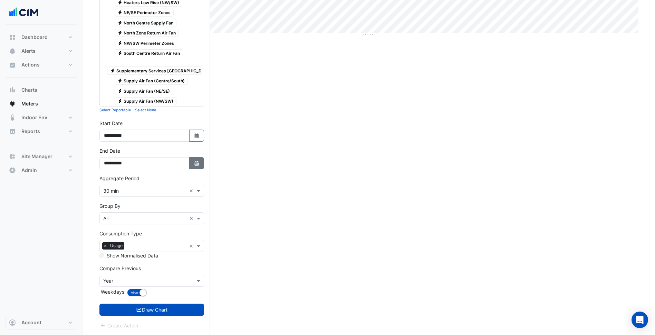
click at [199, 163] on icon "Select Date" at bounding box center [197, 163] width 6 height 5
select select "*"
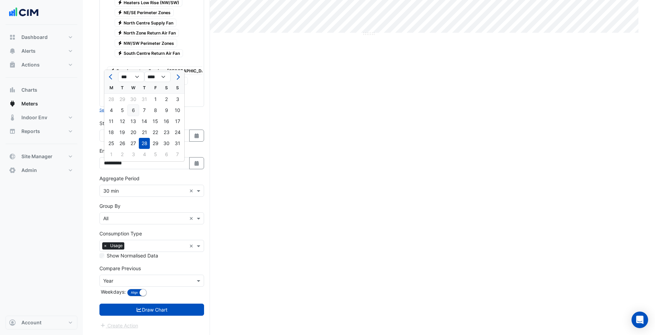
click at [134, 107] on div "6" at bounding box center [133, 110] width 11 height 11
type input "**********"
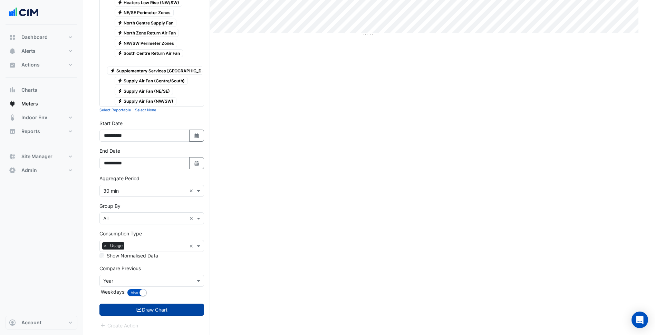
click at [163, 306] on button "Draw Chart" at bounding box center [151, 310] width 105 height 12
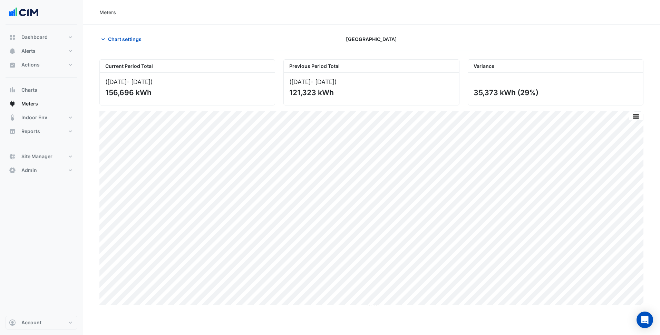
click at [146, 45] on div "Chart settings" at bounding box center [187, 39] width 184 height 12
click at [129, 44] on button "Chart settings" at bounding box center [122, 39] width 47 height 12
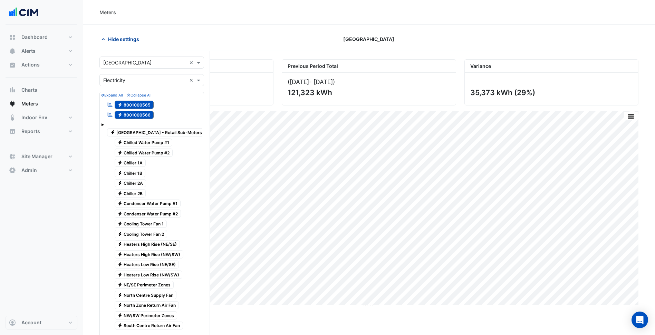
click at [129, 44] on button "Hide settings" at bounding box center [121, 39] width 44 height 12
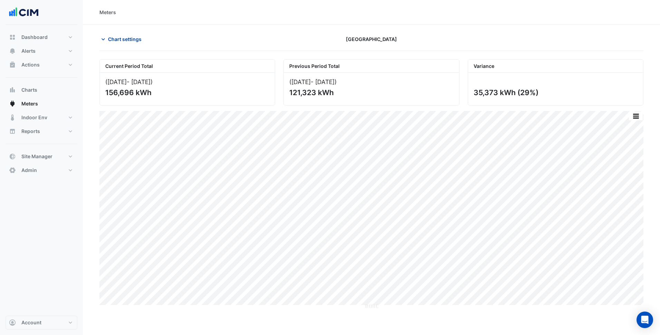
click at [130, 42] on span "Chart settings" at bounding box center [124, 39] width 33 height 7
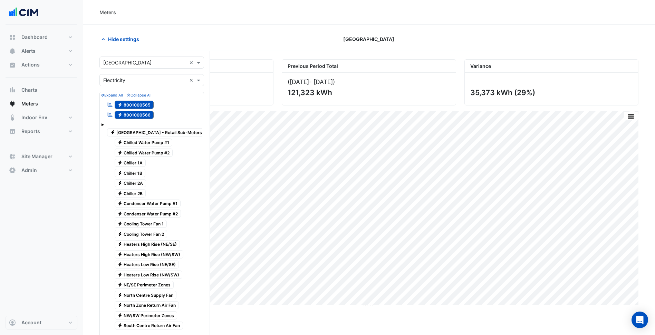
click at [137, 112] on span "Electricity 8001000566" at bounding box center [134, 115] width 39 height 8
click at [142, 102] on span "Electricity 8001000565" at bounding box center [134, 105] width 39 height 8
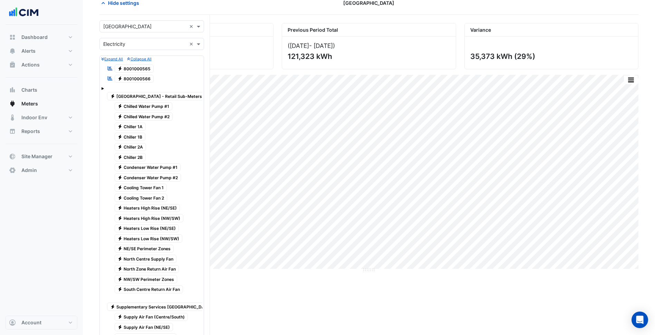
scroll to position [35, 0]
click at [173, 99] on span "Electricity Allendale Square - Retail Sub-Meters" at bounding box center [156, 98] width 98 height 8
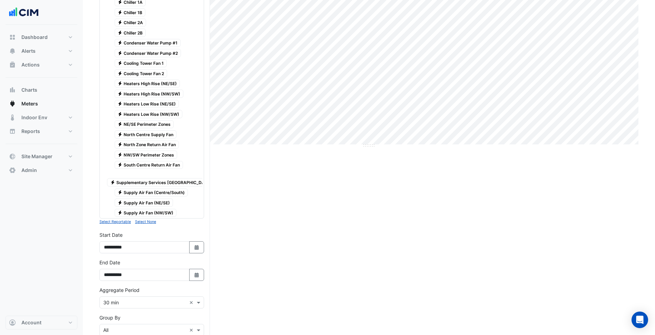
scroll to position [278, 0]
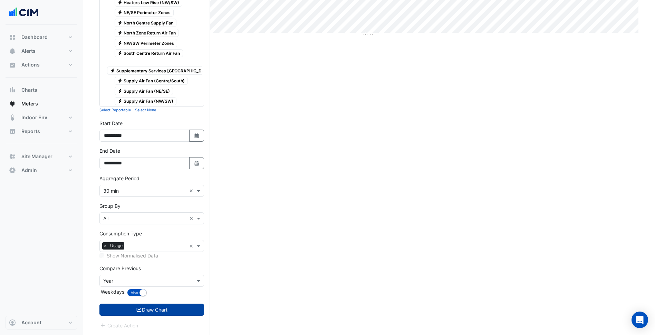
click at [171, 306] on button "Draw Chart" at bounding box center [151, 310] width 105 height 12
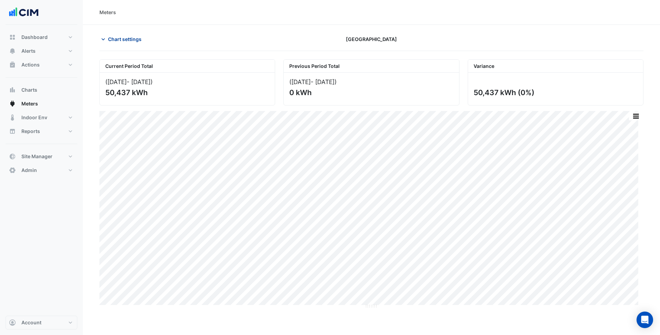
click at [132, 39] on span "Chart settings" at bounding box center [124, 39] width 33 height 7
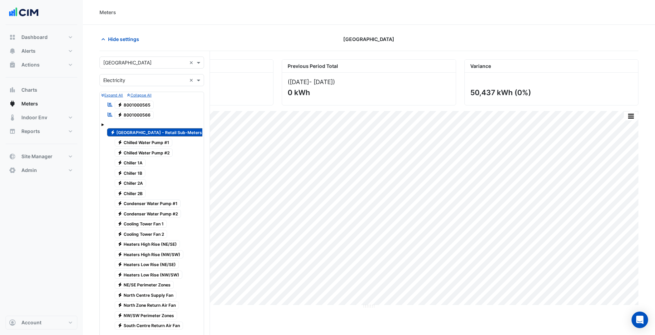
click at [148, 134] on span "Electricity Allendale Square - Retail Sub-Meters" at bounding box center [156, 132] width 98 height 8
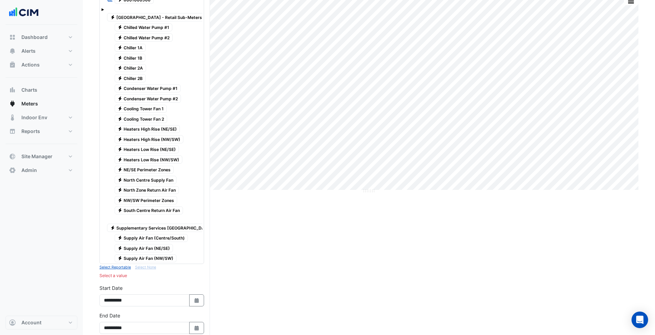
scroll to position [104, 0]
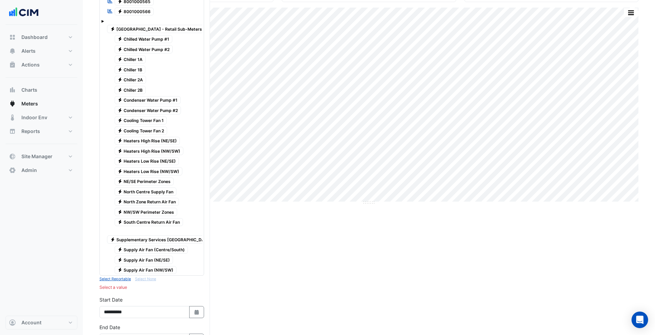
drag, startPoint x: 165, startPoint y: 269, endPoint x: 164, endPoint y: 266, distance: 3.9
click at [165, 269] on span "Electricity Supply Air Fan (NW/SW)" at bounding box center [146, 270] width 62 height 8
click at [161, 260] on span "Electricity Supply Air Fan (NE/SE)" at bounding box center [144, 260] width 59 height 8
click at [161, 252] on span "Electricity Supply Air Fan (Centre/South)" at bounding box center [151, 250] width 73 height 8
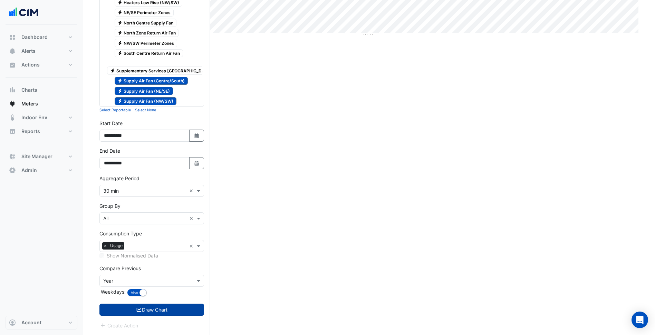
click at [171, 313] on button "Draw Chart" at bounding box center [151, 310] width 105 height 12
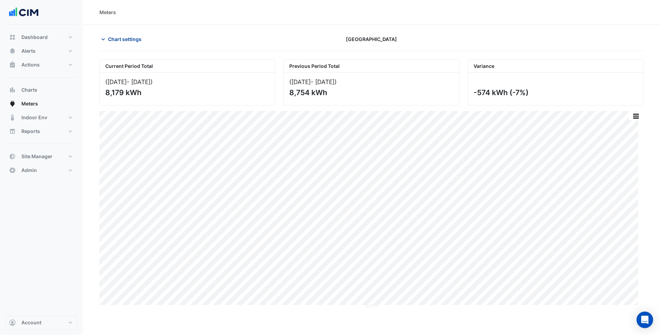
click at [135, 36] on span "Chart settings" at bounding box center [124, 39] width 33 height 7
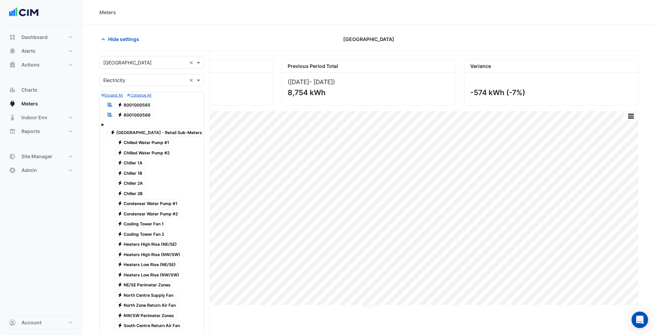
click at [129, 64] on input "text" at bounding box center [144, 62] width 83 height 7
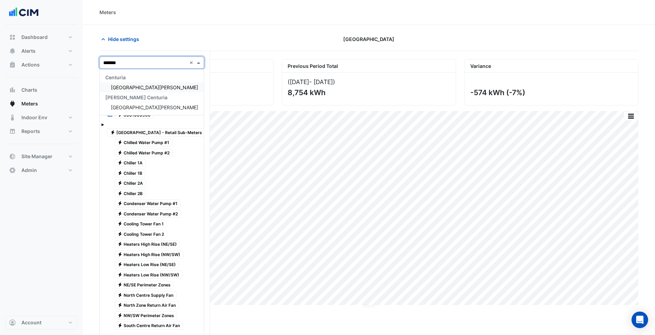
type input "********"
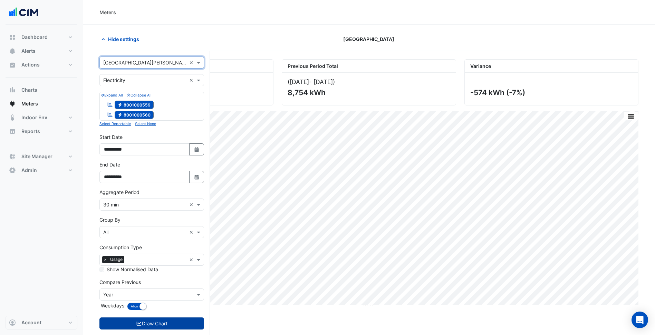
click at [191, 321] on button "Draw Chart" at bounding box center [151, 324] width 105 height 12
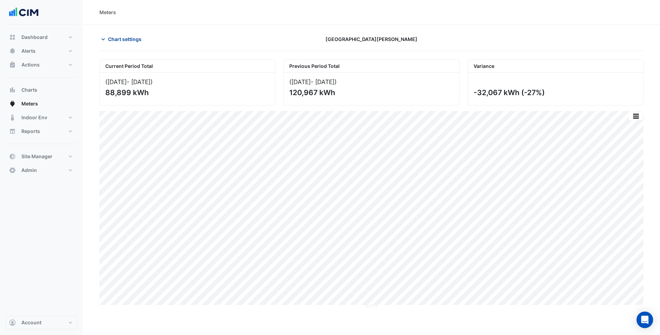
click at [136, 40] on span "Chart settings" at bounding box center [124, 39] width 33 height 7
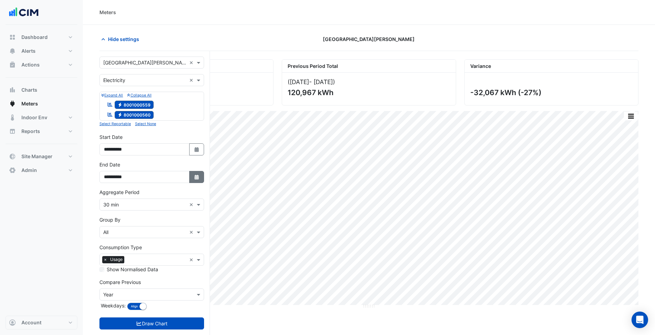
click at [202, 177] on button "Select Date" at bounding box center [196, 177] width 15 height 12
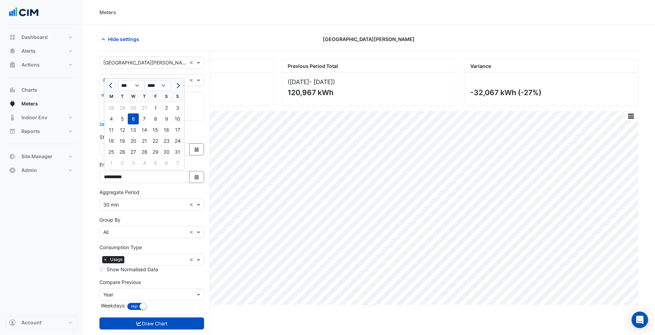
click at [180, 86] on button "Next month" at bounding box center [177, 85] width 8 height 11
select select "*"
click at [126, 156] on div "30" at bounding box center [122, 152] width 11 height 11
type input "**********"
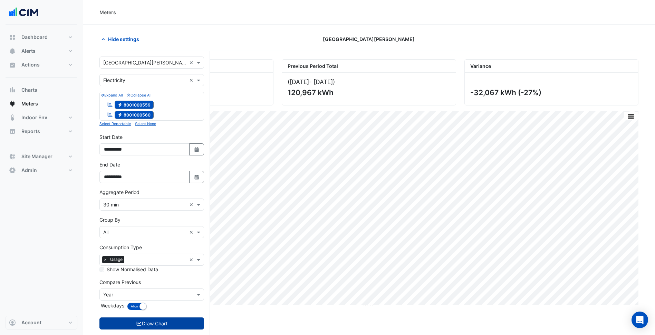
click at [155, 318] on button "Draw Chart" at bounding box center [151, 324] width 105 height 12
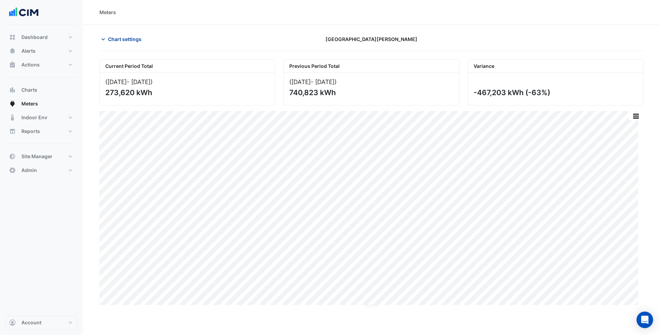
click at [135, 42] on span "Chart settings" at bounding box center [124, 39] width 33 height 7
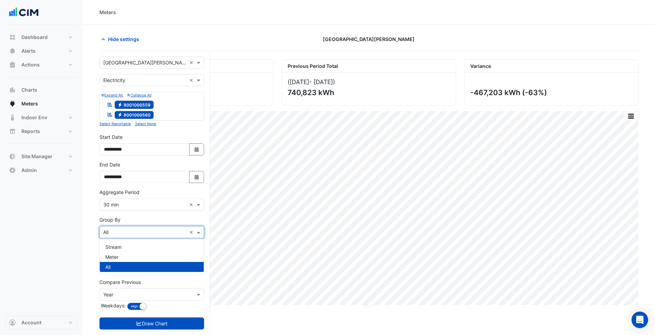
click at [137, 231] on input "text" at bounding box center [144, 232] width 83 height 7
click at [127, 256] on div "Meter" at bounding box center [152, 257] width 104 height 10
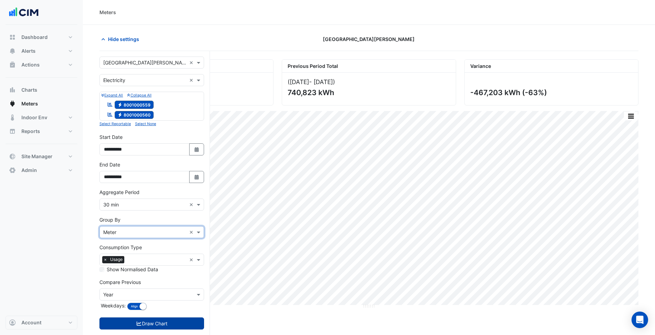
click at [160, 320] on button "Draw Chart" at bounding box center [151, 324] width 105 height 12
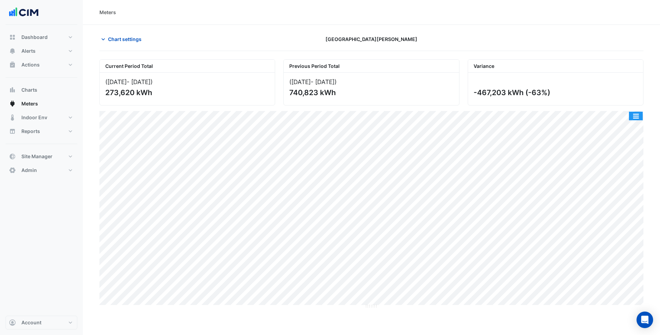
click at [642, 119] on button "button" at bounding box center [636, 116] width 14 height 9
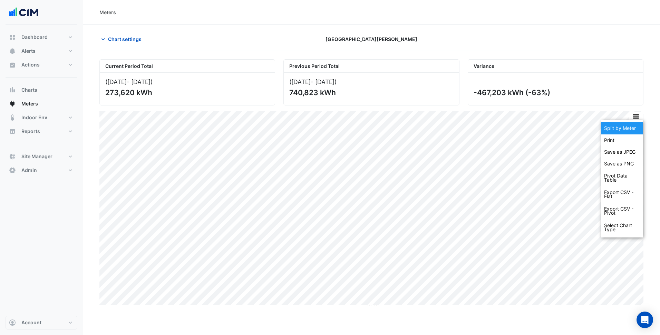
click at [630, 129] on div "Split by Meter" at bounding box center [621, 128] width 41 height 12
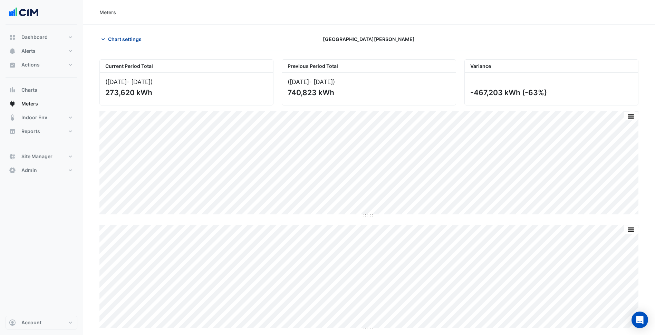
click at [132, 42] on span "Chart settings" at bounding box center [124, 39] width 33 height 7
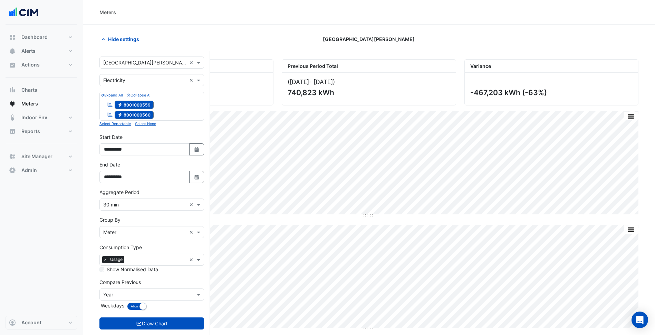
click at [145, 116] on span "Electricity 8001000560" at bounding box center [134, 115] width 39 height 8
click at [175, 322] on button "Draw Chart" at bounding box center [151, 324] width 105 height 12
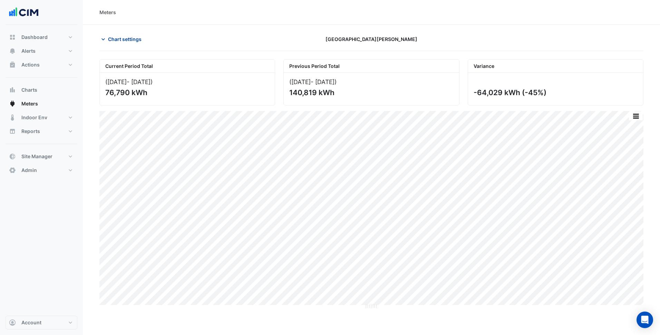
click at [128, 40] on span "Chart settings" at bounding box center [124, 39] width 33 height 7
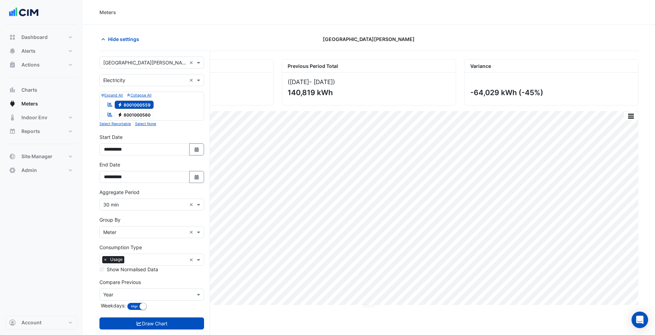
click at [204, 173] on div "**********" at bounding box center [151, 175] width 113 height 28
click at [197, 177] on icon "button" at bounding box center [196, 177] width 4 height 5
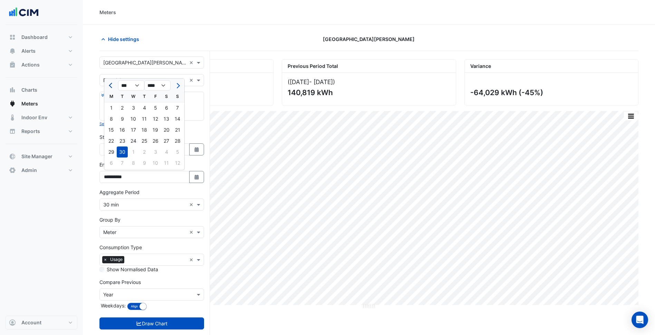
click at [113, 85] on span "Previous month" at bounding box center [111, 85] width 5 height 5
click at [179, 86] on span "Next month" at bounding box center [177, 85] width 5 height 5
select select "*"
click at [158, 121] on div "8" at bounding box center [155, 119] width 11 height 11
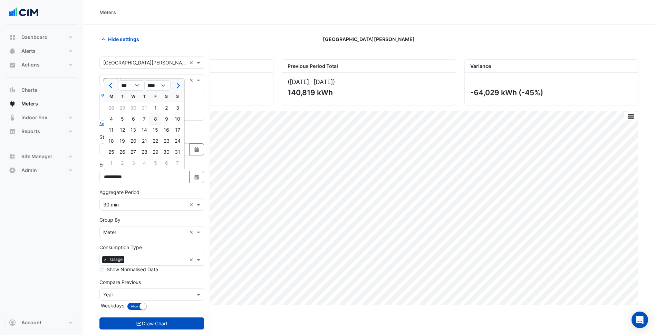
type input "**********"
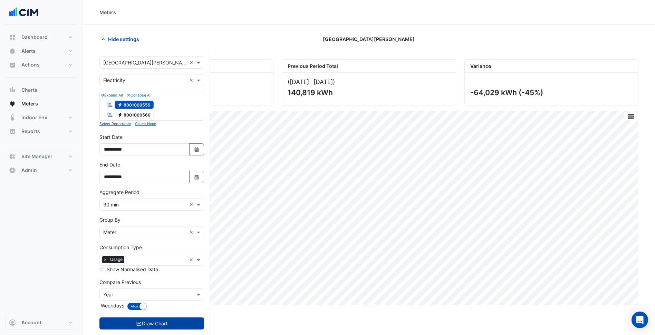
click at [177, 325] on button "Draw Chart" at bounding box center [151, 324] width 105 height 12
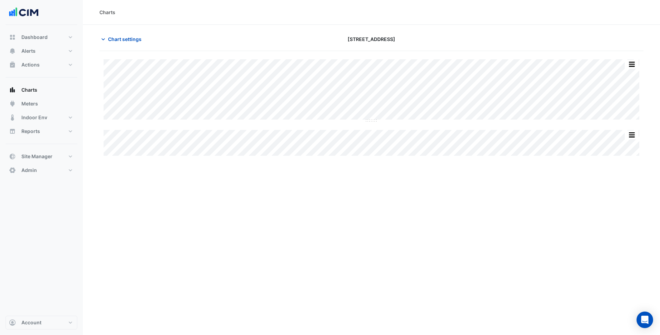
type input "**********"
click at [131, 41] on span "Chart settings" at bounding box center [124, 39] width 33 height 7
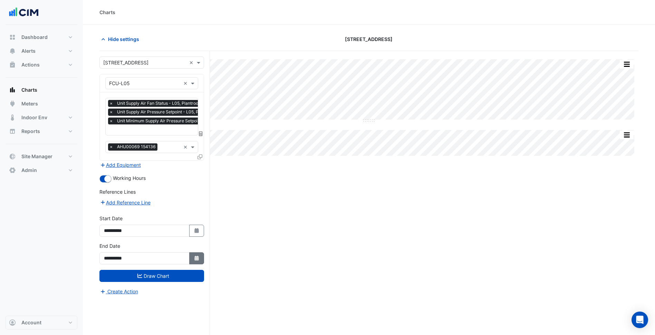
click at [198, 257] on icon "button" at bounding box center [196, 258] width 4 height 5
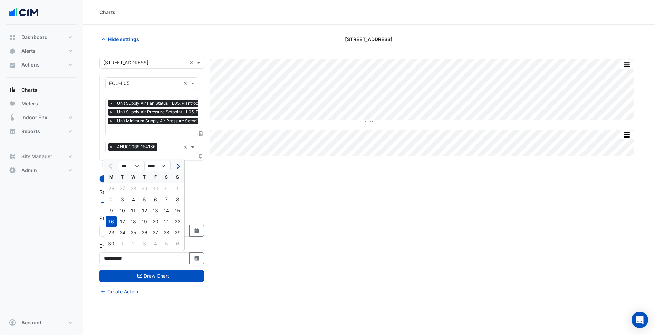
click at [178, 165] on span "Next month" at bounding box center [177, 166] width 5 height 5
select select "*"
click at [173, 230] on div "31" at bounding box center [177, 232] width 11 height 11
type input "**********"
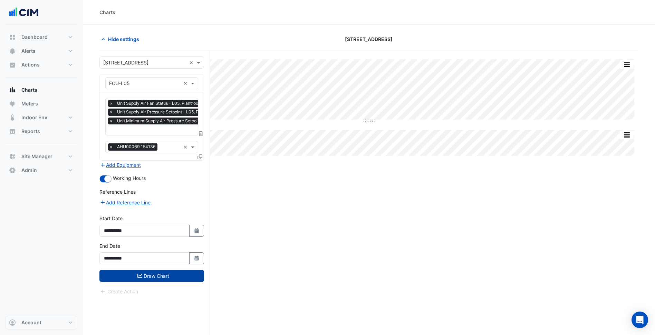
click at [172, 281] on button "Draw Chart" at bounding box center [151, 276] width 105 height 12
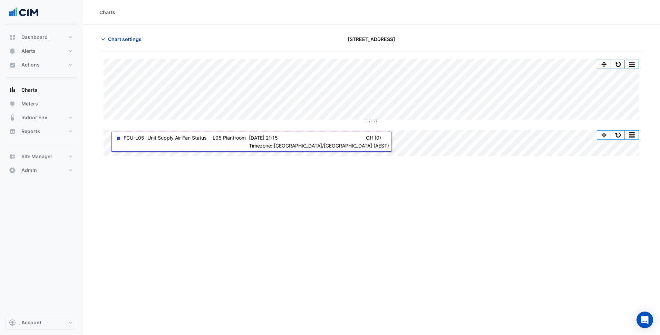
click at [138, 36] on span "Chart settings" at bounding box center [124, 39] width 33 height 7
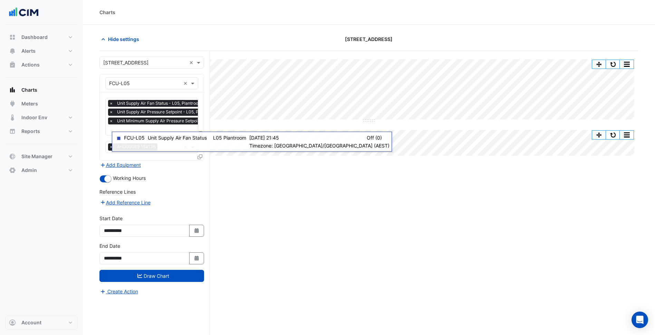
click at [141, 124] on span "Unit Minimum Supply Air Pressure Setpoint - L05, Plantroom" at bounding box center [176, 121] width 122 height 7
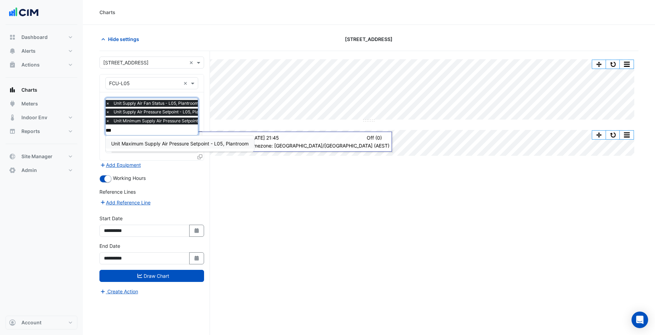
type input "****"
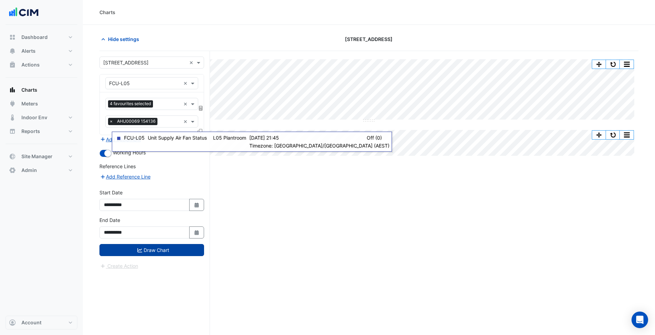
click at [178, 256] on button "Draw Chart" at bounding box center [151, 250] width 105 height 12
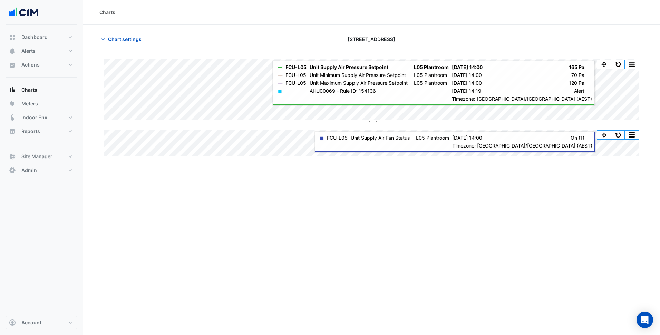
click at [612, 59] on div "Split All Split None Print Save as JPEG Save as PNG Pivot Data Table Export CSV…" at bounding box center [371, 59] width 535 height 0
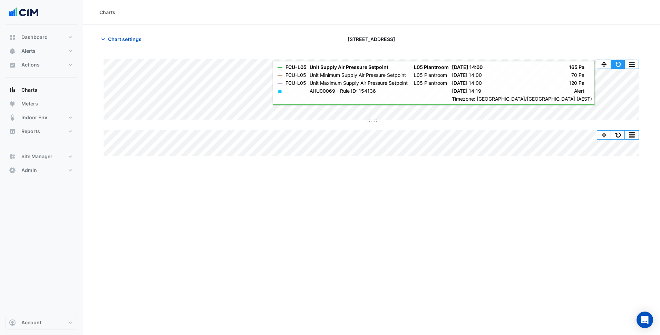
click at [614, 66] on button "button" at bounding box center [618, 64] width 14 height 9
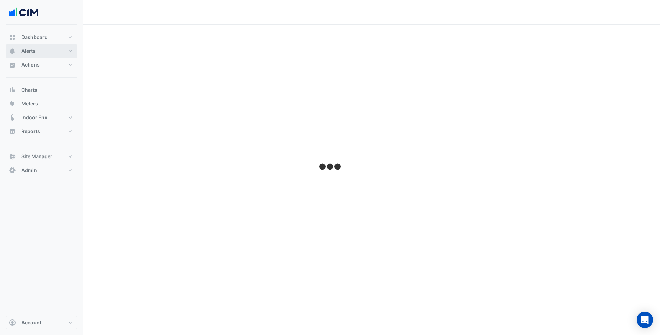
click at [59, 54] on button "Alerts" at bounding box center [42, 51] width 72 height 14
click at [52, 91] on link "Templates" at bounding box center [46, 93] width 61 height 14
select select
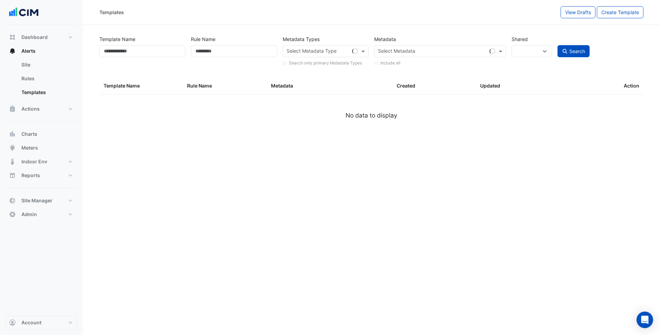
click at [49, 81] on link "Rules" at bounding box center [46, 79] width 61 height 14
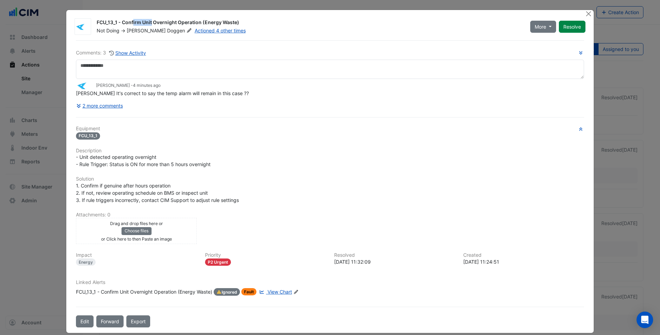
drag, startPoint x: 95, startPoint y: 20, endPoint x: 115, endPoint y: 20, distance: 20.4
click at [115, 20] on div "FCU_13_1 - Confirm Unit Overnight Operation (Energy Waste)" at bounding box center [309, 23] width 425 height 8
copy div "FCU_13_1"
click at [281, 166] on div "- Unit detected operating overnight - Rule Trigger: Status is ON for more than …" at bounding box center [330, 161] width 508 height 14
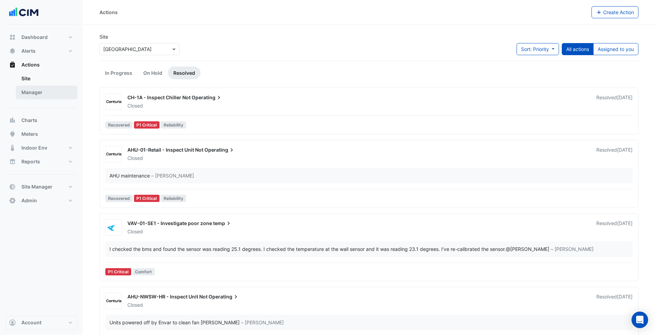
click at [42, 91] on link "Manager" at bounding box center [46, 93] width 61 height 14
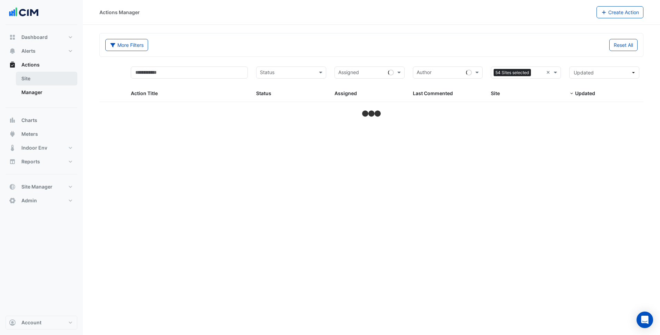
select select "***"
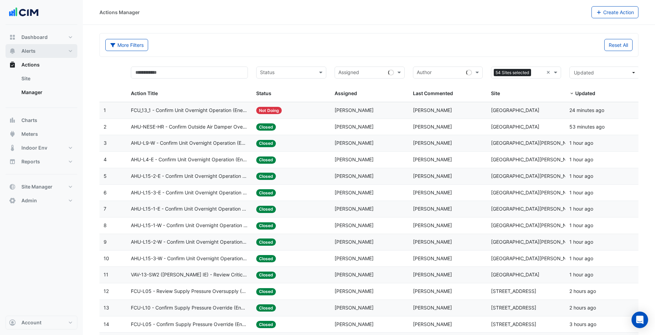
click at [45, 54] on button "Alerts" at bounding box center [42, 51] width 72 height 14
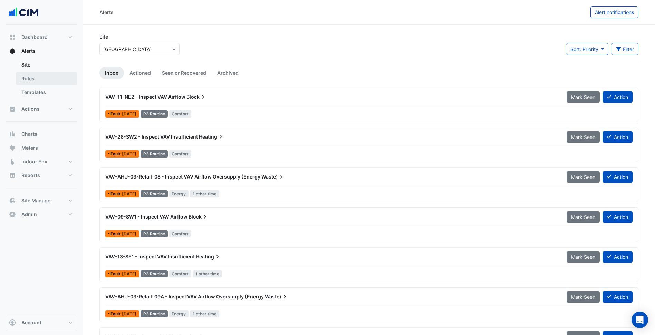
click at [45, 78] on link "Rules" at bounding box center [46, 79] width 61 height 14
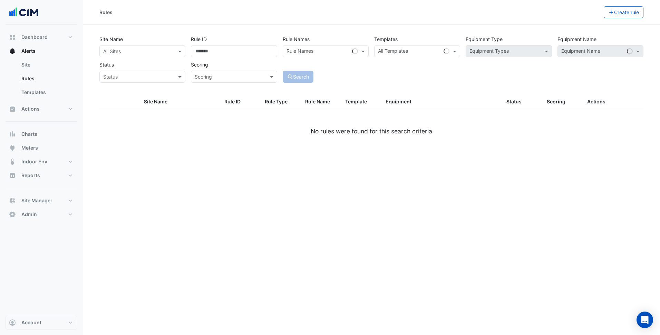
click at [162, 52] on input "text" at bounding box center [135, 51] width 65 height 7
type input "*******"
click at [518, 58] on div "Site Name All Sites × Allendale Square × Rule ID Rule Names Rule Names Template…" at bounding box center [371, 57] width 549 height 51
click at [527, 51] on input "text" at bounding box center [592, 51] width 63 height 7
paste input "********"
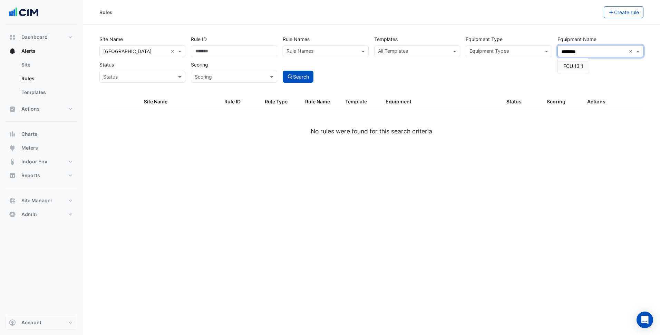
click at [527, 66] on span "FCU_13_1" at bounding box center [573, 66] width 20 height 6
type input "********"
click at [459, 75] on div "Site Name All Sites × Allendale Square × Rule ID Rule Names Rule Names Template…" at bounding box center [371, 57] width 549 height 51
click at [302, 80] on button "Search" at bounding box center [298, 77] width 31 height 12
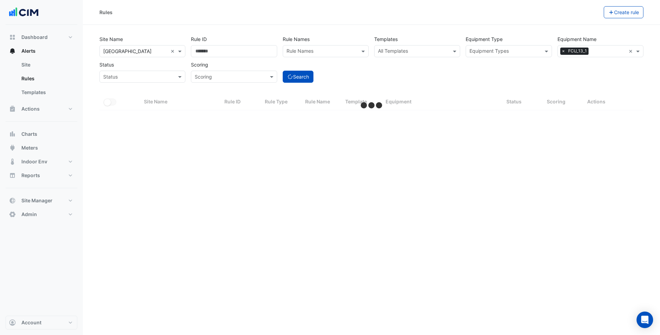
select select "***"
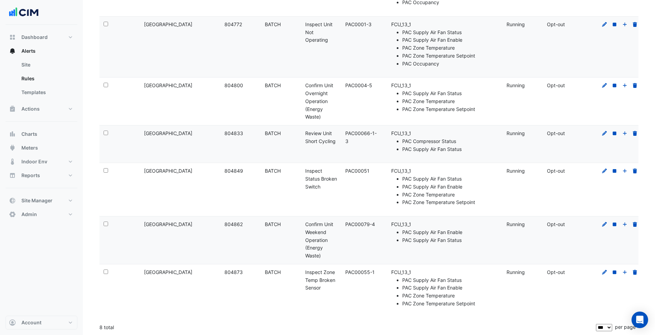
scroll to position [212, 0]
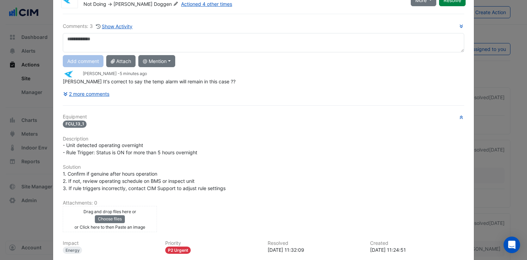
scroll to position [35, 0]
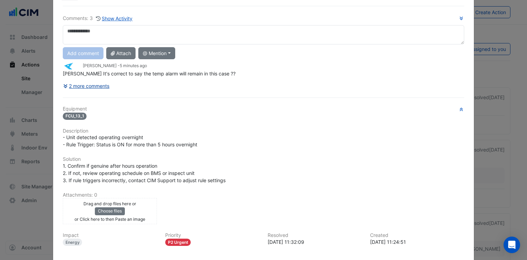
click at [90, 83] on button "2 more comments" at bounding box center [86, 86] width 47 height 12
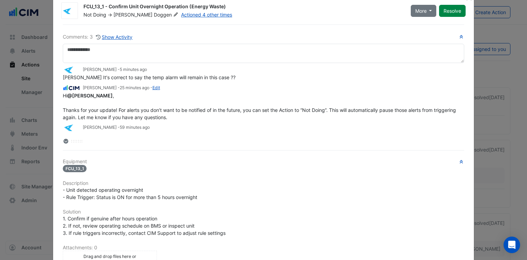
scroll to position [0, 0]
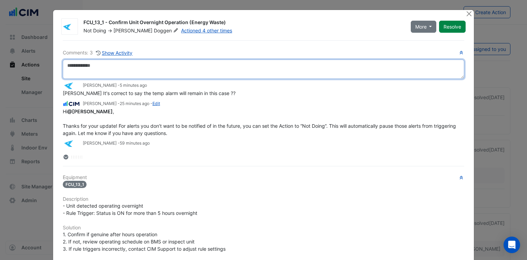
click at [194, 71] on textarea at bounding box center [264, 69] width 402 height 19
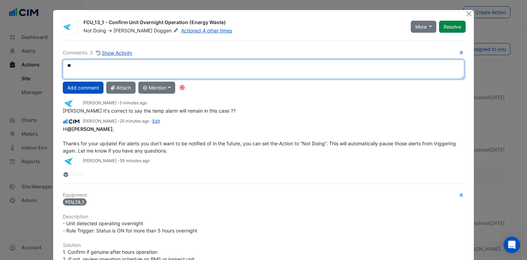
type textarea "*"
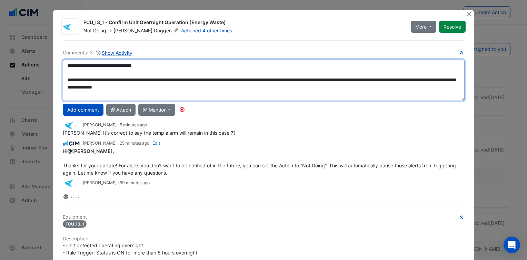
drag, startPoint x: 459, startPoint y: 76, endPoint x: 458, endPoint y: 98, distance: 22.5
click at [458, 98] on textarea "**********" at bounding box center [264, 80] width 402 height 41
drag, startPoint x: 210, startPoint y: 91, endPoint x: 68, endPoint y: 94, distance: 142.9
click at [59, 63] on div "**********" at bounding box center [264, 80] width 410 height 41
click at [214, 86] on textarea "**********" at bounding box center [264, 80] width 402 height 41
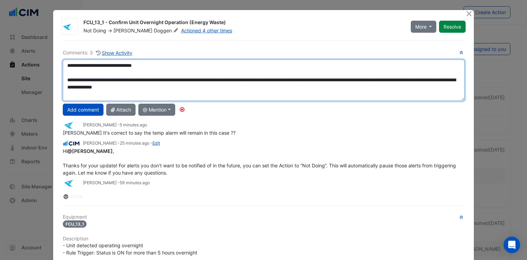
drag, startPoint x: 212, startPoint y: 87, endPoint x: 62, endPoint y: 80, distance: 149.5
click at [63, 80] on textarea "**********" at bounding box center [264, 80] width 402 height 41
paste textarea "**********"
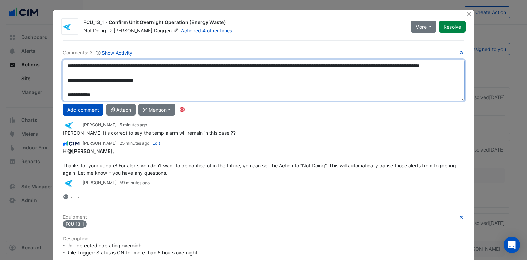
scroll to position [21, 0]
drag, startPoint x: 98, startPoint y: 97, endPoint x: 61, endPoint y: 89, distance: 37.8
click at [63, 89] on textarea "**********" at bounding box center [264, 80] width 402 height 41
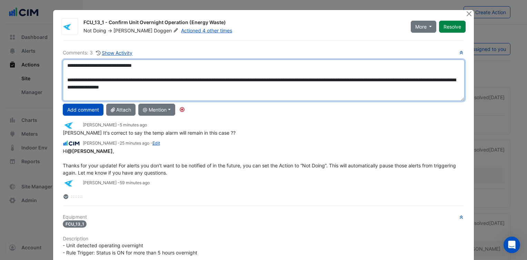
scroll to position [0, 0]
click at [123, 89] on textarea "**********" at bounding box center [264, 80] width 402 height 41
click at [225, 85] on textarea "**********" at bounding box center [264, 80] width 402 height 41
type textarea "**********"
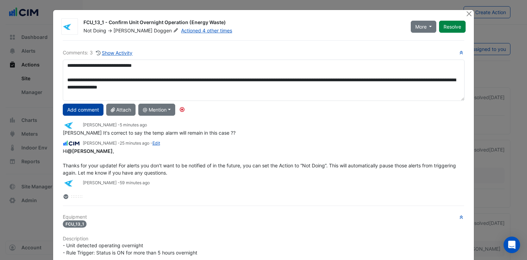
click at [83, 108] on button "Add comment" at bounding box center [83, 110] width 41 height 12
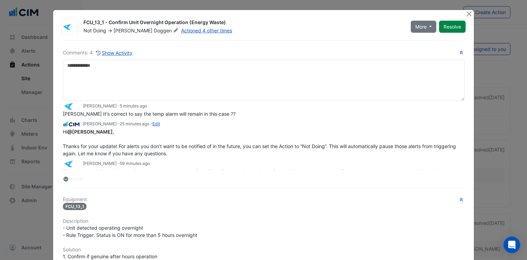
scroll to position [60, 0]
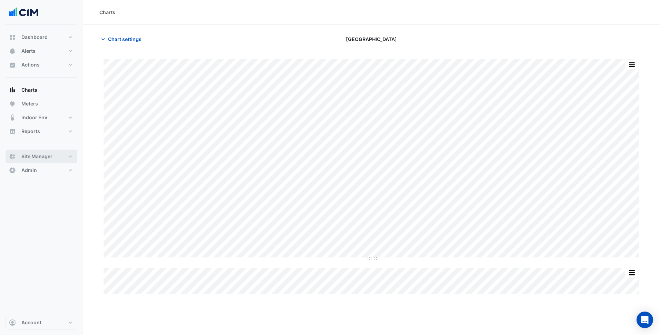
click at [70, 158] on button "Site Manager" at bounding box center [42, 157] width 72 height 14
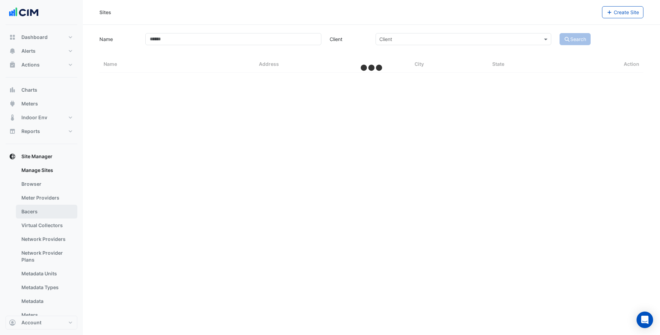
click at [29, 207] on link "Bacers" at bounding box center [46, 212] width 61 height 14
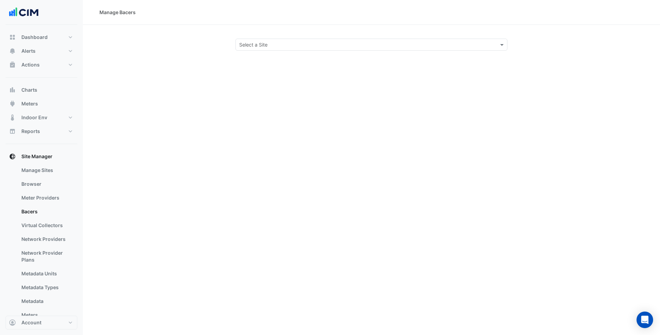
click at [285, 46] on input "text" at bounding box center [364, 44] width 250 height 7
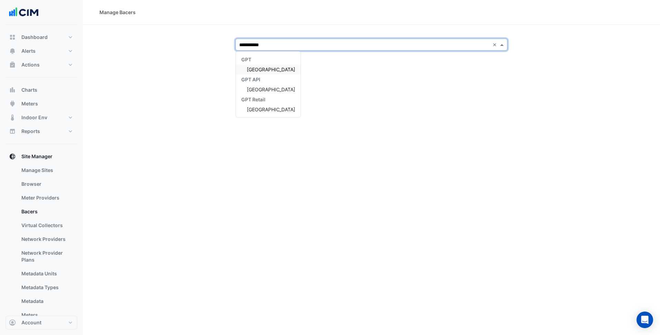
type input "**********"
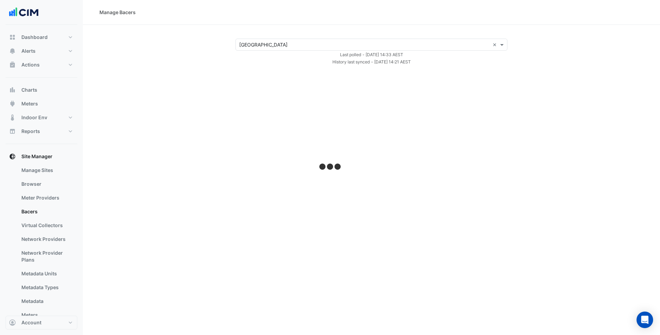
click at [202, 68] on div "Manage Bacers Select a Site × [GEOGRAPHIC_DATA] × Last polled - [DATE] 14:33 AE…" at bounding box center [371, 167] width 577 height 335
select select "***"
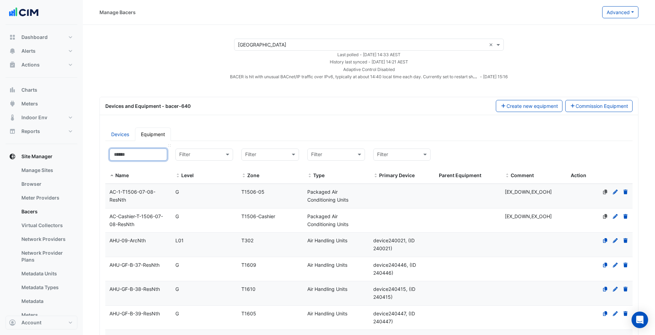
click at [145, 155] on input at bounding box center [138, 155] width 58 height 12
click at [116, 137] on link "Devices" at bounding box center [120, 134] width 30 height 13
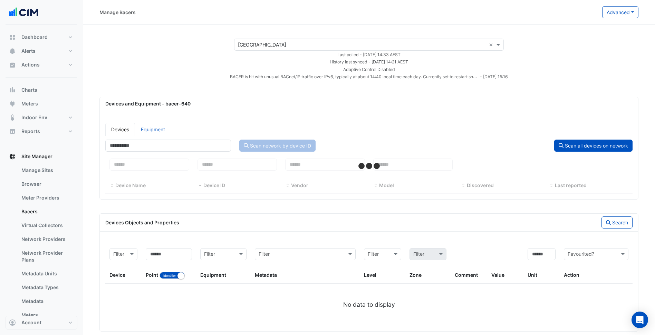
select select "***"
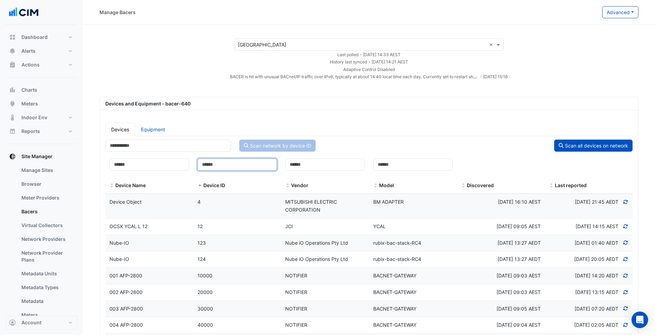
click at [205, 166] on input at bounding box center [237, 165] width 80 height 12
paste input "******"
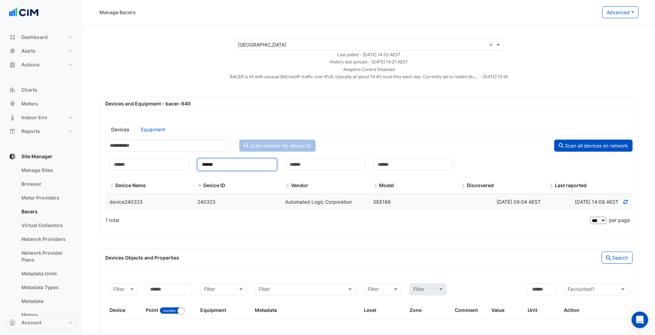
type input "******"
click at [224, 201] on div "240323" at bounding box center [237, 202] width 88 height 8
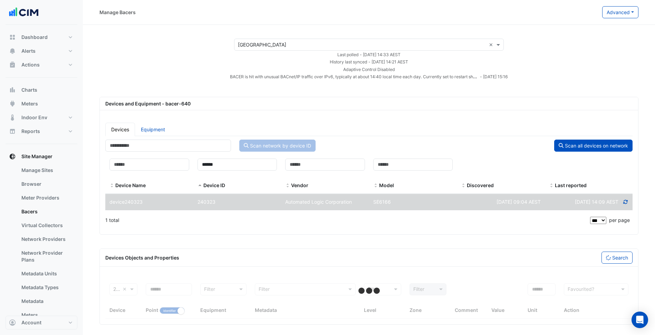
select select "***"
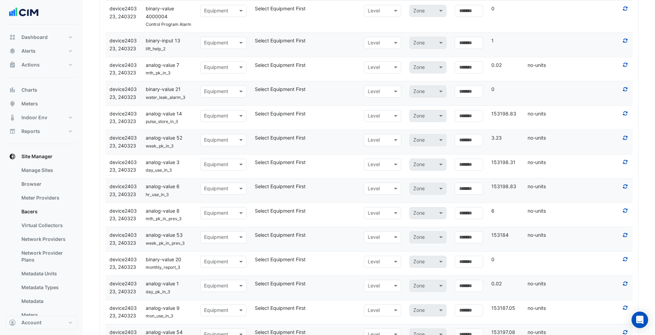
scroll to position [935, 0]
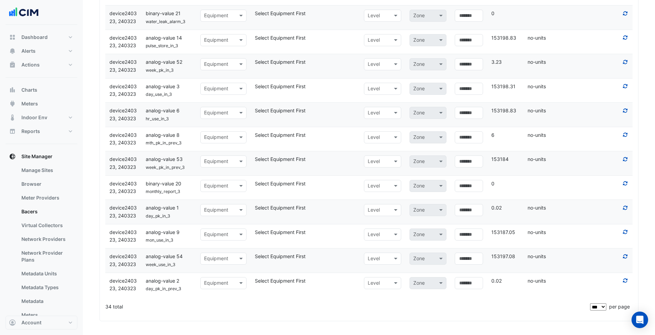
click at [157, 304] on div "34 total" at bounding box center [346, 306] width 483 height 17
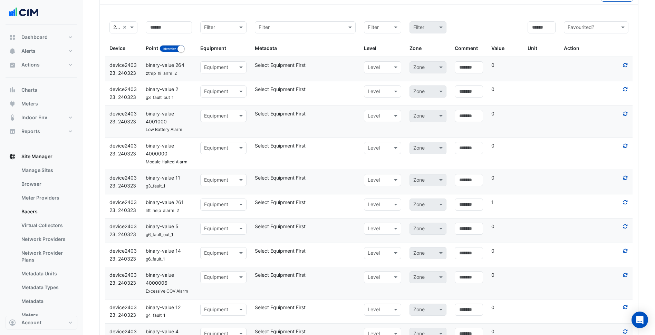
scroll to position [38, 0]
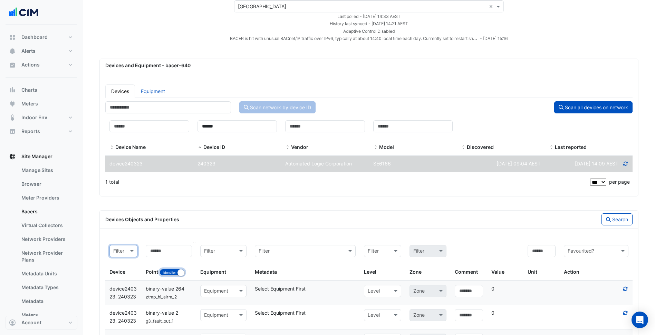
click at [174, 274] on button "Identifier Name" at bounding box center [171, 272] width 25 height 7
click at [174, 255] on input at bounding box center [169, 251] width 46 height 12
paste input "**********"
type input "**********"
click at [621, 213] on div "Devices Objects and Properties Search" at bounding box center [369, 220] width 538 height 18
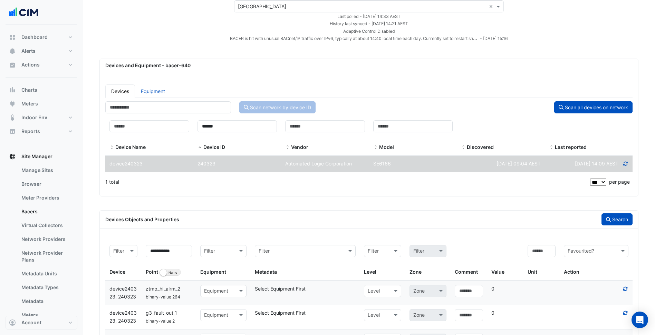
click at [615, 218] on button "Search" at bounding box center [616, 220] width 31 height 12
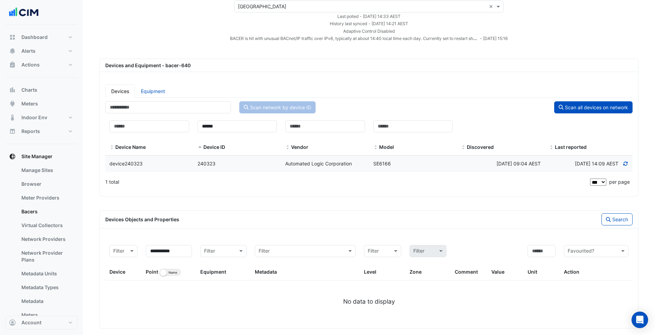
click at [382, 253] on input "text" at bounding box center [375, 252] width 16 height 8
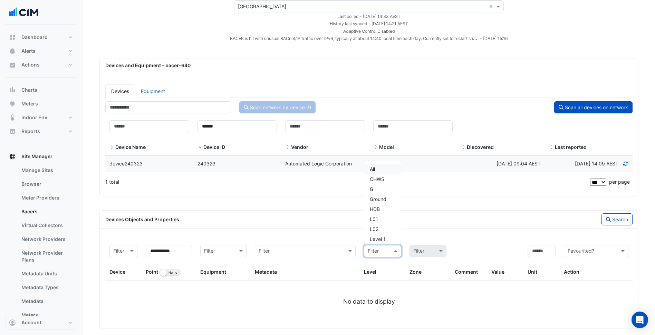
click at [469, 80] on div "Devices Equipment Scan network by device ID Scan all devices on network Filter …" at bounding box center [369, 138] width 538 height 118
click at [229, 158] on datatable-body-cell "Device ID 240323" at bounding box center [237, 164] width 88 height 16
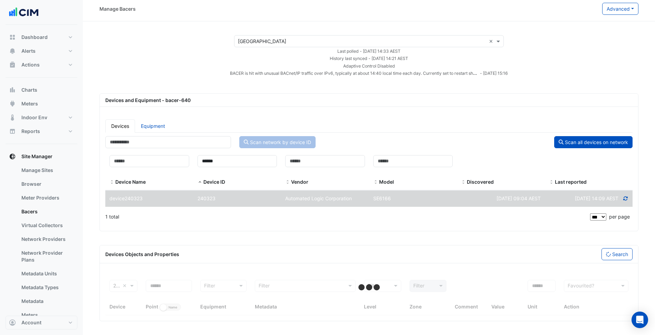
scroll to position [3, 0]
select select "***"
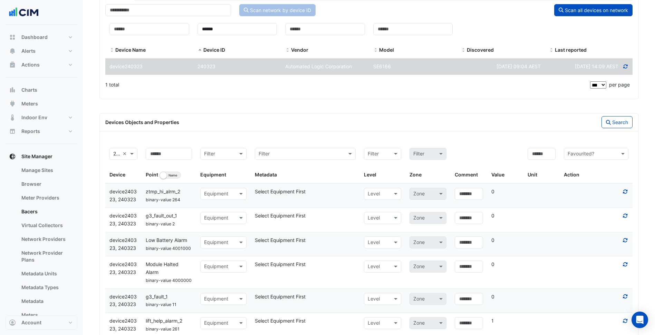
scroll to position [0, 0]
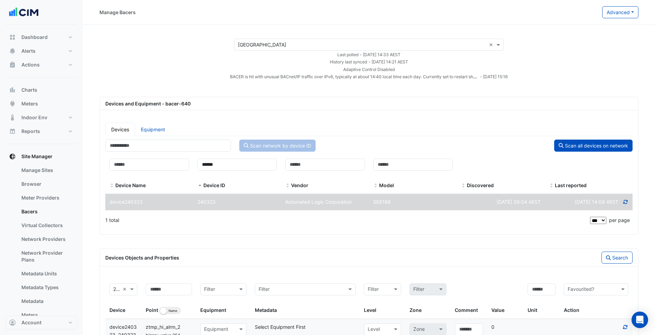
click at [625, 202] on icon at bounding box center [625, 202] width 6 height 5
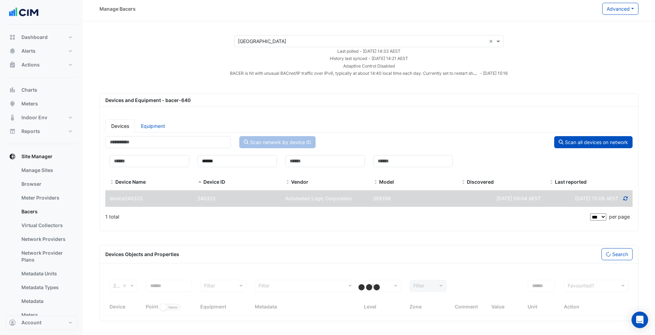
scroll to position [3, 0]
select select "***"
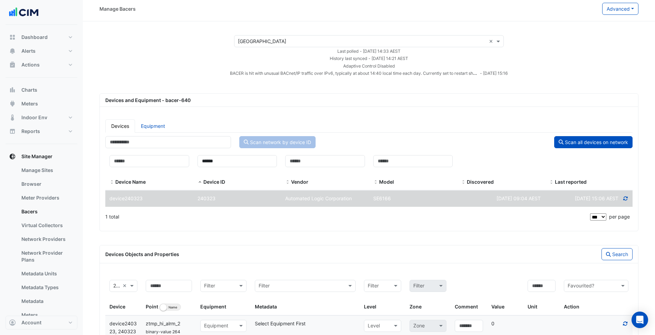
scroll to position [137, 0]
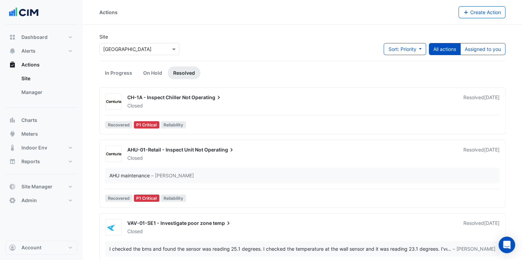
click at [153, 52] on input "text" at bounding box center [132, 49] width 59 height 7
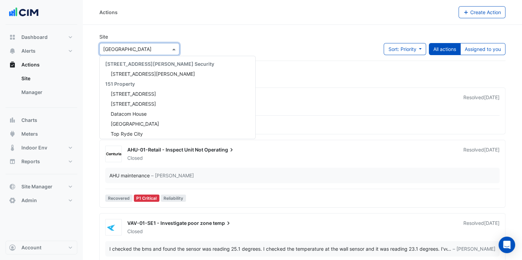
scroll to position [573, 0]
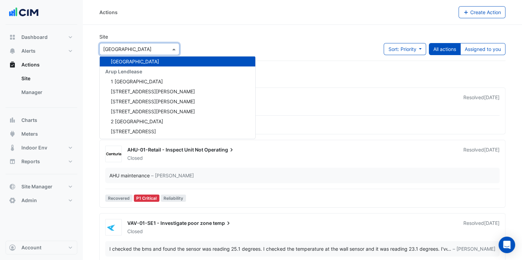
click at [135, 49] on input "text" at bounding box center [132, 49] width 59 height 7
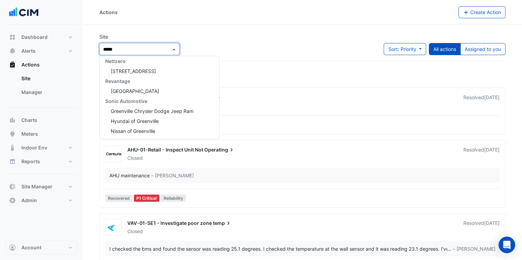
type input "******"
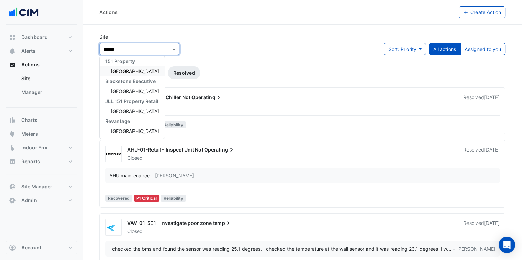
scroll to position [3, 0]
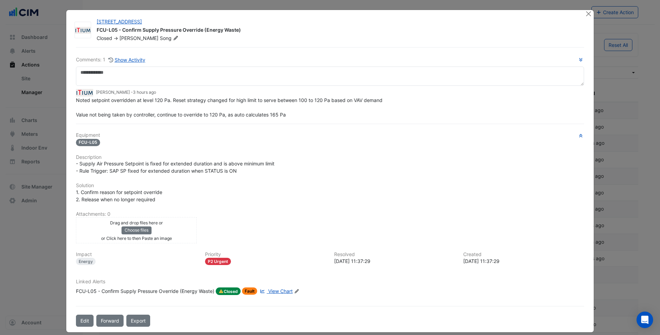
select select "***"
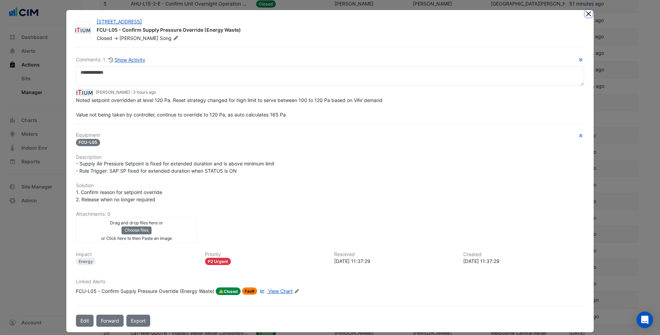
click at [585, 16] on button "Close" at bounding box center [588, 13] width 7 height 7
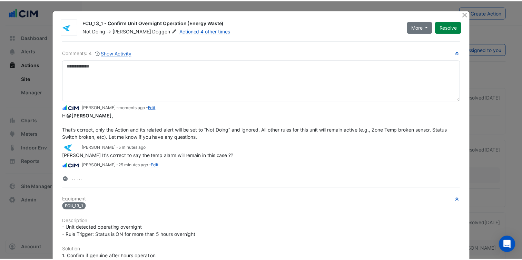
scroll to position [60, 0]
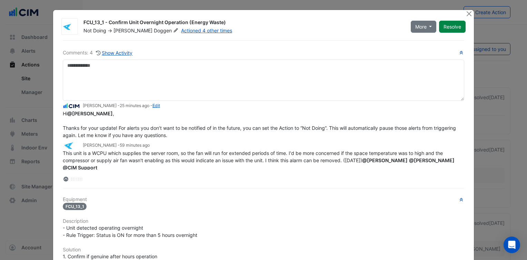
drag, startPoint x: 0, startPoint y: 0, endPoint x: 256, endPoint y: 204, distance: 327.6
click at [256, 204] on div "FCU_13_1" at bounding box center [264, 207] width 402 height 8
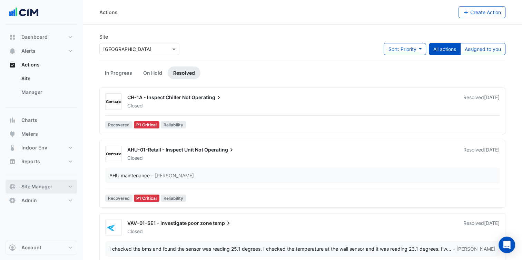
click at [61, 182] on button "Site Manager" at bounding box center [42, 187] width 72 height 14
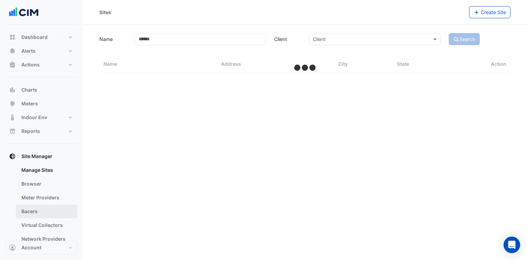
click at [59, 208] on link "Bacers" at bounding box center [46, 212] width 61 height 14
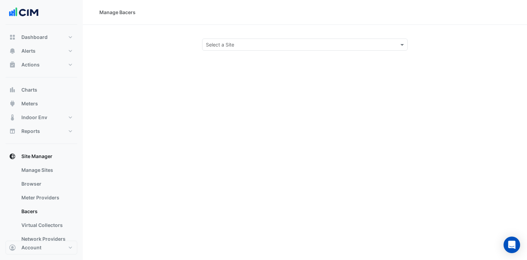
click at [241, 53] on div "Manage Bacers Select a Site" at bounding box center [305, 130] width 444 height 260
click at [249, 49] on div "Select a Site" at bounding box center [305, 45] width 206 height 12
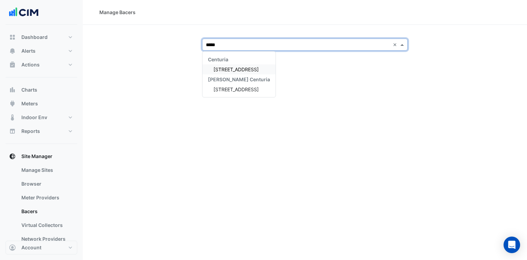
type input "******"
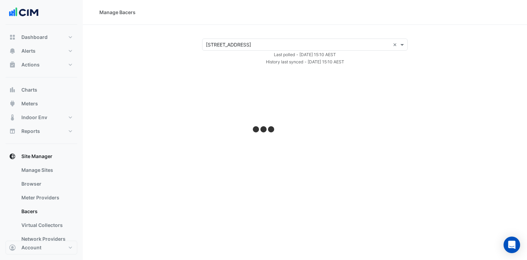
select select "***"
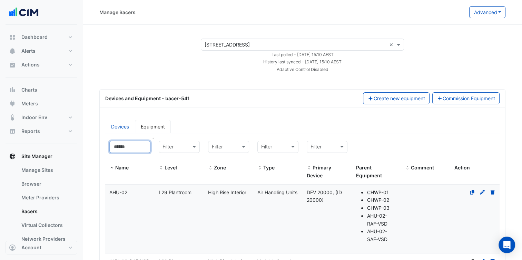
click at [143, 144] on input at bounding box center [129, 147] width 41 height 12
paste input "**********"
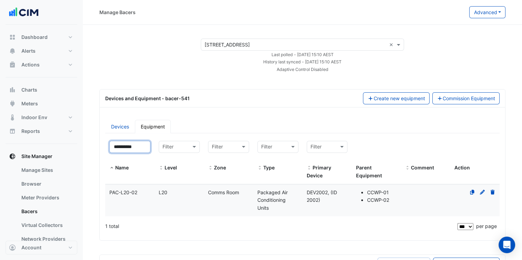
type input "**********"
click at [147, 189] on div "PAC-L20-02" at bounding box center [129, 193] width 49 height 8
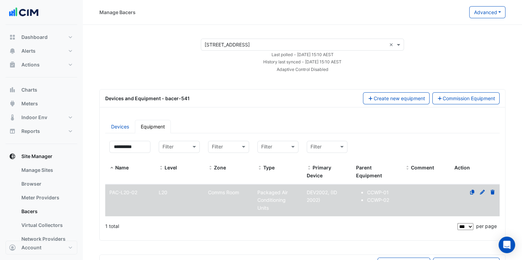
select select "***"
click at [286, 99] on div "Devices and Equipment - bacer-541" at bounding box center [230, 98] width 258 height 7
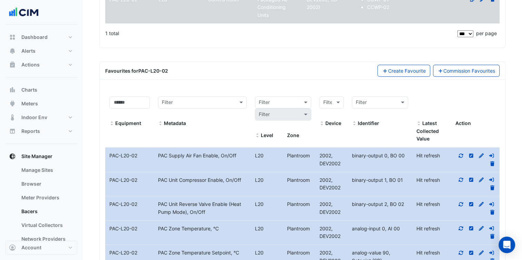
scroll to position [207, 0]
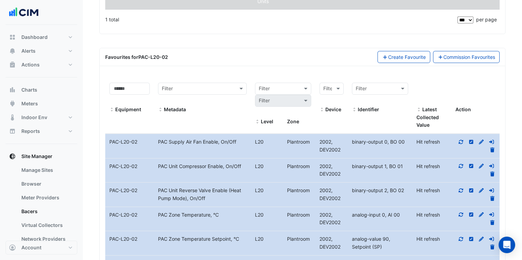
click at [462, 141] on icon at bounding box center [461, 142] width 6 height 5
click at [458, 167] on div at bounding box center [475, 171] width 49 height 16
click at [461, 166] on icon at bounding box center [461, 166] width 6 height 5
click at [462, 189] on icon at bounding box center [461, 191] width 4 height 4
click at [198, 70] on div "Favourites for PAC-L20-02 Create Favourite Commission Favourites Filter by equi…" at bounding box center [302, 192] width 406 height 288
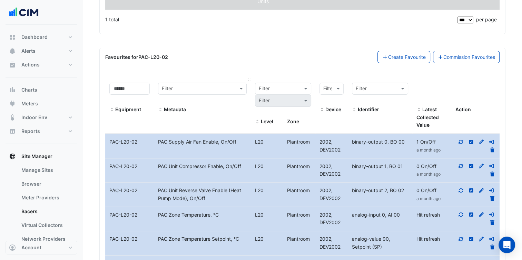
click at [214, 110] on div "Metadata" at bounding box center [202, 110] width 89 height 8
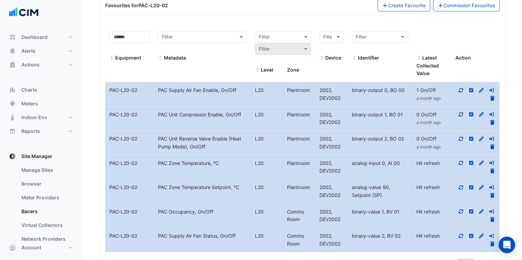
scroll to position [276, 0]
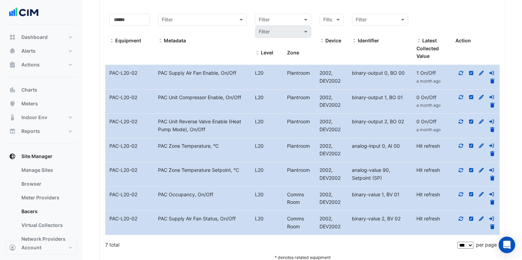
click at [461, 217] on icon at bounding box center [461, 219] width 6 height 5
click at [47, 55] on button "Alerts" at bounding box center [42, 51] width 72 height 14
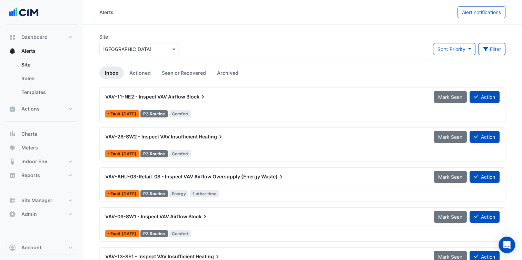
click at [168, 51] on div at bounding box center [139, 49] width 79 height 8
type input "*****"
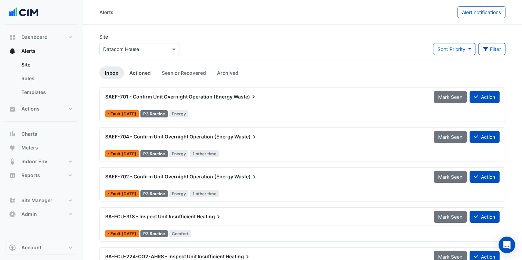
click at [141, 69] on link "Actioned" at bounding box center [140, 73] width 32 height 13
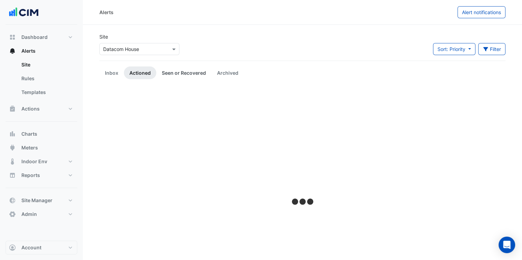
click at [201, 77] on link "Seen or Recovered" at bounding box center [183, 73] width 55 height 13
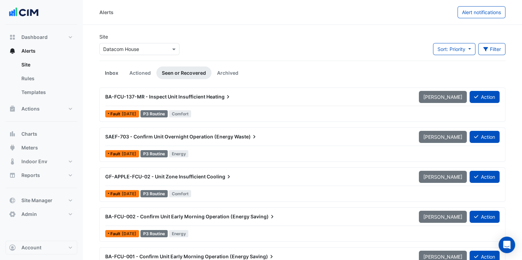
click at [112, 68] on link "Inbox" at bounding box center [111, 73] width 24 height 13
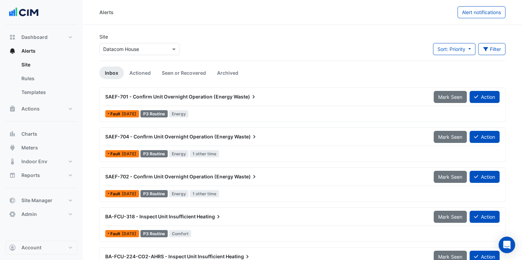
click at [288, 99] on div "SAEF-701 - Confirm Unit Overnight Operation (Energy Waste)" at bounding box center [265, 97] width 320 height 7
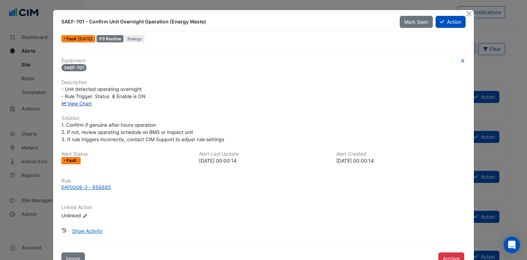
click at [82, 104] on link "View Chart" at bounding box center [76, 104] width 31 height 6
click at [78, 106] on div "View Chart" at bounding box center [263, 103] width 413 height 7
click at [83, 104] on link "View Chart" at bounding box center [76, 104] width 31 height 6
click at [229, 90] on div "- Unit detected operating overnight - Rule Trigger: Status & Enable is ON" at bounding box center [263, 93] width 404 height 14
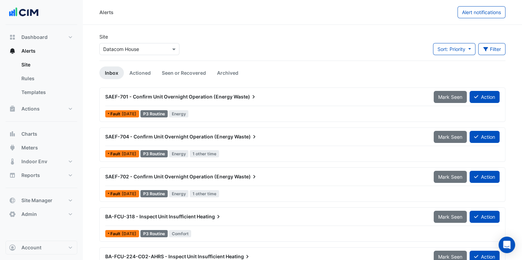
click at [236, 138] on span "Waste)" at bounding box center [245, 137] width 23 height 7
click at [197, 71] on link "Seen or Recovered" at bounding box center [183, 73] width 55 height 13
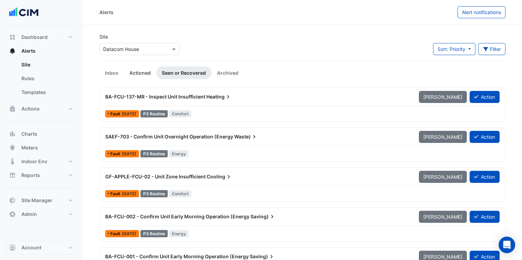
click at [143, 67] on link "Actioned" at bounding box center [140, 73] width 32 height 13
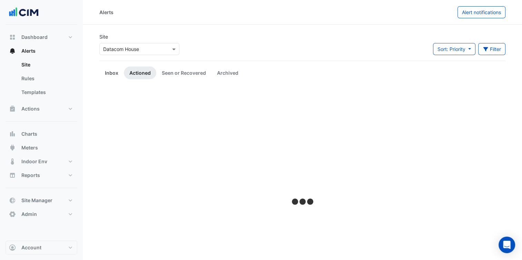
click at [107, 73] on link "Inbox" at bounding box center [111, 73] width 24 height 13
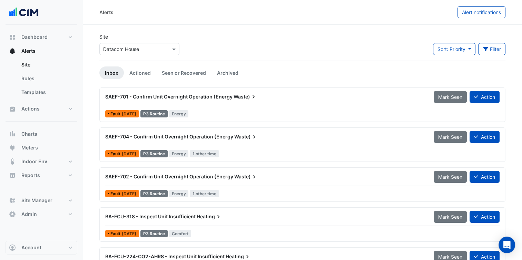
click at [237, 103] on div "SAEF-701 - Confirm Unit Overnight Operation (Energy Waste) Mark Seen Action" at bounding box center [302, 99] width 394 height 16
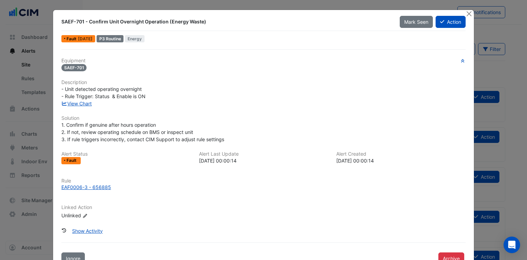
drag, startPoint x: 60, startPoint y: 21, endPoint x: 203, endPoint y: 20, distance: 143.2
click at [203, 20] on div "SAEF-701 - Confirm Unit Overnight Operation (Energy Waste)" at bounding box center [226, 22] width 338 height 12
copy div "SAEF-701 - Confirm Unit Overnight Operation (Energy Waste)"
click at [163, 97] on div "- Unit detected operating overnight - Rule Trigger: Status & Enable is ON" at bounding box center [263, 93] width 404 height 14
click at [178, 106] on div "View Chart" at bounding box center [263, 103] width 413 height 7
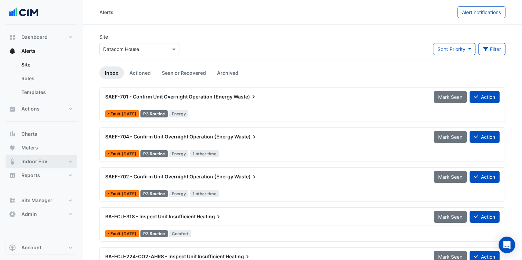
click at [54, 158] on button "Indoor Env" at bounding box center [42, 162] width 72 height 14
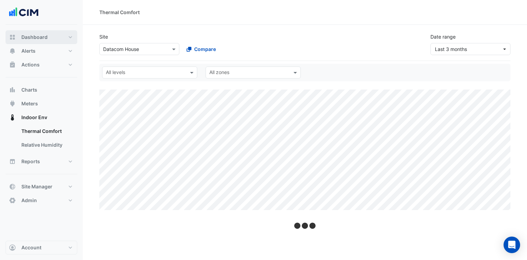
click at [45, 37] on span "Dashboard" at bounding box center [34, 37] width 26 height 7
select select "***"
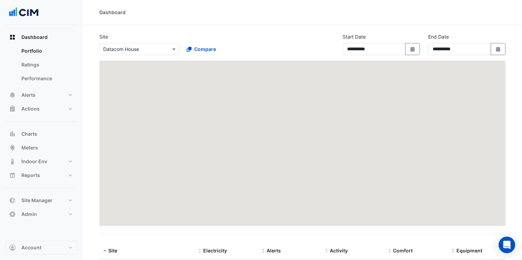
click at [122, 49] on input "text" at bounding box center [132, 49] width 59 height 7
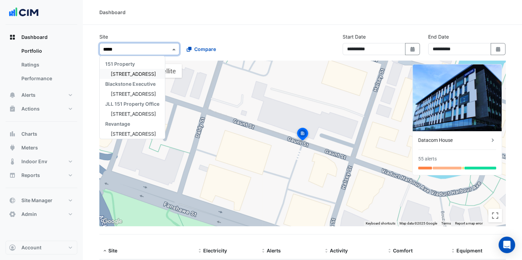
type input "******"
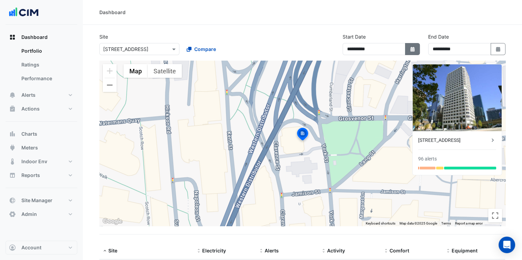
click at [412, 52] on button "Select Date" at bounding box center [412, 49] width 15 height 12
select select "*"
select select "****"
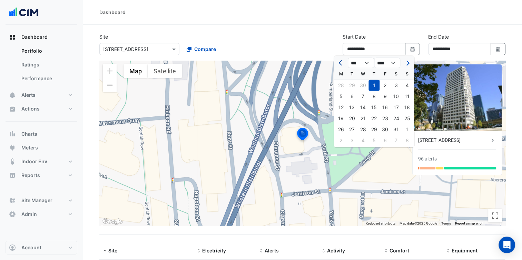
click at [344, 62] on button "Previous month" at bounding box center [341, 63] width 8 height 11
select select "*"
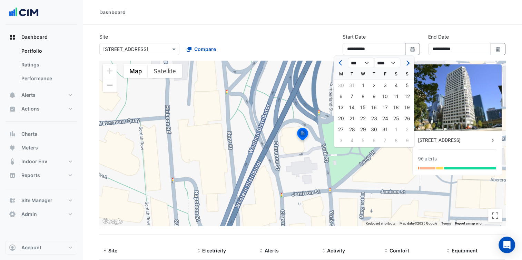
click at [366, 87] on div "1" at bounding box center [362, 85] width 11 height 11
type input "**********"
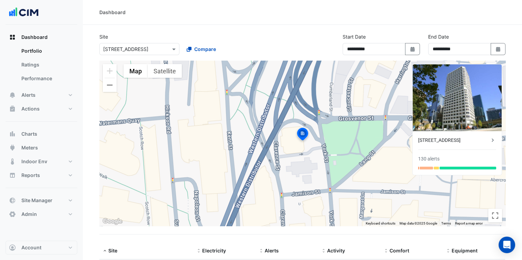
click at [320, 40] on div "**********" at bounding box center [302, 47] width 414 height 28
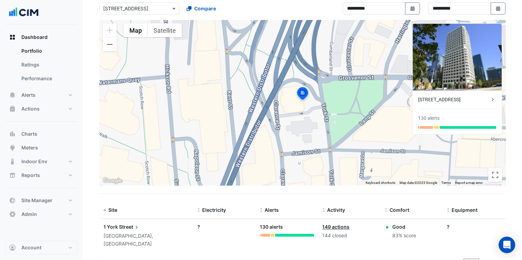
scroll to position [43, 0]
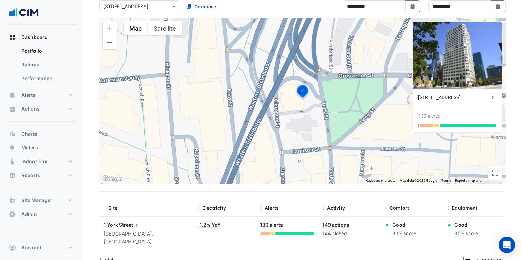
drag, startPoint x: 392, startPoint y: 235, endPoint x: 415, endPoint y: 236, distance: 23.5
click at [415, 236] on div "Good 83% score" at bounding box center [412, 230] width 54 height 17
copy div "83% score"
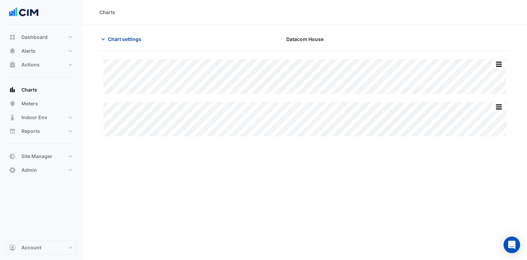
click at [119, 37] on span "Chart settings" at bounding box center [124, 39] width 33 height 7
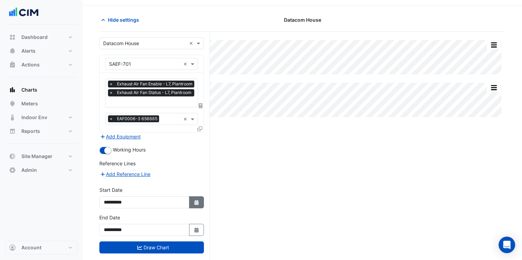
scroll to position [29, 0]
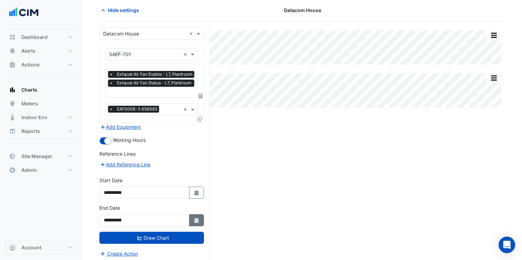
click at [198, 219] on icon "button" at bounding box center [196, 220] width 4 height 5
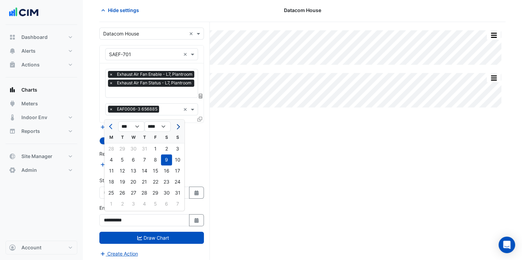
click at [178, 126] on span "Next month" at bounding box center [177, 126] width 5 height 5
click at [107, 125] on button "Previous month" at bounding box center [111, 126] width 8 height 11
select select "*"
click at [179, 194] on div "31" at bounding box center [177, 193] width 11 height 11
type input "**********"
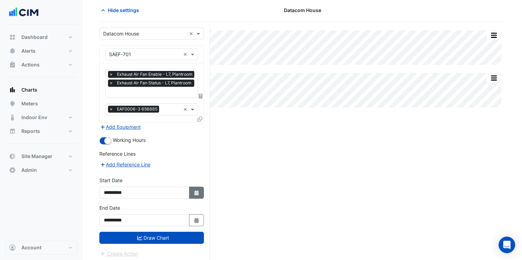
click at [203, 190] on button "Select Date" at bounding box center [196, 193] width 15 height 12
select select "*"
select select "****"
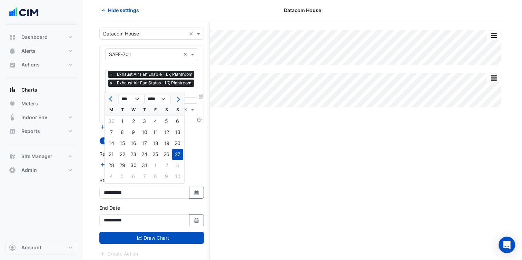
click at [107, 92] on div "*** *** *** *** *** *** *** *** **** **** **** **** **** **** **** **** **** **…" at bounding box center [145, 98] width 80 height 12
click at [108, 98] on button "Previous month" at bounding box center [111, 99] width 8 height 11
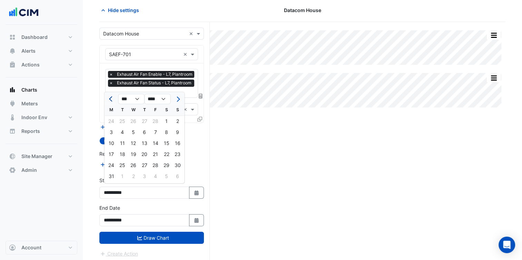
click at [108, 98] on button "Previous month" at bounding box center [111, 99] width 8 height 11
select select "*"
click at [135, 124] on div "1" at bounding box center [133, 121] width 11 height 11
type input "**********"
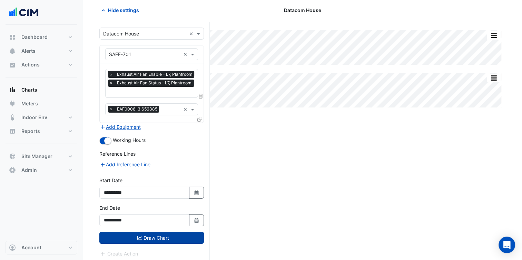
click at [174, 239] on button "Draw Chart" at bounding box center [151, 238] width 105 height 12
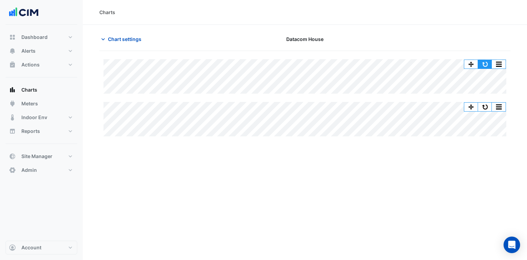
click at [484, 65] on button "button" at bounding box center [485, 64] width 14 height 9
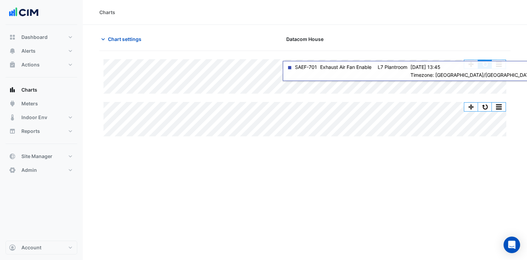
click at [483, 61] on button "button" at bounding box center [485, 64] width 14 height 9
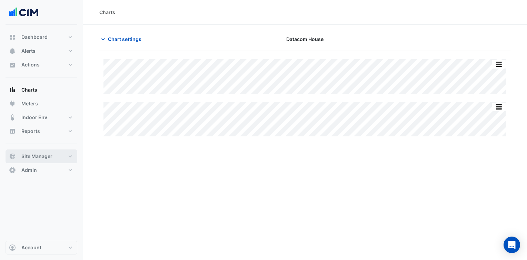
click at [33, 159] on span "Site Manager" at bounding box center [36, 156] width 31 height 7
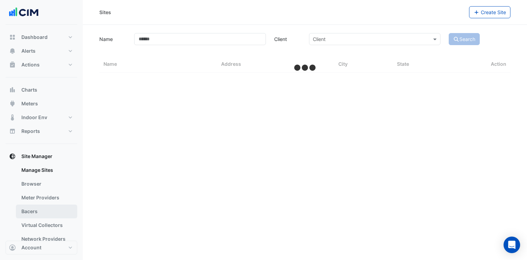
click at [50, 207] on link "Bacers" at bounding box center [46, 212] width 61 height 14
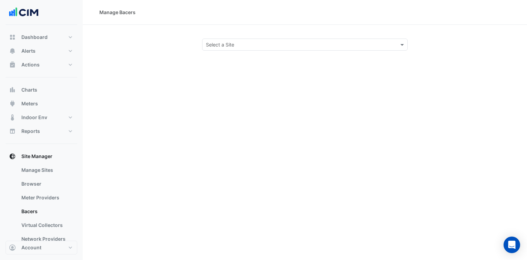
click at [244, 50] on div "Select a Site" at bounding box center [305, 45] width 206 height 12
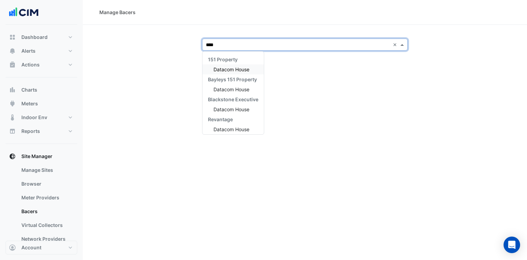
type input "*****"
click at [237, 67] on span "Datacom House" at bounding box center [232, 70] width 36 height 6
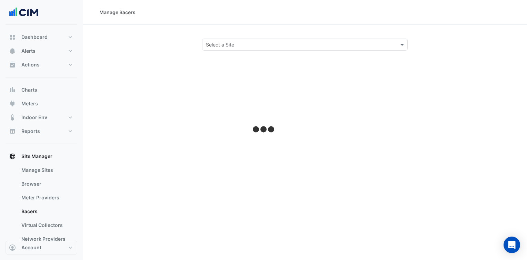
click at [167, 48] on div "Select a Site" at bounding box center [305, 45] width 428 height 12
select select "***"
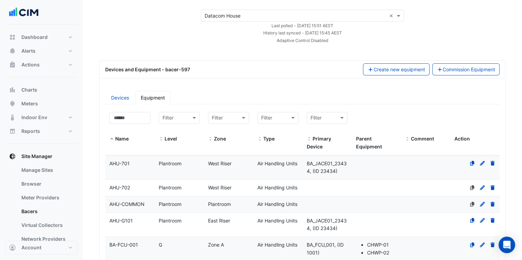
scroll to position [69, 0]
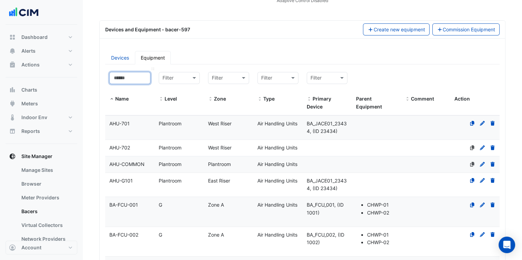
click at [123, 78] on input at bounding box center [129, 78] width 41 height 12
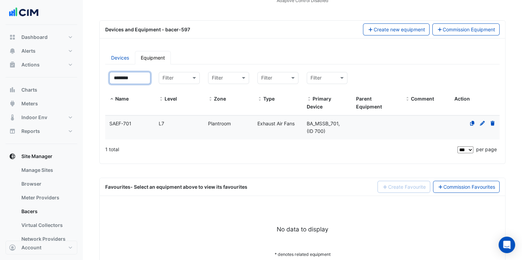
type input "********"
click at [234, 128] on datatable-body-cell "Zone Plantroom" at bounding box center [228, 128] width 49 height 24
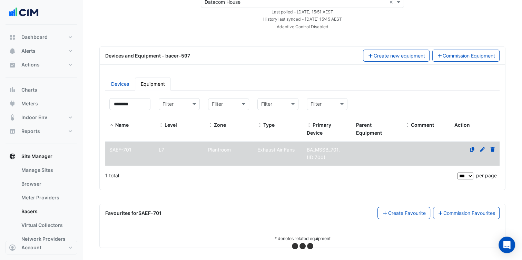
select select "***"
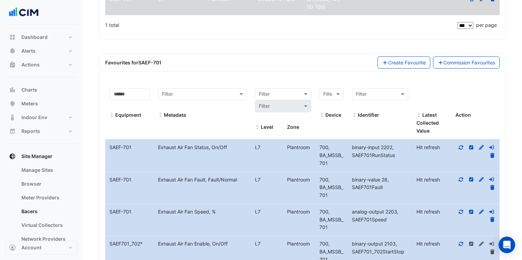
scroll to position [207, 0]
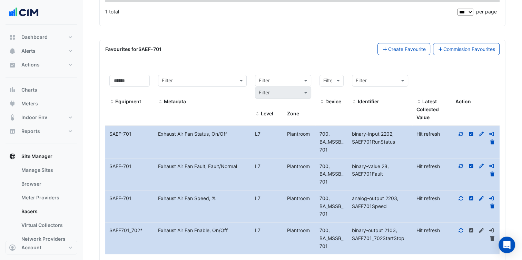
click at [462, 132] on icon at bounding box center [461, 134] width 4 height 4
click at [460, 229] on icon at bounding box center [461, 231] width 4 height 4
click at [462, 196] on icon at bounding box center [461, 198] width 6 height 5
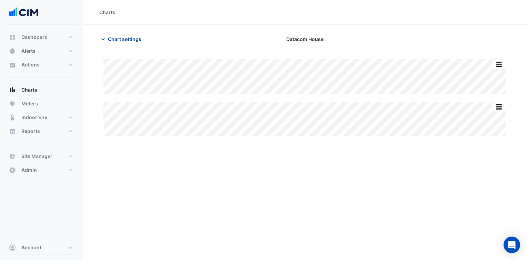
click at [135, 43] on button "Chart settings" at bounding box center [122, 39] width 47 height 12
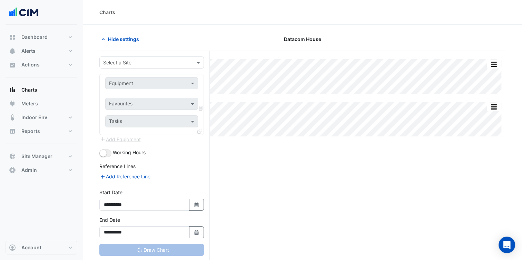
type input "**********"
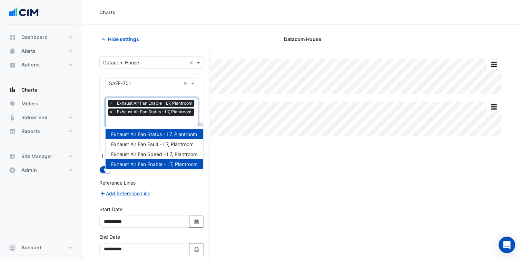
click at [135, 115] on span "Exhaust Air Fan Status - L7, Plantroom" at bounding box center [154, 112] width 78 height 7
click at [152, 157] on div "Exhaust Air Fan Speed - L7, Plantroom" at bounding box center [155, 154] width 98 height 10
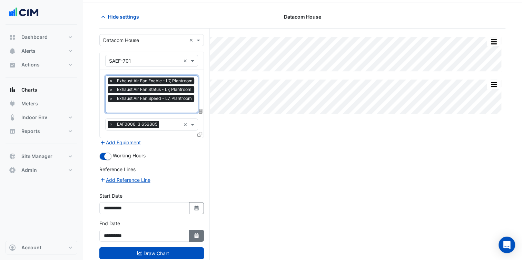
scroll to position [38, 0]
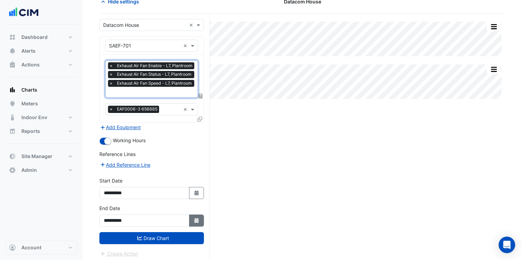
click at [190, 215] on button "Select Date" at bounding box center [196, 221] width 15 height 12
select select "*"
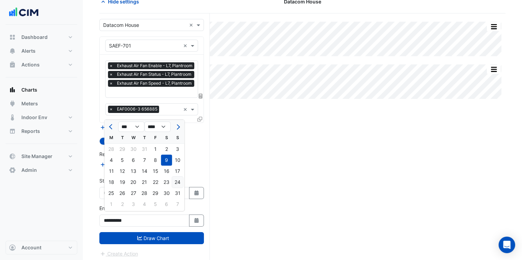
click at [178, 185] on div "24" at bounding box center [177, 182] width 11 height 11
type input "**********"
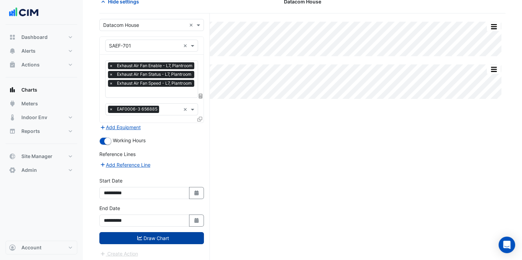
click at [190, 240] on button "Draw Chart" at bounding box center [151, 239] width 105 height 12
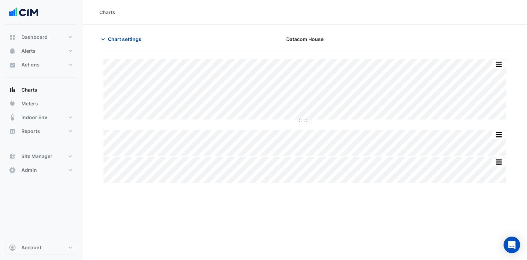
click at [126, 37] on span "Chart settings" at bounding box center [124, 39] width 33 height 7
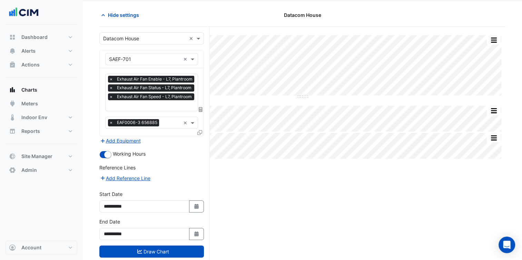
scroll to position [35, 0]
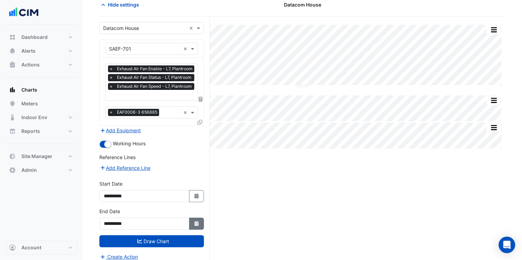
click at [200, 218] on button "Select Date" at bounding box center [196, 224] width 15 height 12
select select "*"
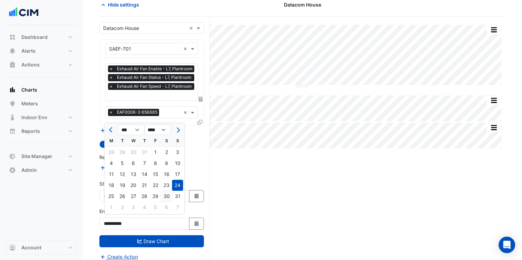
click at [171, 194] on div "30" at bounding box center [166, 196] width 11 height 11
type input "**********"
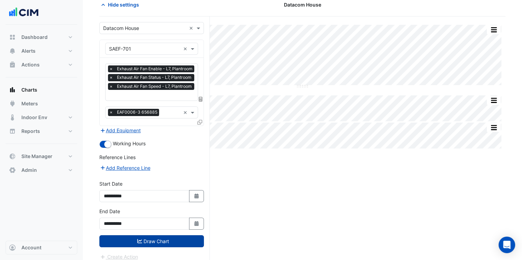
click at [172, 236] on button "Draw Chart" at bounding box center [151, 242] width 105 height 12
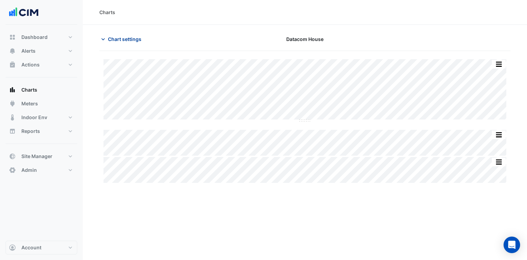
click at [132, 36] on span "Chart settings" at bounding box center [124, 39] width 33 height 7
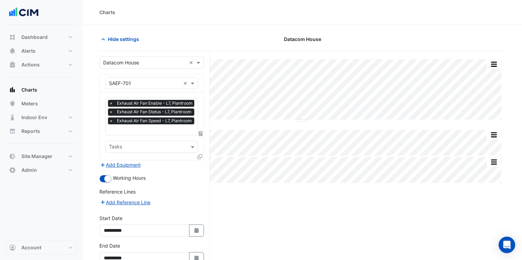
click at [200, 155] on icon at bounding box center [199, 157] width 5 height 5
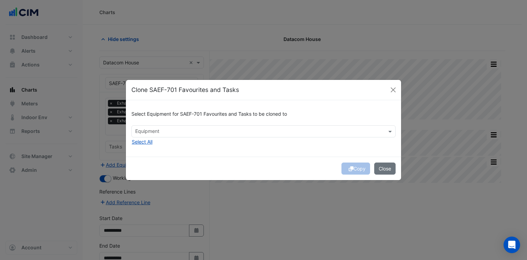
click at [201, 134] on input "text" at bounding box center [259, 132] width 249 height 7
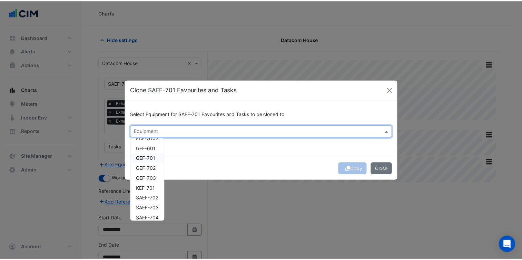
scroll to position [33, 0]
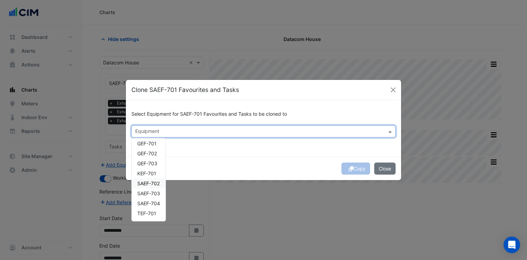
click at [155, 182] on span "SAEF-702" at bounding box center [148, 184] width 22 height 6
click at [155, 191] on span "SAEF-703" at bounding box center [148, 194] width 23 height 6
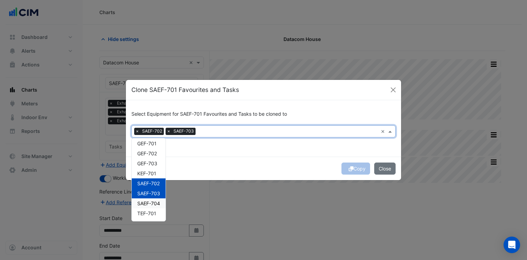
click at [155, 201] on span "SAEF-704" at bounding box center [148, 204] width 23 height 6
click at [234, 175] on div "Copy Close" at bounding box center [263, 168] width 275 height 23
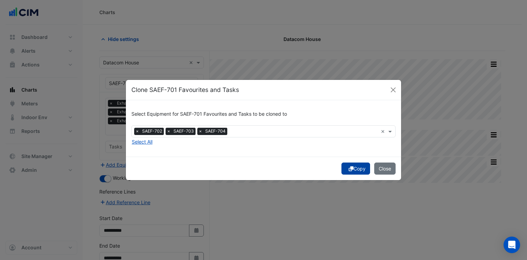
click at [360, 165] on button "Copy" at bounding box center [356, 169] width 29 height 12
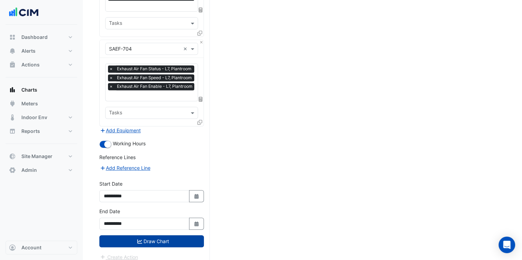
click at [168, 236] on button "Draw Chart" at bounding box center [151, 242] width 105 height 12
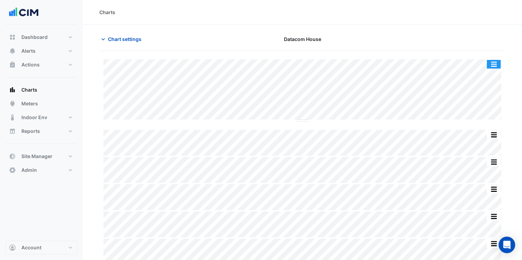
click at [496, 68] on button "button" at bounding box center [494, 64] width 14 height 9
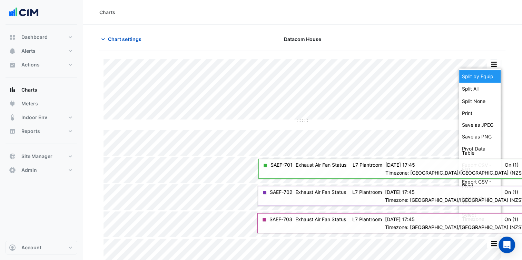
drag, startPoint x: 486, startPoint y: 73, endPoint x: 319, endPoint y: 194, distance: 205.7
click at [486, 73] on div "Split by Equip" at bounding box center [479, 76] width 41 height 12
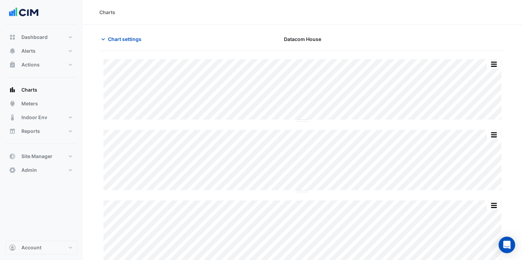
click at [132, 45] on div "Chart settings Datacom House" at bounding box center [302, 42] width 406 height 18
click at [132, 41] on span "Chart settings" at bounding box center [124, 39] width 33 height 7
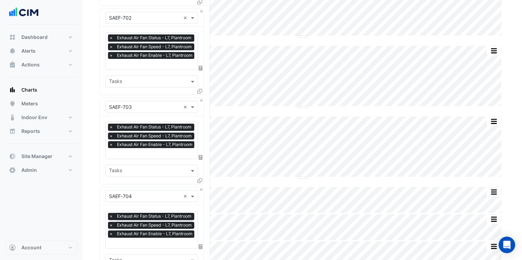
scroll to position [303, 0]
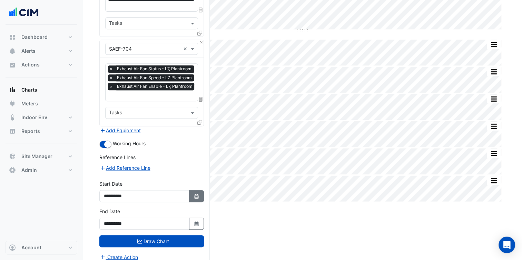
click at [200, 190] on button "Select Date" at bounding box center [196, 196] width 15 height 12
select select "*"
select select "****"
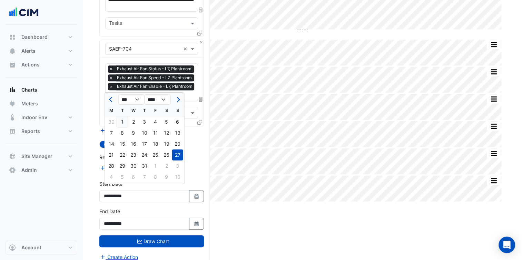
click at [125, 126] on div "1" at bounding box center [122, 122] width 11 height 11
type input "**********"
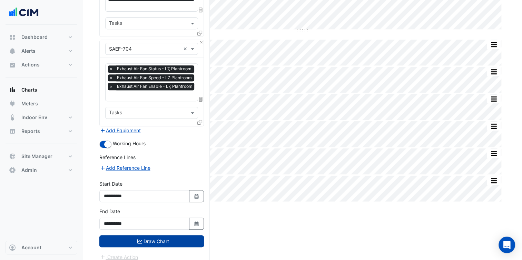
click at [170, 237] on button "Draw Chart" at bounding box center [151, 242] width 105 height 12
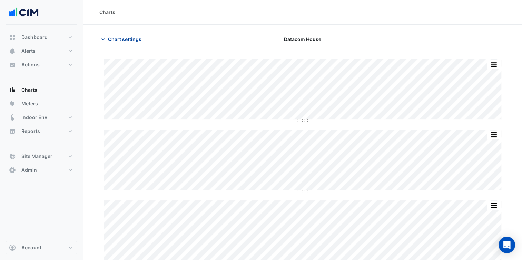
click at [133, 43] on button "Chart settings" at bounding box center [122, 39] width 47 height 12
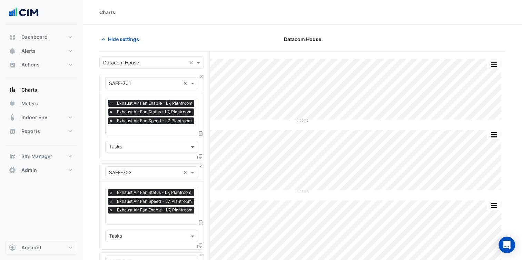
click at [153, 127] on input "text" at bounding box center [152, 130] width 87 height 7
click at [108, 40] on span "Hide settings" at bounding box center [123, 39] width 31 height 7
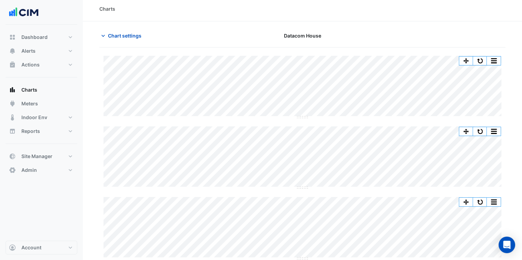
scroll to position [38, 0]
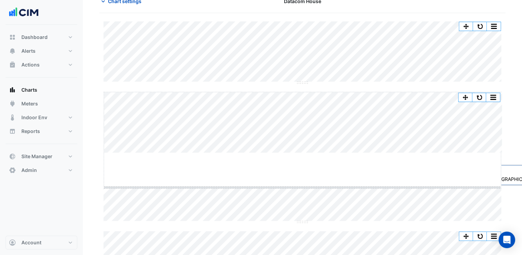
drag, startPoint x: 306, startPoint y: 154, endPoint x: 306, endPoint y: 160, distance: 5.9
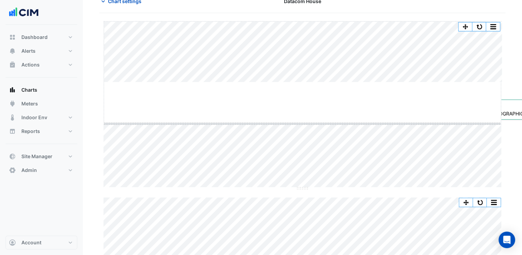
drag, startPoint x: 301, startPoint y: 82, endPoint x: 301, endPoint y: 124, distance: 41.4
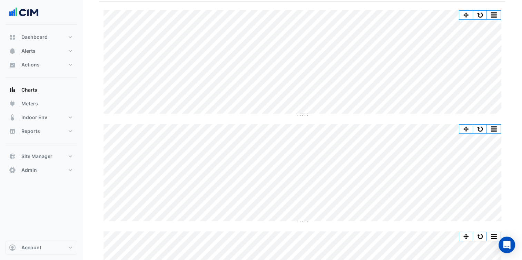
scroll to position [0, 0]
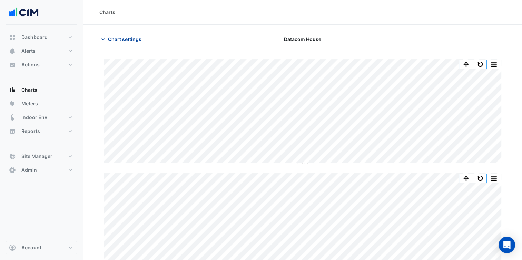
click at [127, 35] on button "Chart settings" at bounding box center [122, 39] width 47 height 12
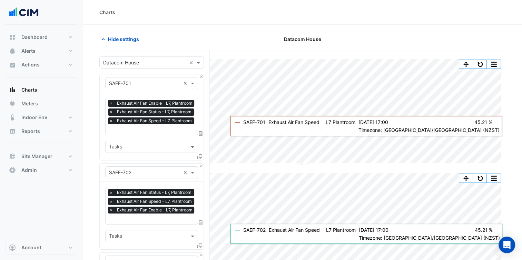
click at [109, 211] on span "×" at bounding box center [111, 210] width 6 height 7
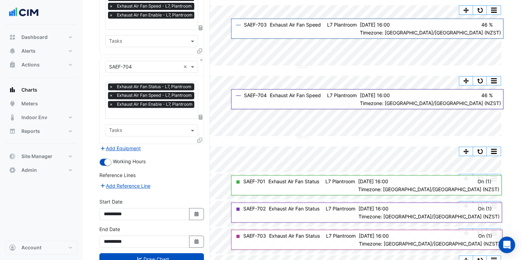
scroll to position [311, 0]
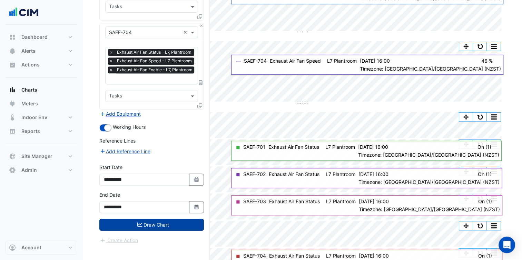
click at [153, 223] on button "Draw Chart" at bounding box center [151, 225] width 105 height 12
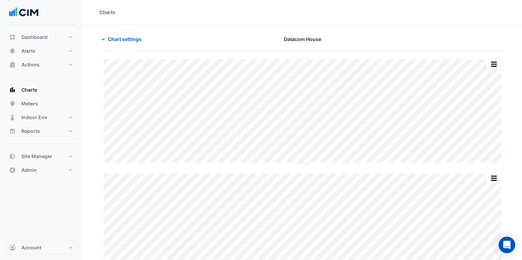
click at [132, 36] on span "Chart settings" at bounding box center [124, 39] width 33 height 7
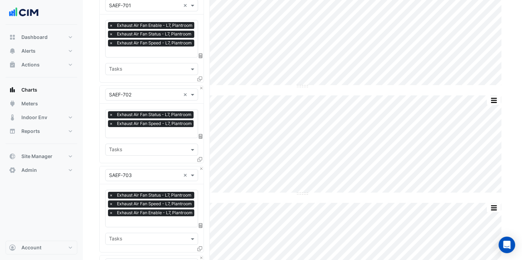
scroll to position [104, 0]
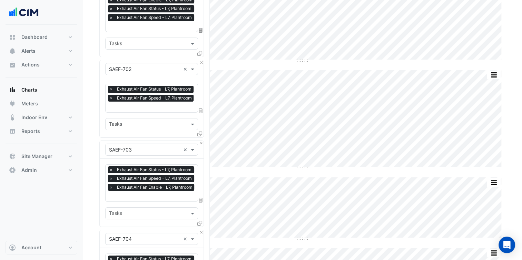
click at [110, 185] on span "×" at bounding box center [111, 187] width 6 height 7
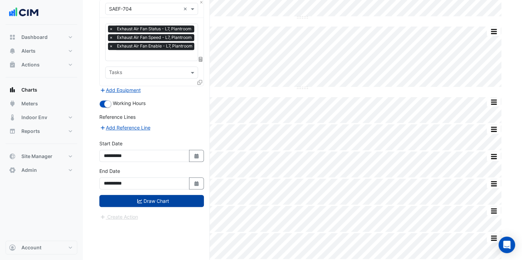
click at [156, 196] on button "Draw Chart" at bounding box center [151, 201] width 105 height 12
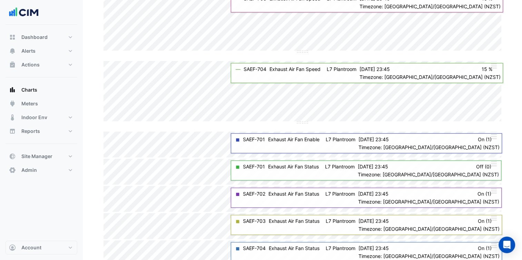
scroll to position [325, 0]
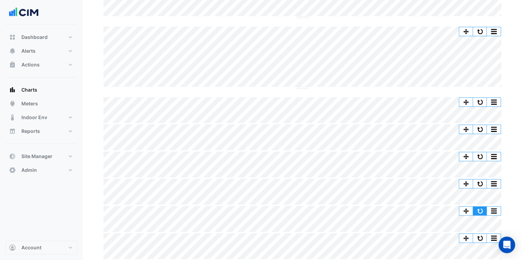
click at [480, 207] on button "button" at bounding box center [480, 211] width 14 height 9
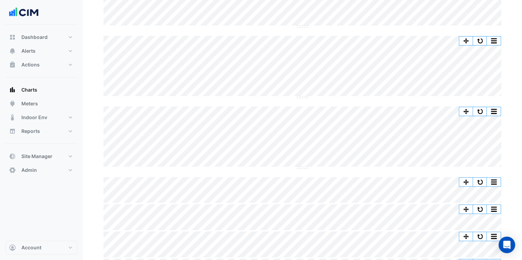
scroll to position [222, 0]
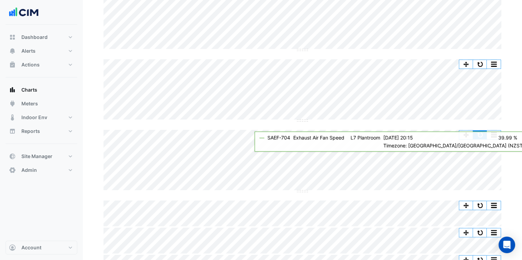
click at [478, 136] on button "button" at bounding box center [480, 135] width 14 height 9
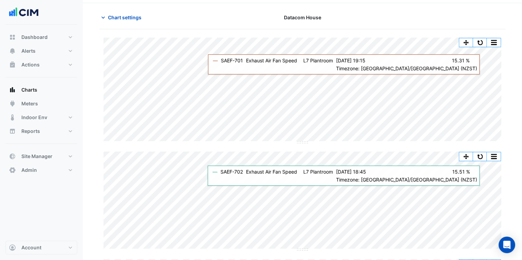
scroll to position [15, 0]
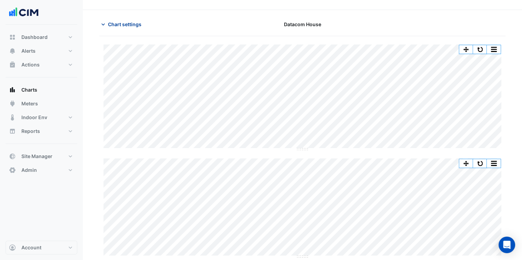
click at [129, 21] on span "Chart settings" at bounding box center [124, 24] width 33 height 7
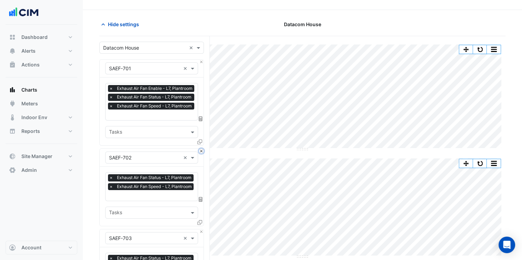
click at [203, 149] on button "Close" at bounding box center [201, 151] width 4 height 4
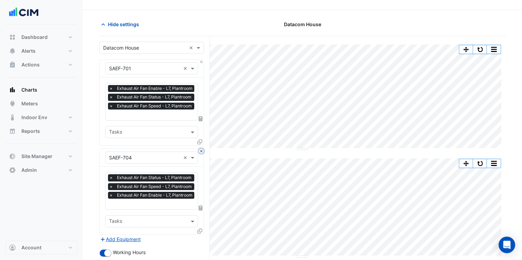
click at [203, 149] on button "Close" at bounding box center [201, 151] width 4 height 4
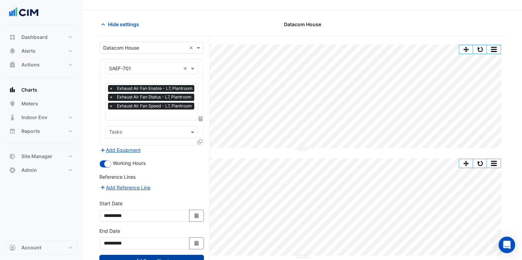
click at [177, 255] on button "Draw Chart" at bounding box center [151, 261] width 105 height 12
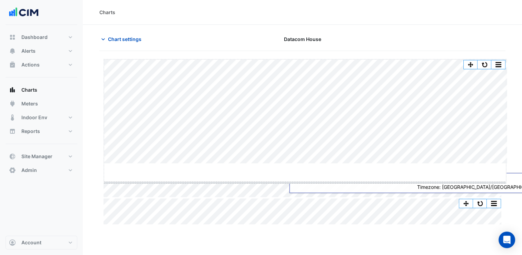
drag, startPoint x: 309, startPoint y: 165, endPoint x: 309, endPoint y: 170, distance: 5.2
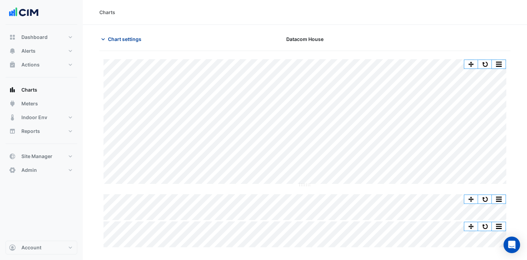
click at [130, 40] on span "Chart settings" at bounding box center [124, 39] width 33 height 7
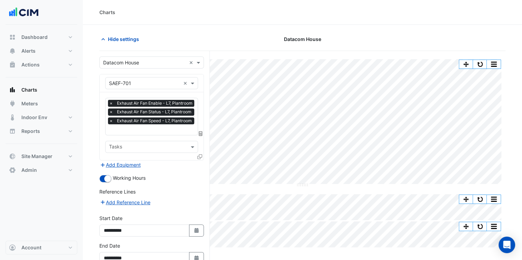
click at [110, 102] on span "×" at bounding box center [111, 103] width 6 height 7
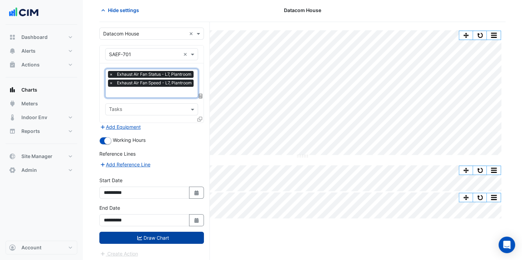
click at [175, 236] on button "Draw Chart" at bounding box center [151, 238] width 105 height 12
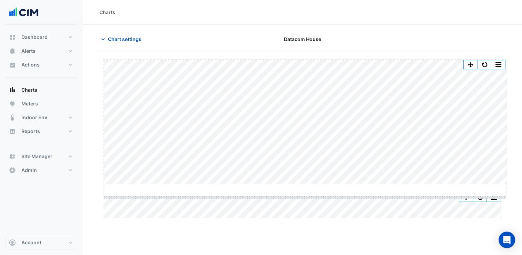
drag, startPoint x: 306, startPoint y: 184, endPoint x: 305, endPoint y: 197, distance: 12.8
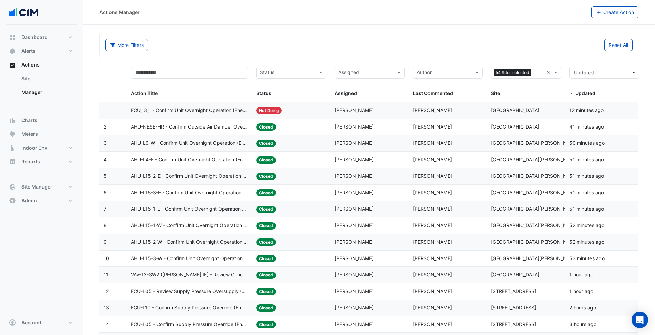
select select "***"
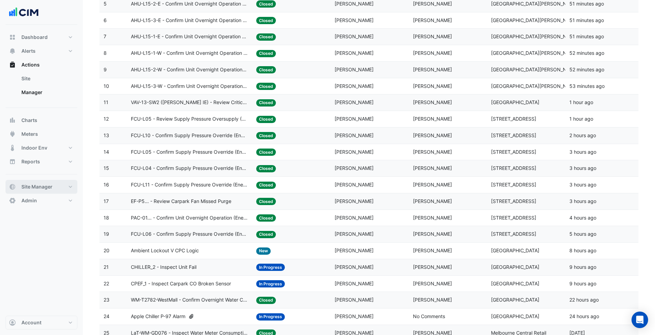
click at [50, 182] on button "Site Manager" at bounding box center [42, 187] width 72 height 14
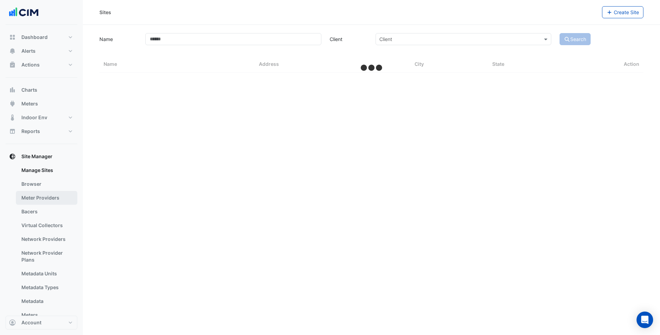
select select "***"
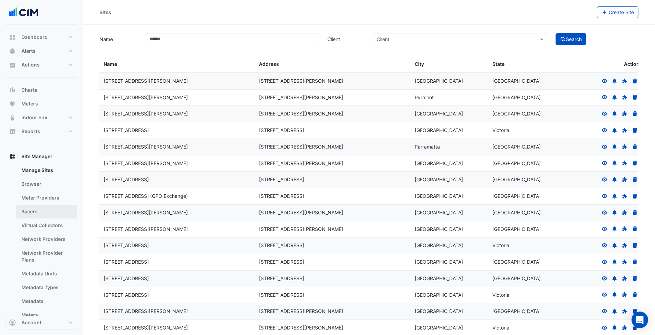
click at [44, 209] on link "Bacers" at bounding box center [46, 212] width 61 height 14
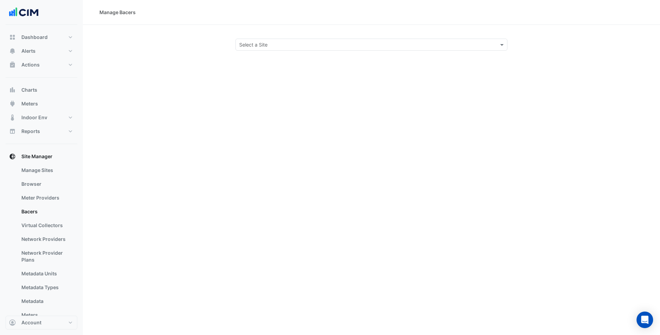
click at [269, 45] on input "text" at bounding box center [364, 44] width 250 height 7
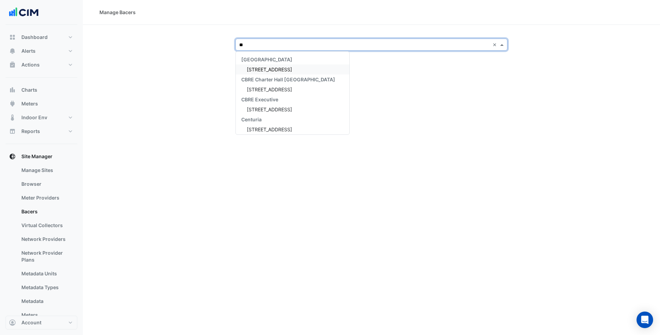
type input "***"
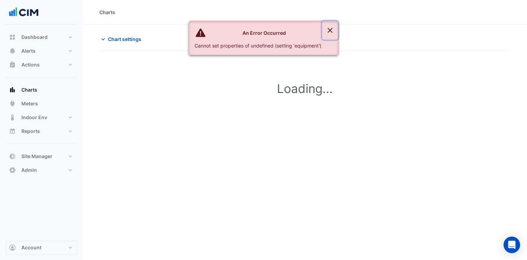
click at [334, 33] on button "Close" at bounding box center [330, 30] width 16 height 19
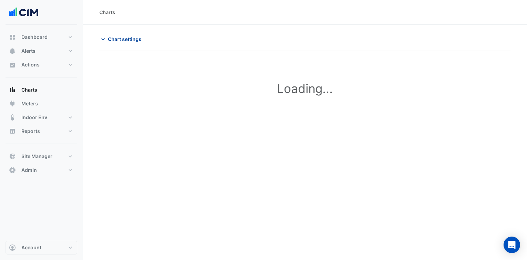
click at [131, 39] on span "Chart settings" at bounding box center [124, 39] width 33 height 7
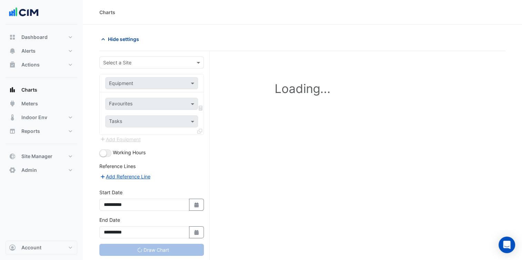
click at [132, 39] on span "Hide settings" at bounding box center [123, 39] width 31 height 7
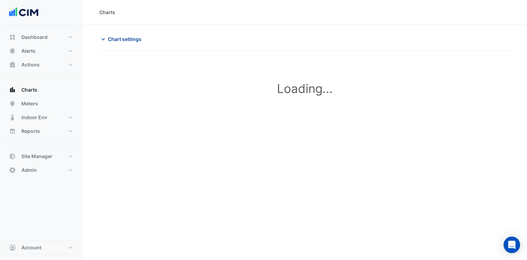
click at [131, 41] on span "Chart settings" at bounding box center [124, 39] width 33 height 7
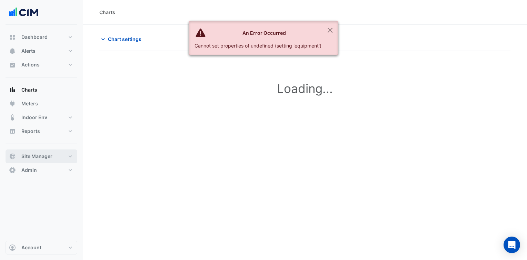
click at [41, 161] on button "Site Manager" at bounding box center [42, 157] width 72 height 14
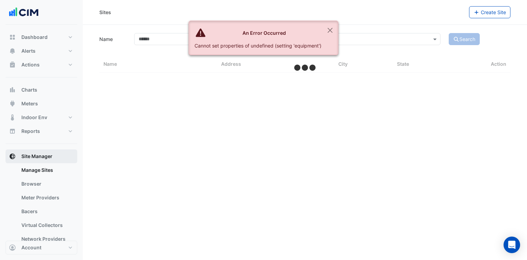
click at [334, 30] on button "Close" at bounding box center [330, 30] width 16 height 19
select select "***"
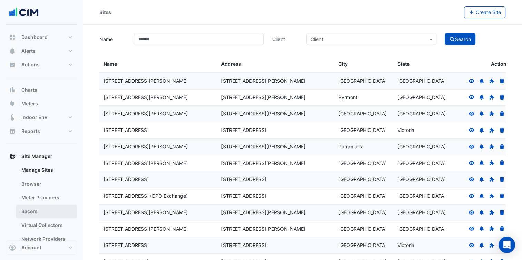
click at [44, 207] on link "Bacers" at bounding box center [46, 212] width 61 height 14
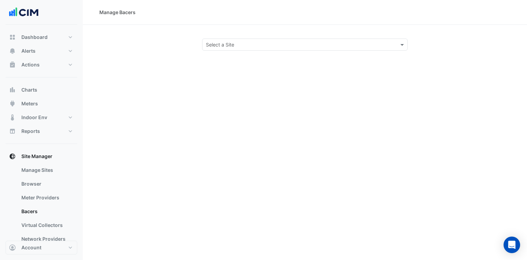
click at [246, 40] on div "Select a Site" at bounding box center [305, 45] width 206 height 12
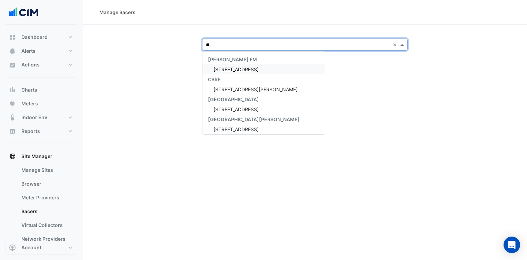
type input "***"
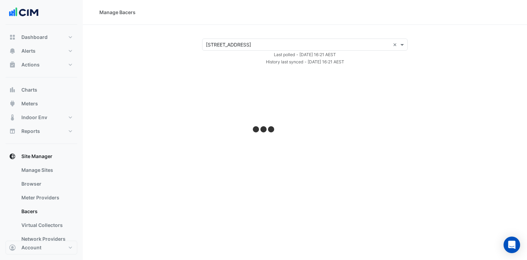
select select "***"
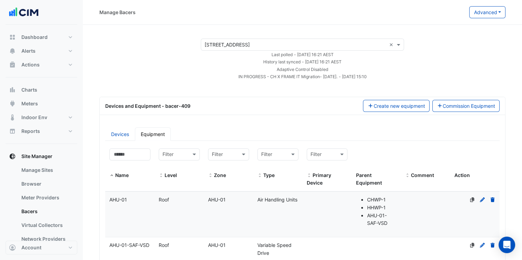
click at [246, 40] on div "Select a Site × 990 La Trobe Street ×" at bounding box center [302, 45] width 203 height 12
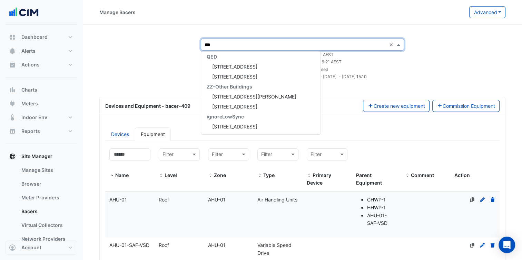
scroll to position [63, 0]
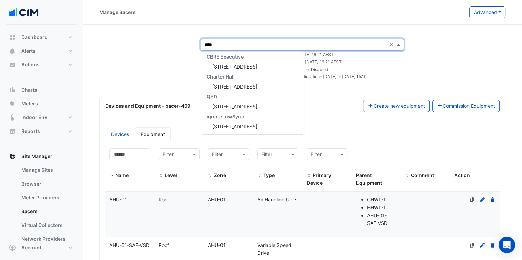
type input "*****"
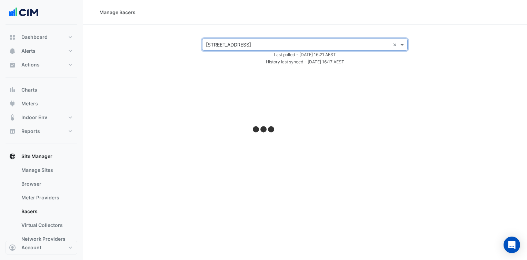
select select "***"
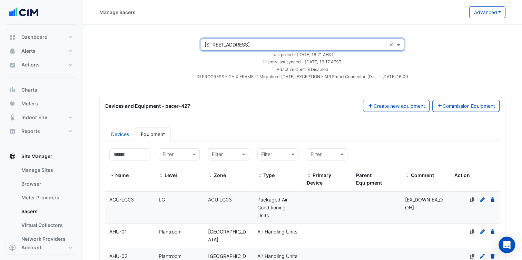
click at [177, 65] on div "Select a Site × 11-33 Exhibition Street × Last polled - Thu 28-Aug-2025 16:21 A…" at bounding box center [302, 60] width 423 height 42
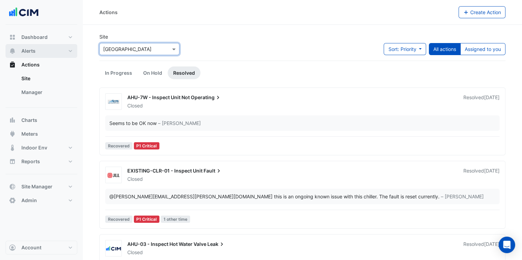
click at [62, 51] on button "Alerts" at bounding box center [42, 51] width 72 height 14
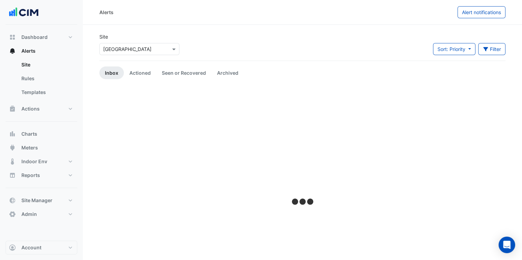
click at [120, 52] on div "× [GEOGRAPHIC_DATA]" at bounding box center [127, 49] width 48 height 7
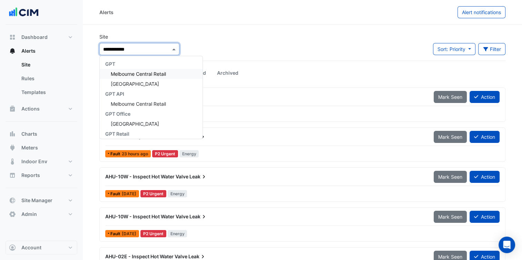
type input "**********"
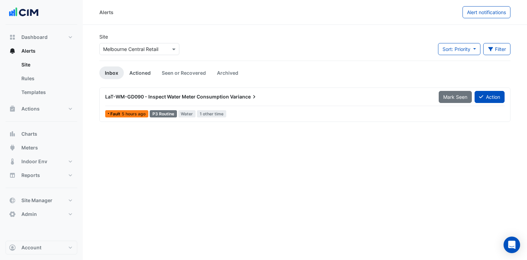
click at [141, 71] on link "Actioned" at bounding box center [140, 73] width 32 height 13
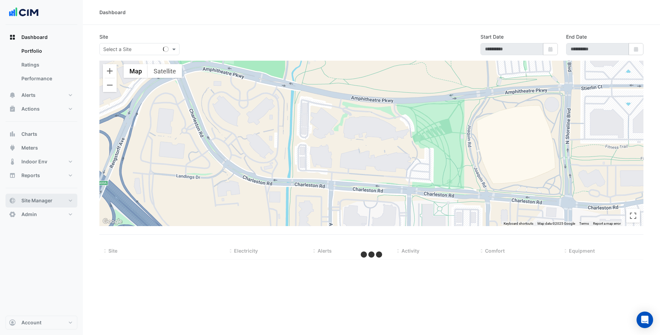
click at [54, 195] on button "Site Manager" at bounding box center [42, 201] width 72 height 14
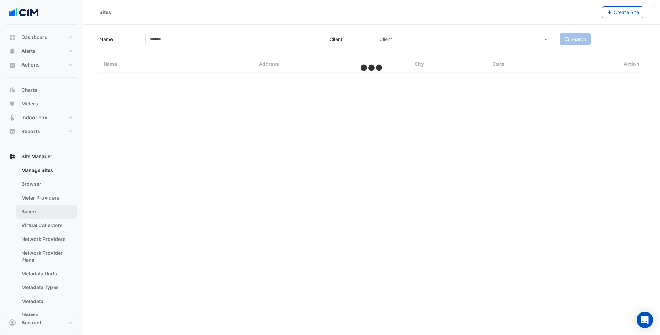
click at [55, 213] on link "Bacers" at bounding box center [46, 212] width 61 height 14
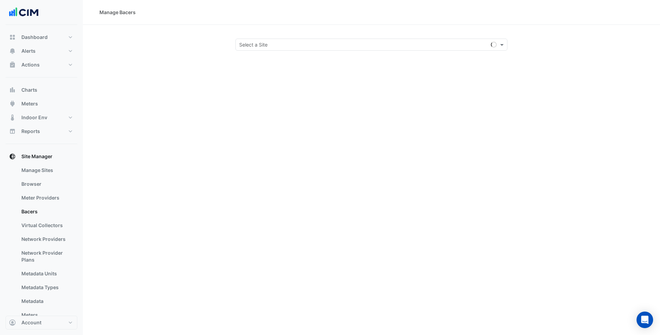
click at [271, 43] on input "text" at bounding box center [364, 44] width 250 height 7
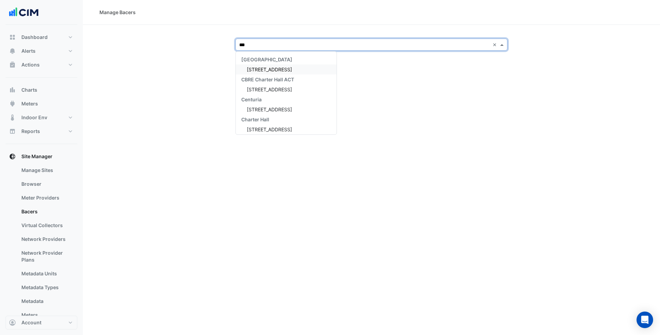
type input "****"
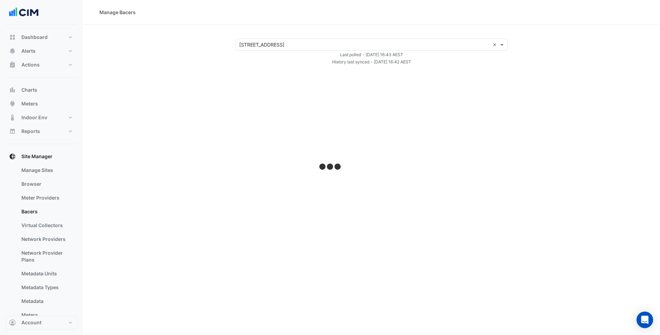
click at [203, 35] on section "Select a Site × 44 Market Street × Last polled - Thu 28-Aug-2025 16:43 AEST His…" at bounding box center [371, 45] width 577 height 41
select select "***"
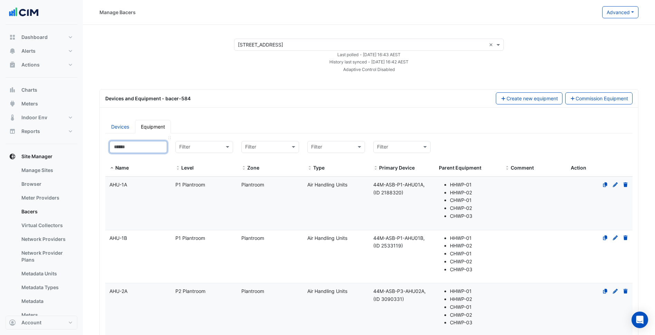
click at [152, 148] on input at bounding box center [138, 147] width 58 height 12
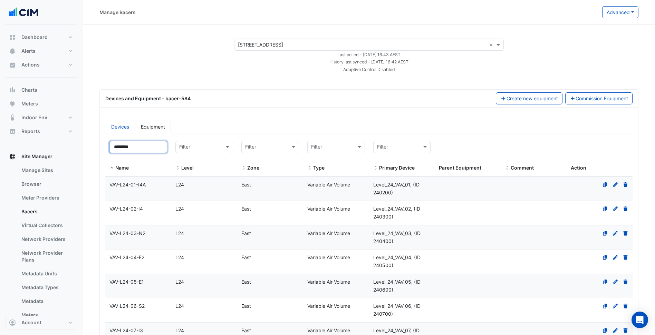
type input "********"
click at [200, 231] on div "L24" at bounding box center [204, 234] width 66 height 8
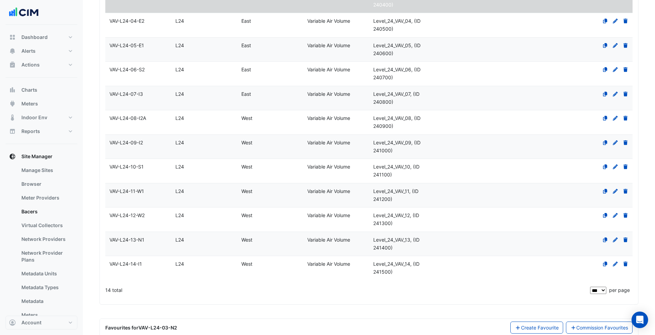
scroll to position [278, 0]
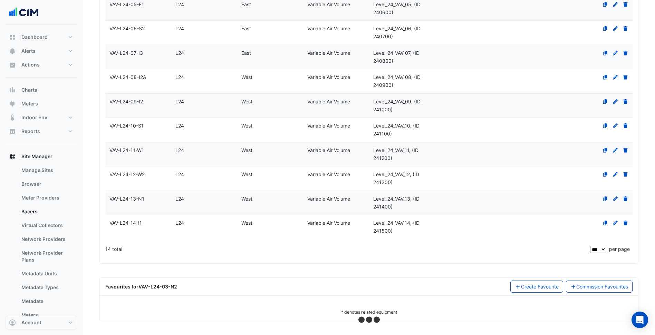
select select "***"
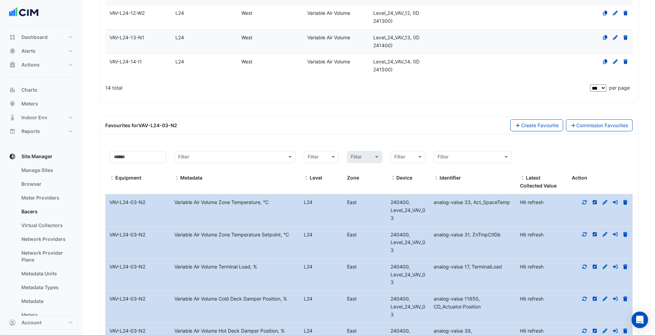
scroll to position [450, 0]
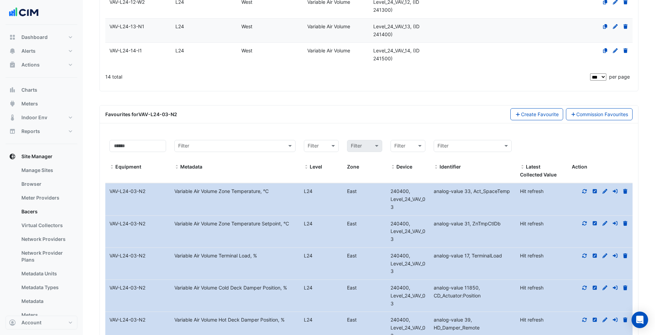
drag, startPoint x: 398, startPoint y: 207, endPoint x: 391, endPoint y: 199, distance: 10.5
click at [391, 199] on div "240400, Level_24_VAV_03" at bounding box center [407, 199] width 43 height 23
copy span "Level_24_VAV_03"
click at [153, 203] on datatable-body-cell "Equipment Name VAV-L24-03-N2" at bounding box center [137, 200] width 65 height 32
drag, startPoint x: 139, startPoint y: 192, endPoint x: 109, endPoint y: 194, distance: 30.4
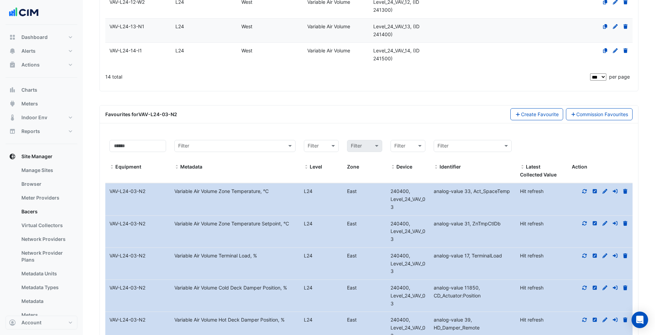
click at [109, 194] on div "VAV-L24-03-N2" at bounding box center [137, 192] width 65 height 8
copy div "VAV-L24-03-N2"
click at [248, 200] on datatable-body-cell "Metadata Variable Air Volume Zone Temperature, °C" at bounding box center [234, 200] width 129 height 32
drag, startPoint x: 174, startPoint y: 194, endPoint x: 262, endPoint y: 194, distance: 87.3
click at [262, 194] on div "Variable Air Volume Zone Temperature, °C" at bounding box center [234, 192] width 129 height 8
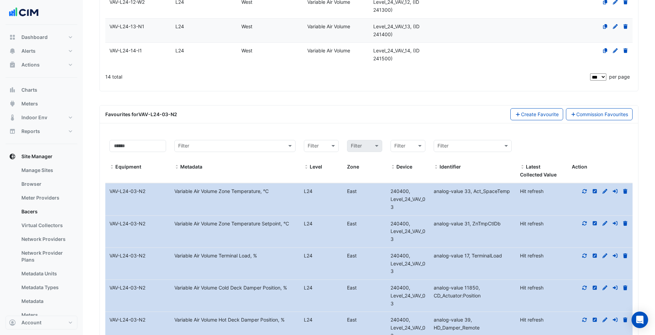
copy div "Variable Air Volume Zone Temperature"
click at [208, 213] on datatable-body-cell "Metadata Variable Air Volume Zone Temperature, °C" at bounding box center [234, 200] width 129 height 32
drag, startPoint x: 182, startPoint y: 223, endPoint x: 282, endPoint y: 225, distance: 99.7
click at [282, 225] on div "Equipment Name VAV-L24-03-N2 Metadata Variable Air Volume Zone Temperature Setp…" at bounding box center [368, 232] width 527 height 32
copy div "Metadata Variable Air Volume Zone Temperature Setpoint"
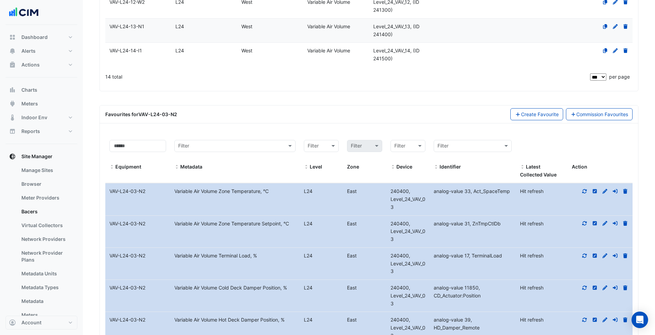
click at [253, 230] on datatable-body-cell "Metadata Variable Air Volume Zone Temperature Setpoint, °C" at bounding box center [234, 232] width 129 height 32
drag, startPoint x: 184, startPoint y: 223, endPoint x: 283, endPoint y: 224, distance: 98.3
click at [283, 224] on div "Variable Air Volume Zone Temperature Setpoint, °C" at bounding box center [234, 224] width 129 height 8
copy div "Variable Air Volume Zone Temperature Setpoint"
drag, startPoint x: 175, startPoint y: 254, endPoint x: 252, endPoint y: 258, distance: 77.4
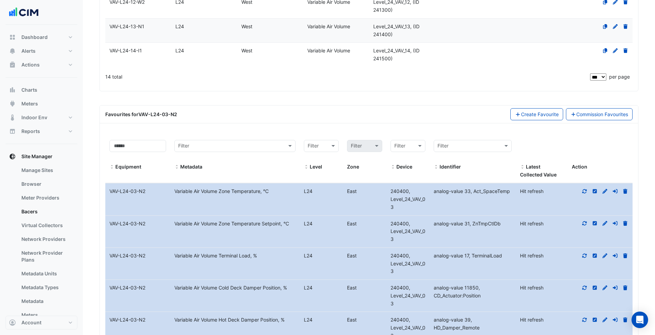
click at [252, 258] on div "Variable Air Volume Terminal Load, %" at bounding box center [234, 256] width 129 height 8
copy div "Variable Air Volume Terminal Load"
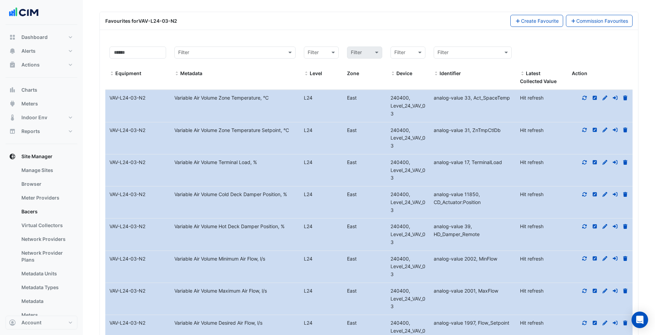
scroll to position [554, 0]
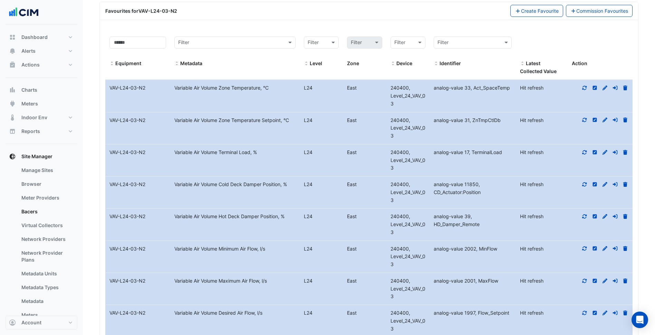
drag, startPoint x: 173, startPoint y: 186, endPoint x: 282, endPoint y: 183, distance: 108.7
click at [282, 183] on div "Variable Air Volume Cold Deck Damper Position, %" at bounding box center [234, 185] width 129 height 8
copy div "Variable Air Volume Cold Deck Damper Position"
drag, startPoint x: 171, startPoint y: 217, endPoint x: 279, endPoint y: 215, distance: 107.3
click at [279, 215] on div "Variable Air Volume Hot Deck Damper Position, %" at bounding box center [234, 217] width 129 height 8
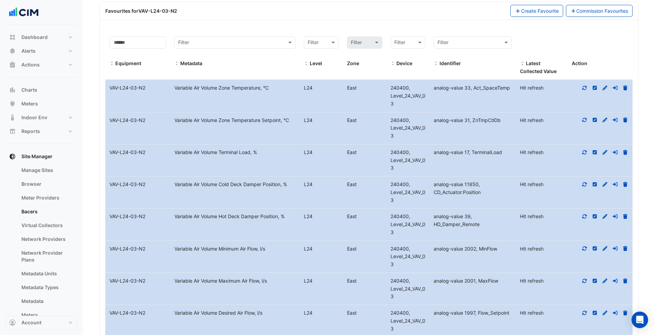
copy div "Variable Air Volume Hot Deck Damper Position"
click at [179, 239] on datatable-body-cell "Metadata Variable Air Volume Hot Deck Damper Position, %" at bounding box center [234, 225] width 129 height 32
drag, startPoint x: 170, startPoint y: 246, endPoint x: 260, endPoint y: 243, distance: 90.8
click at [260, 243] on datatable-body-cell "Metadata Variable Air Volume Minimum Air Flow, l/s" at bounding box center [234, 257] width 129 height 32
drag, startPoint x: 260, startPoint y: 243, endPoint x: 249, endPoint y: 252, distance: 13.5
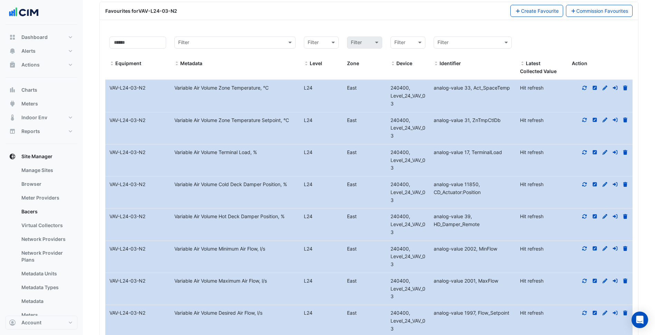
click at [249, 252] on div "Variable Air Volume Minimum Air Flow, l/s" at bounding box center [234, 249] width 129 height 8
drag, startPoint x: 200, startPoint y: 252, endPoint x: 260, endPoint y: 248, distance: 60.2
click at [260, 248] on div "Variable Air Volume Minimum Air Flow, l/s" at bounding box center [234, 249] width 129 height 8
copy div "Variable Air Volume Minimum Air Flow"
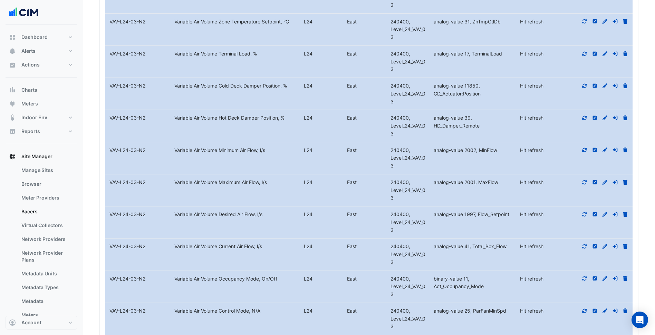
scroll to position [657, 0]
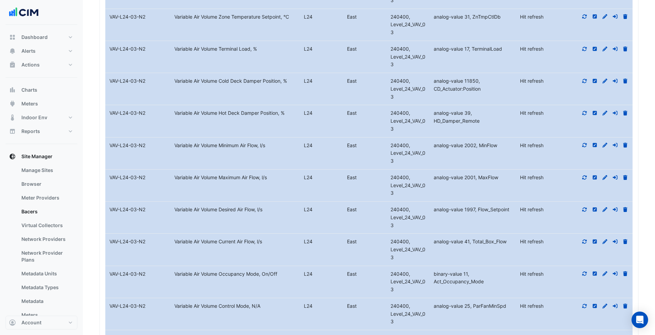
drag, startPoint x: 173, startPoint y: 173, endPoint x: 262, endPoint y: 178, distance: 89.1
click at [262, 178] on datatable-body-cell "Metadata Variable Air Volume Maximum Air Flow, l/s" at bounding box center [234, 186] width 129 height 32
copy div "Variable Air Volume Maximum Air Flow"
drag, startPoint x: 174, startPoint y: 205, endPoint x: 255, endPoint y: 212, distance: 81.4
click at [255, 212] on datatable-body-cell "Metadata Variable Air Volume Desired Air Flow, l/s" at bounding box center [234, 218] width 129 height 32
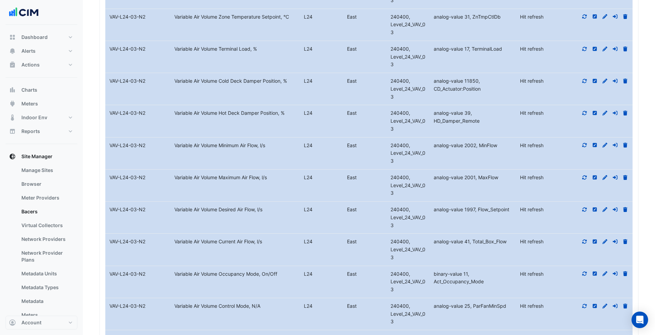
click at [238, 234] on datatable-body-cell "Metadata Variable Air Volume Current Air Flow, l/s" at bounding box center [234, 250] width 129 height 32
drag, startPoint x: 168, startPoint y: 241, endPoint x: 257, endPoint y: 235, distance: 89.3
click at [257, 235] on div "Equipment Name VAV-L24-03-N2 Metadata Variable Air Volume Current Air Flow, l/s…" at bounding box center [368, 250] width 527 height 32
click at [209, 252] on datatable-body-cell "Metadata Variable Air Volume Current Air Flow, l/s" at bounding box center [234, 250] width 129 height 32
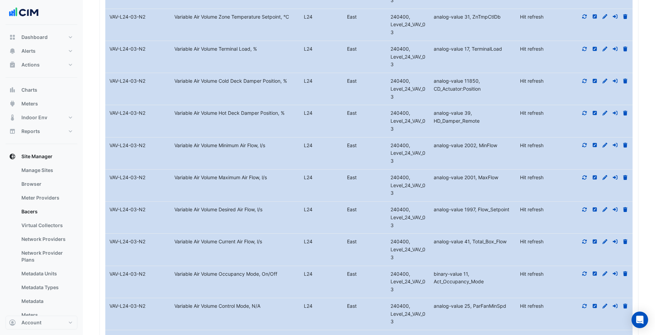
drag, startPoint x: 209, startPoint y: 252, endPoint x: 198, endPoint y: 245, distance: 12.7
click at [199, 245] on div "Variable Air Volume Current Air Flow, l/s" at bounding box center [234, 242] width 129 height 8
drag, startPoint x: 173, startPoint y: 242, endPoint x: 256, endPoint y: 240, distance: 83.5
click at [256, 240] on div "Equipment Name VAV-L24-03-N2 Metadata Variable Air Volume Current Air Flow, l/s…" at bounding box center [368, 250] width 527 height 32
drag, startPoint x: 269, startPoint y: 235, endPoint x: 257, endPoint y: 230, distance: 12.1
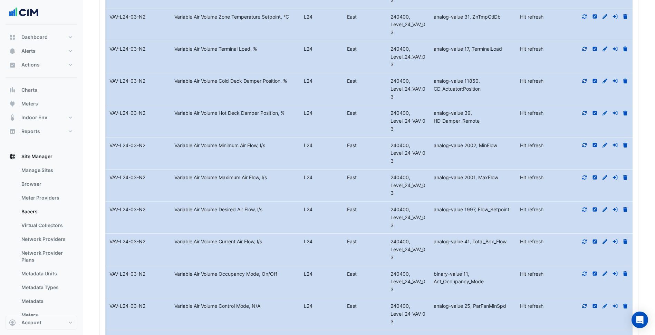
click at [268, 235] on datatable-body-cell "Metadata Variable Air Volume Current Air Flow, l/s" at bounding box center [234, 250] width 129 height 32
click at [257, 229] on datatable-body-cell "Metadata Variable Air Volume Desired Air Flow, l/s" at bounding box center [234, 218] width 129 height 32
click at [257, 230] on datatable-body-cell "Metadata Variable Air Volume Desired Air Flow, l/s" at bounding box center [234, 218] width 129 height 32
click at [257, 229] on datatable-body-cell "Metadata Variable Air Volume Desired Air Flow, l/s" at bounding box center [234, 218] width 129 height 32
drag, startPoint x: 257, startPoint y: 229, endPoint x: 240, endPoint y: 245, distance: 22.5
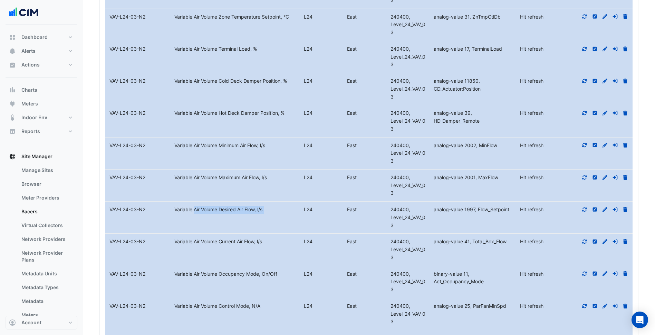
click at [240, 245] on div "Variable Air Volume Current Air Flow, l/s" at bounding box center [234, 242] width 129 height 8
click at [177, 241] on div "Variable Air Volume Current Air Flow, l/s" at bounding box center [234, 242] width 129 height 8
drag, startPoint x: 174, startPoint y: 242, endPoint x: 257, endPoint y: 242, distance: 82.5
click at [257, 242] on div "Variable Air Volume Current Air Flow, l/s" at bounding box center [234, 242] width 129 height 8
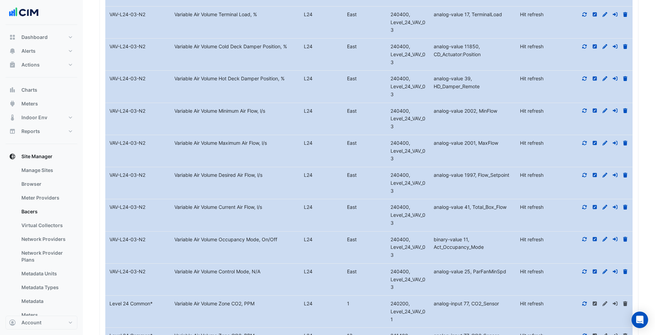
drag, startPoint x: 184, startPoint y: 242, endPoint x: 259, endPoint y: 247, distance: 75.4
click at [259, 247] on datatable-body-cell "Metadata Variable Air Volume Occupancy Mode, On/Off" at bounding box center [234, 248] width 129 height 32
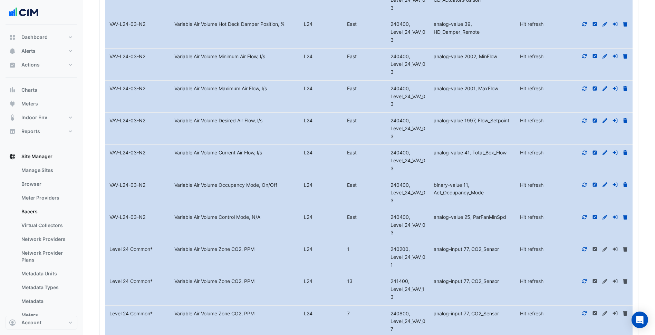
scroll to position [761, 0]
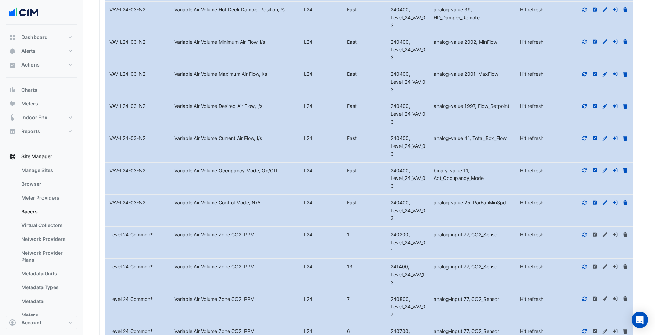
drag, startPoint x: 174, startPoint y: 201, endPoint x: 250, endPoint y: 203, distance: 76.6
click at [250, 203] on div "Variable Air Volume Control Mode, N/A" at bounding box center [234, 203] width 129 height 8
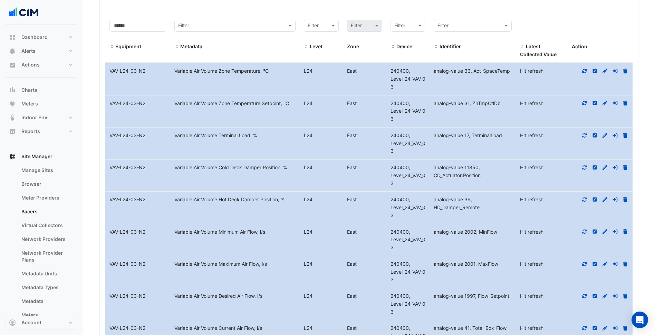
scroll to position [541, 0]
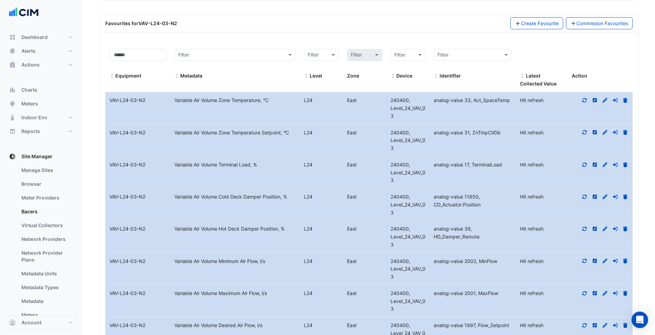
drag, startPoint x: 473, startPoint y: 102, endPoint x: 509, endPoint y: 100, distance: 35.6
click at [509, 100] on span "analog-value 33, Act_SpaceTemp" at bounding box center [471, 100] width 76 height 6
click at [496, 144] on datatable-body-cell "Identifier analog-value 31, ZnTmpCtlDb" at bounding box center [472, 141] width 86 height 32
drag, startPoint x: 504, startPoint y: 132, endPoint x: 473, endPoint y: 132, distance: 31.1
click at [473, 132] on div "analog-value 31, ZnTmpCtlDb" at bounding box center [472, 133] width 86 height 8
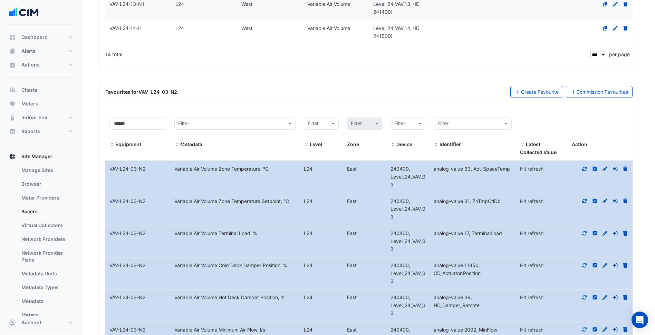
scroll to position [472, 0]
drag, startPoint x: 505, startPoint y: 235, endPoint x: 472, endPoint y: 237, distance: 33.5
click at [472, 237] on div "analog-value 17, TerminalLoad" at bounding box center [472, 234] width 86 height 8
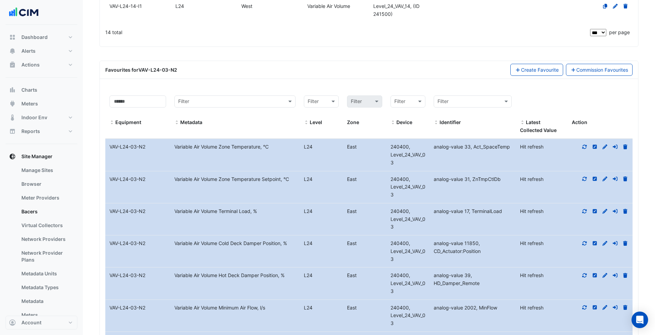
scroll to position [507, 0]
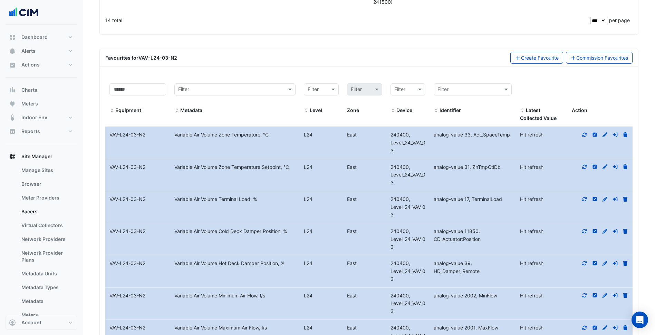
drag, startPoint x: 490, startPoint y: 238, endPoint x: 432, endPoint y: 237, distance: 58.3
click at [432, 237] on div "analog-value 11850, CD_Actuator:Position" at bounding box center [472, 236] width 86 height 16
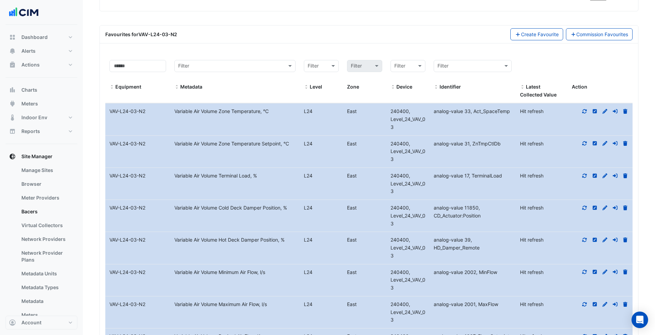
scroll to position [541, 0]
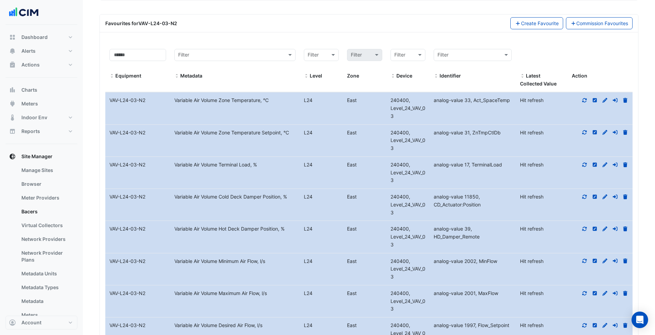
drag, startPoint x: 487, startPoint y: 236, endPoint x: 433, endPoint y: 235, distance: 53.5
click at [433, 235] on div "analog-value 39, HD_Damper_Remote" at bounding box center [472, 233] width 86 height 16
drag, startPoint x: 479, startPoint y: 260, endPoint x: 500, endPoint y: 260, distance: 20.7
click at [500, 260] on div "analog-value 2002, MinFlow" at bounding box center [472, 262] width 86 height 8
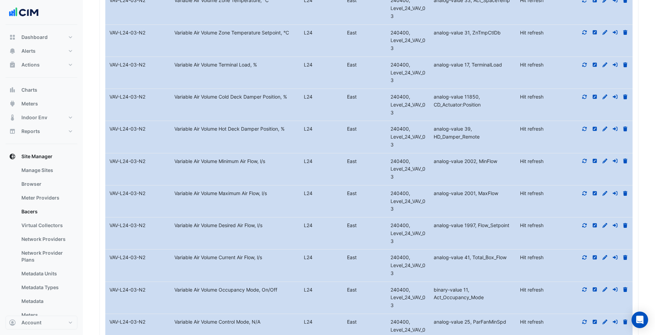
scroll to position [645, 0]
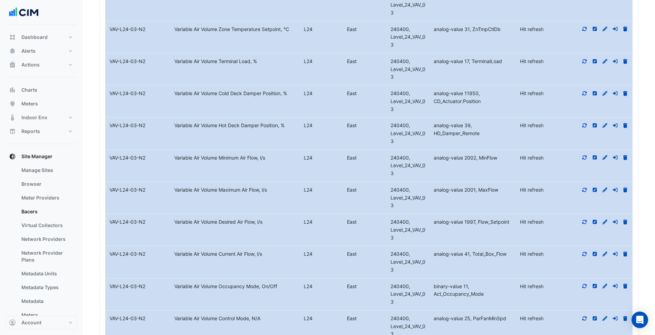
drag, startPoint x: 480, startPoint y: 189, endPoint x: 492, endPoint y: 187, distance: 12.0
click at [492, 187] on span "analog-value 2001, MaxFlow" at bounding box center [465, 190] width 65 height 6
drag, startPoint x: 492, startPoint y: 187, endPoint x: 479, endPoint y: 193, distance: 13.9
click at [479, 193] on div "analog-value 2001, MaxFlow" at bounding box center [472, 190] width 86 height 8
drag, startPoint x: 509, startPoint y: 223, endPoint x: 477, endPoint y: 223, distance: 32.1
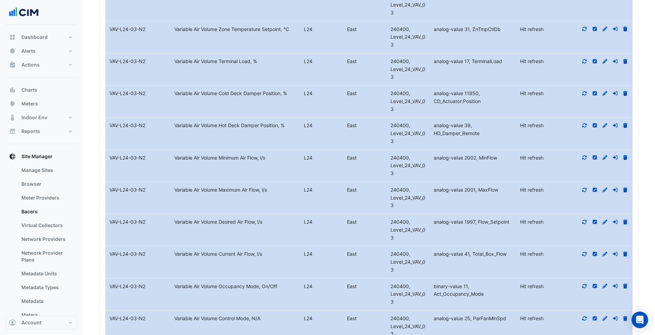
click at [477, 223] on span "analog-value 1997, Flow_Setpoint" at bounding box center [471, 222] width 76 height 6
drag, startPoint x: 507, startPoint y: 256, endPoint x: 472, endPoint y: 249, distance: 35.5
click at [472, 249] on datatable-body-cell "Identifier analog-value 41, Total_Box_Flow" at bounding box center [472, 262] width 86 height 32
drag, startPoint x: 472, startPoint y: 249, endPoint x: 484, endPoint y: 253, distance: 12.3
drag, startPoint x: 489, startPoint y: 294, endPoint x: 431, endPoint y: 296, distance: 57.3
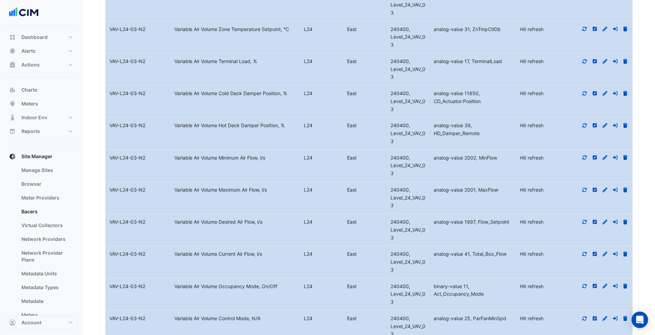
click at [431, 296] on div "binary-value 11, Act_Occupancy_Mode" at bounding box center [472, 291] width 86 height 16
drag, startPoint x: 431, startPoint y: 296, endPoint x: 459, endPoint y: 294, distance: 27.3
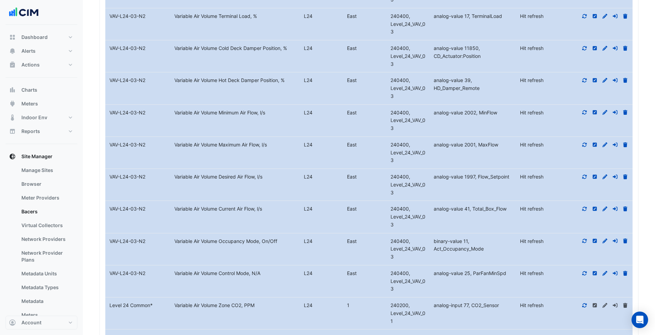
scroll to position [714, 0]
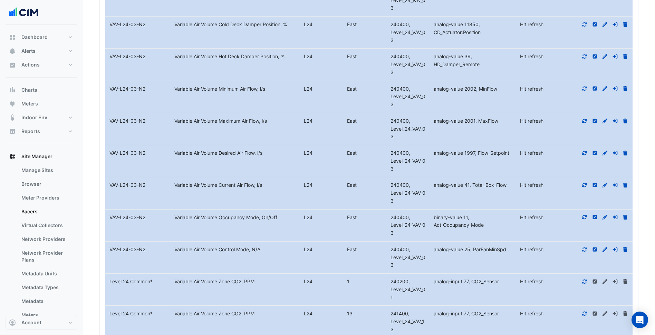
drag, startPoint x: 507, startPoint y: 250, endPoint x: 473, endPoint y: 250, distance: 33.8
click at [473, 250] on div "analog-value 25, ParFanMinSpd" at bounding box center [472, 250] width 86 height 8
drag, startPoint x: 473, startPoint y: 250, endPoint x: 488, endPoint y: 275, distance: 28.6
click at [488, 275] on datatable-body-cell "Identifier analog-input 77, CO2_Sensor" at bounding box center [472, 290] width 86 height 32
drag, startPoint x: 401, startPoint y: 229, endPoint x: 395, endPoint y: 231, distance: 6.4
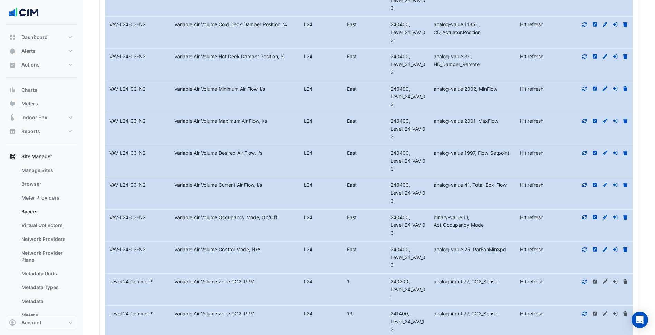
click at [395, 231] on div "240400, Level_24_VAV_03" at bounding box center [407, 225] width 43 height 23
drag, startPoint x: 395, startPoint y: 231, endPoint x: 402, endPoint y: 239, distance: 10.5
click at [402, 239] on datatable-body-cell "Device 240400, Level_24_VAV_03" at bounding box center [407, 226] width 43 height 32
drag, startPoint x: 398, startPoint y: 235, endPoint x: 389, endPoint y: 228, distance: 11.0
click at [389, 228] on div "240400, Level_24_VAV_03" at bounding box center [407, 225] width 43 height 23
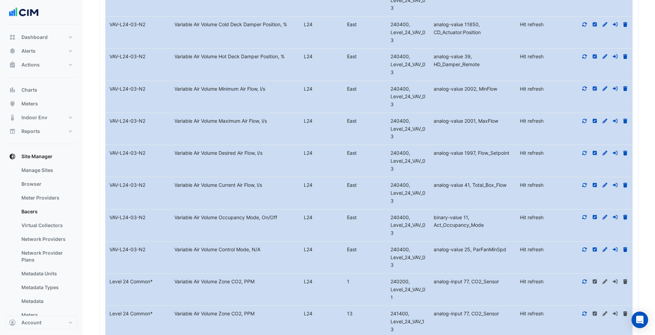
click at [365, 228] on datatable-body-cell "Level L24 East" at bounding box center [342, 226] width 86 height 32
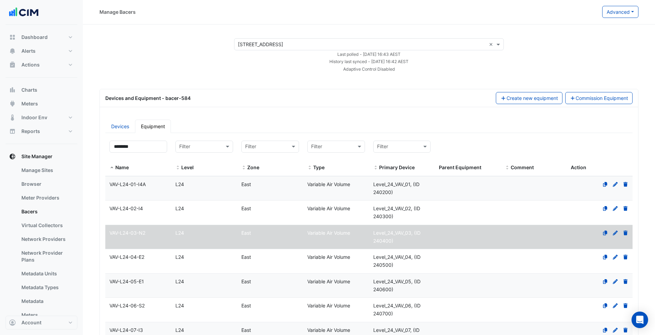
scroll to position [0, 0]
click at [119, 131] on link "Devices" at bounding box center [120, 126] width 30 height 13
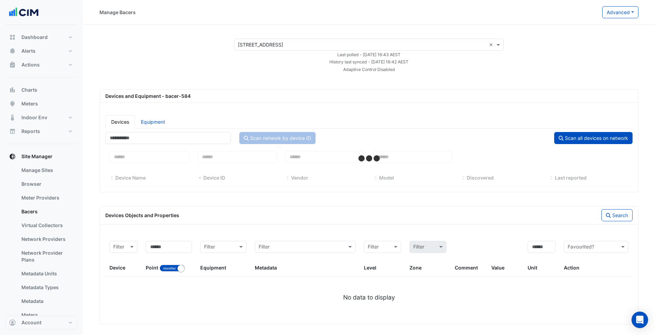
select select "***"
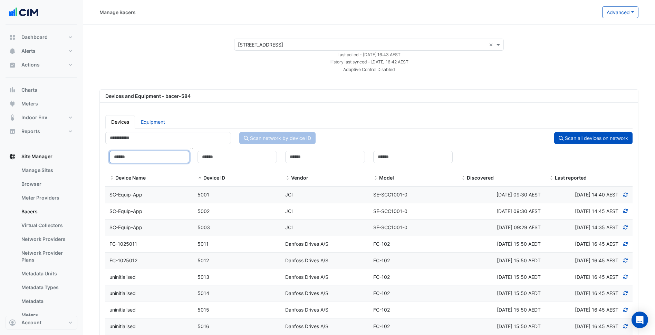
click at [158, 161] on input at bounding box center [149, 157] width 80 height 12
paste input "**********"
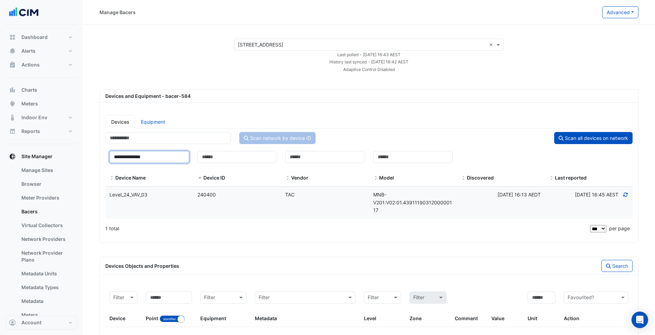
type input "**********"
click at [173, 197] on div "Level_24_VAV_03" at bounding box center [149, 195] width 88 height 8
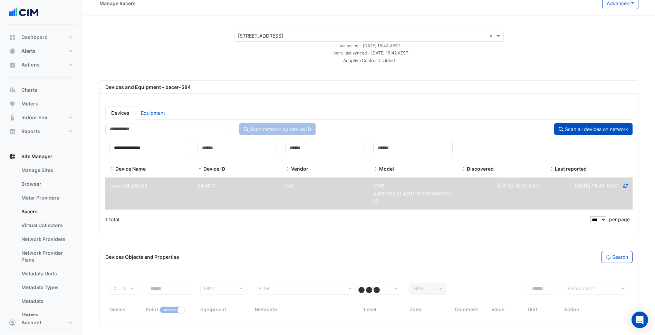
scroll to position [12, 0]
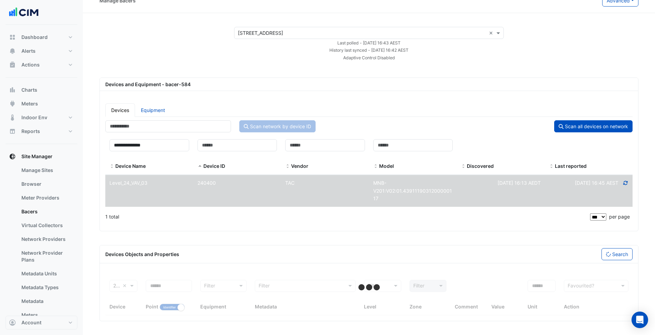
select select "***"
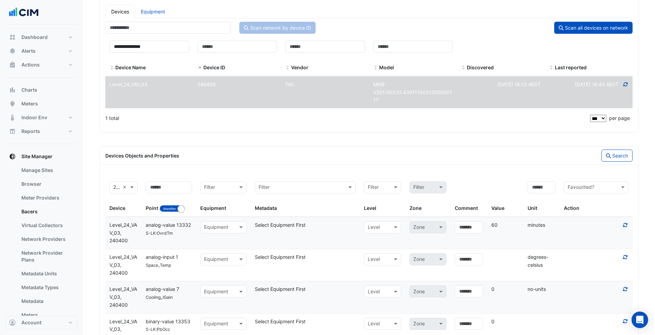
scroll to position [115, 0]
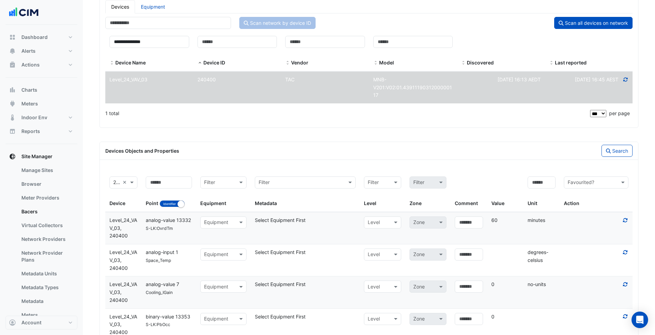
click at [623, 252] on icon at bounding box center [625, 252] width 6 height 5
click at [66, 69] on button "Actions" at bounding box center [42, 65] width 72 height 14
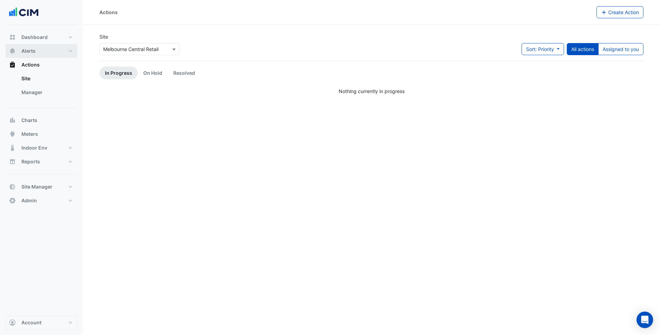
click at [66, 55] on button "Alerts" at bounding box center [42, 51] width 72 height 14
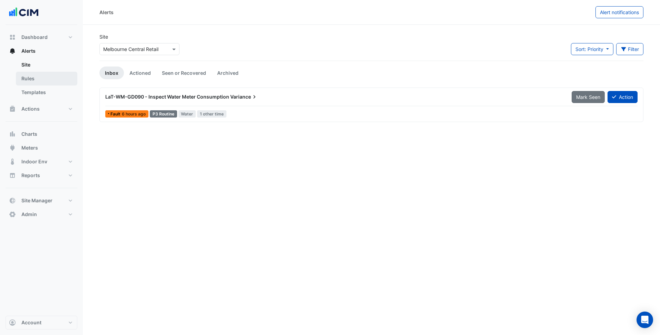
click at [50, 83] on link "Rules" at bounding box center [46, 79] width 61 height 14
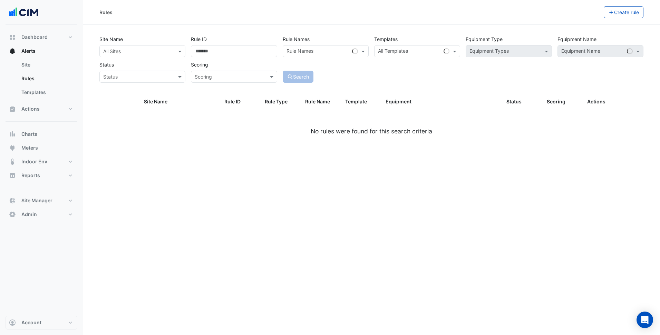
click at [159, 51] on input "text" at bounding box center [135, 51] width 65 height 7
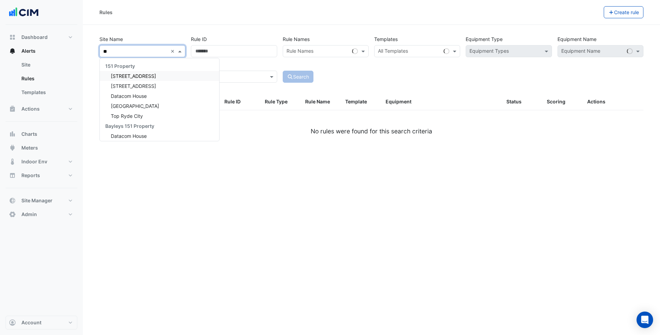
type input "***"
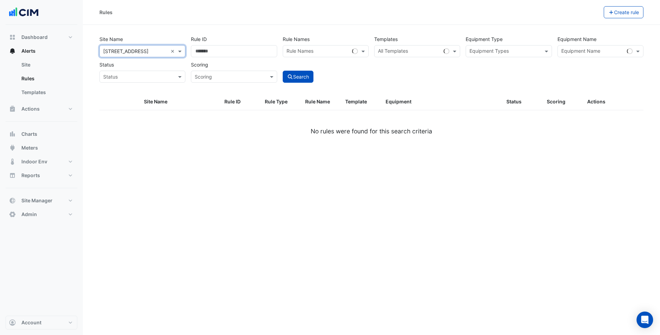
click at [354, 71] on div "Search" at bounding box center [325, 71] width 91 height 24
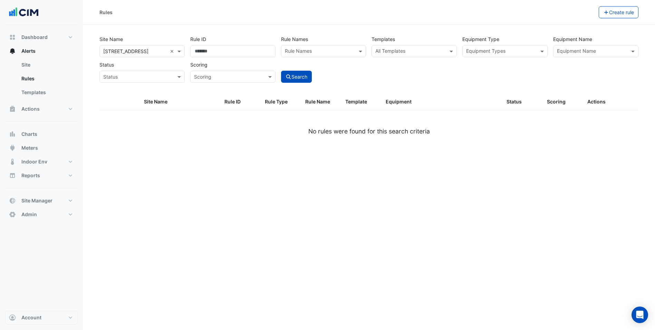
click at [571, 53] on input "text" at bounding box center [592, 51] width 70 height 7
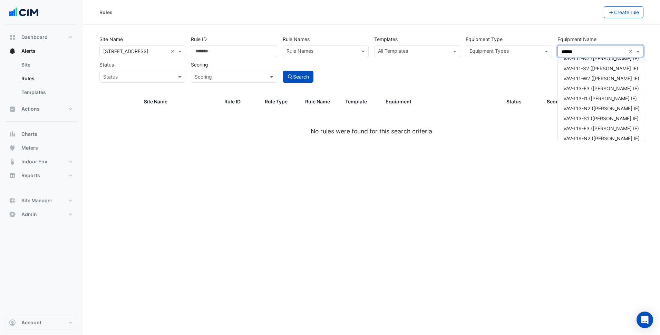
scroll to position [35, 0]
click at [601, 69] on span "VAV-L13-E3 (NABERS IE)" at bounding box center [601, 72] width 76 height 6
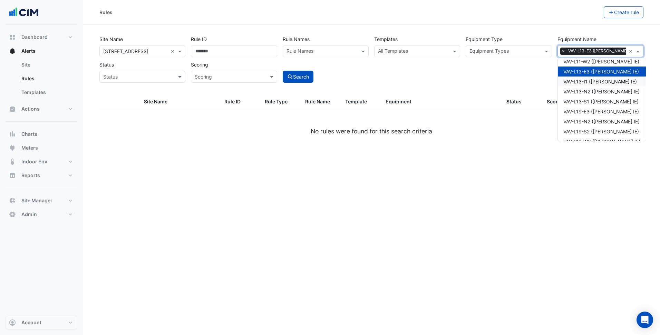
click at [592, 83] on span "VAV-L13-I1 (NABERS IE)" at bounding box center [599, 82] width 73 height 6
click at [592, 92] on span "VAV-L13-N2 (NABERS IE)" at bounding box center [601, 92] width 76 height 6
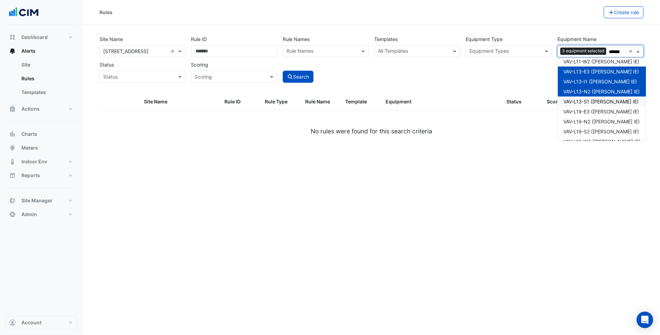
click at [592, 101] on span "VAV-L13-S1 (NABERS IE)" at bounding box center [600, 102] width 75 height 6
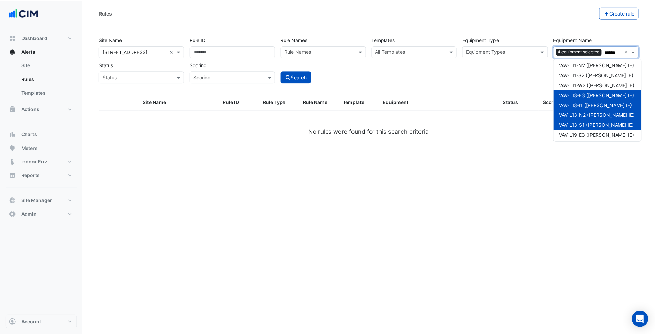
scroll to position [0, 0]
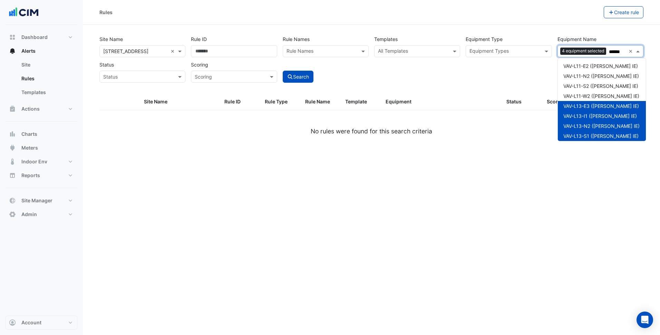
type input "******"
click at [442, 88] on div "Site Name All Sites × 150 Lonsdale Street × Rule ID Rule Names Rule Names Templ…" at bounding box center [371, 63] width 552 height 61
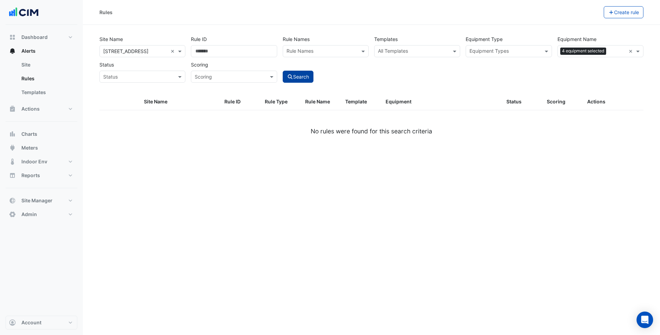
click at [294, 78] on button "Search" at bounding box center [298, 77] width 31 height 12
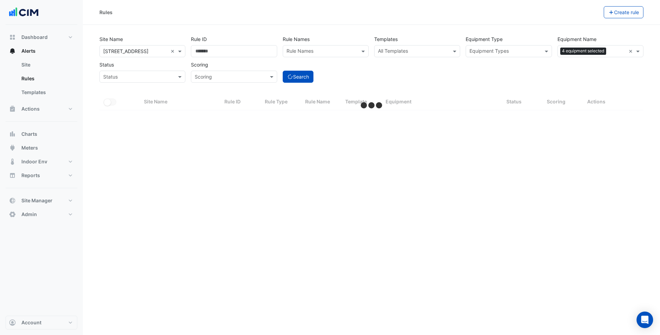
select select "***"
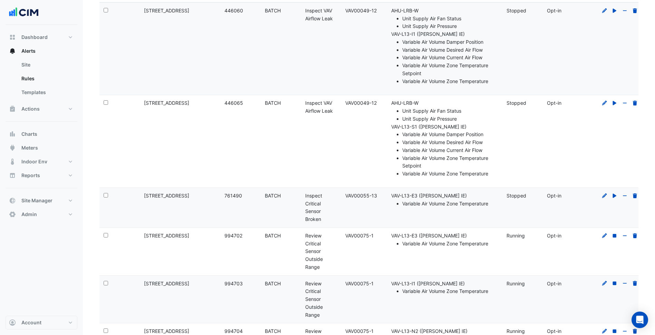
scroll to position [138, 0]
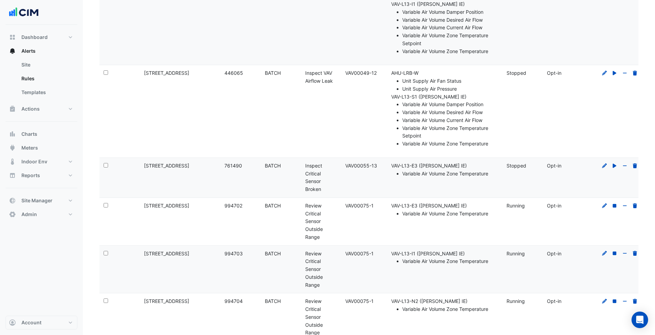
drag, startPoint x: 379, startPoint y: 206, endPoint x: 345, endPoint y: 208, distance: 33.9
click at [345, 208] on datatable-body-cell "Template: VAV00075-1" at bounding box center [361, 222] width 40 height 48
click at [365, 227] on datatable-body-cell "Template: VAV00075-1" at bounding box center [361, 222] width 40 height 48
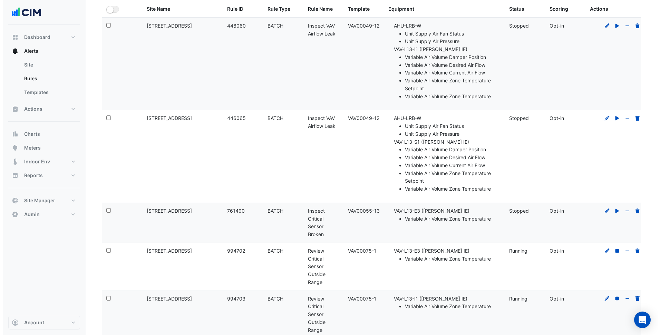
scroll to position [0, 0]
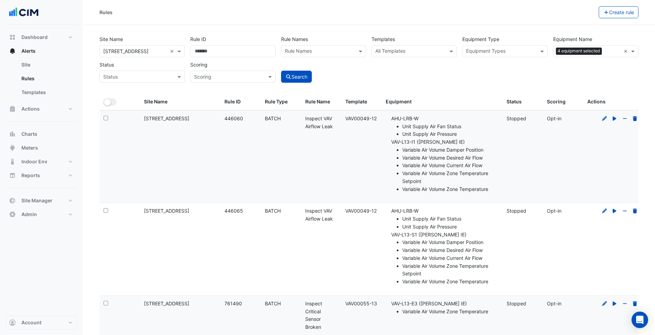
click at [510, 47] on div "Equipment Types" at bounding box center [498, 51] width 73 height 11
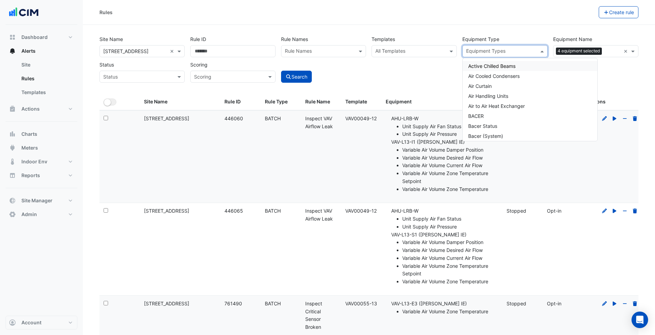
click at [424, 49] on input "text" at bounding box center [410, 51] width 70 height 7
click at [416, 51] on input "text" at bounding box center [410, 51] width 70 height 7
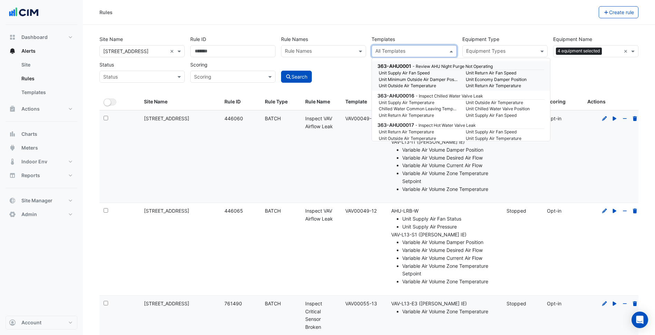
paste input "**********"
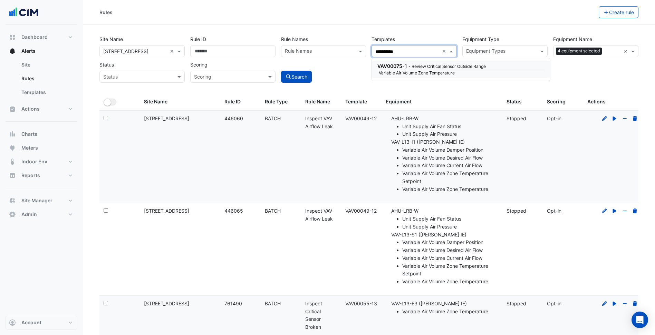
click at [423, 71] on small "Variable Air Volume Zone Temperature" at bounding box center [417, 73] width 87 height 6
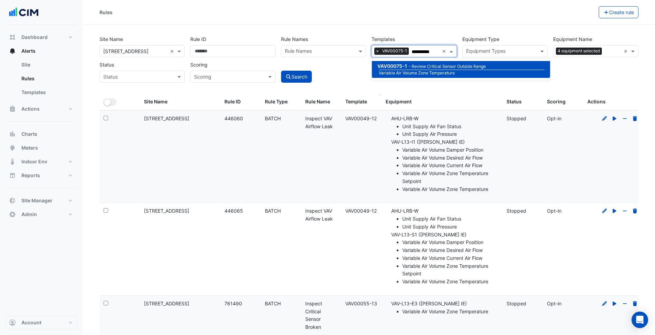
type input "**********"
click at [341, 102] on div "All Selected Site Name Rule ID Rule Type Rule Name Template Equipment Status Sc…" at bounding box center [371, 102] width 544 height 17
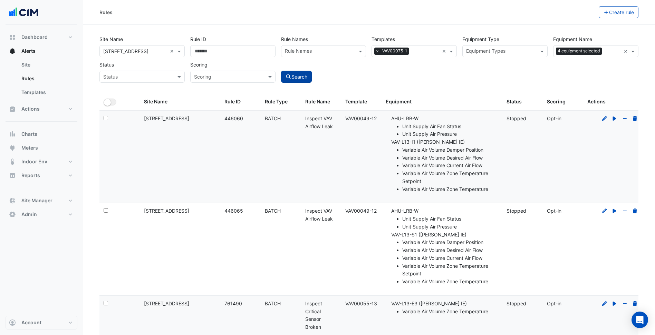
click at [298, 76] on button "Search" at bounding box center [296, 77] width 31 height 12
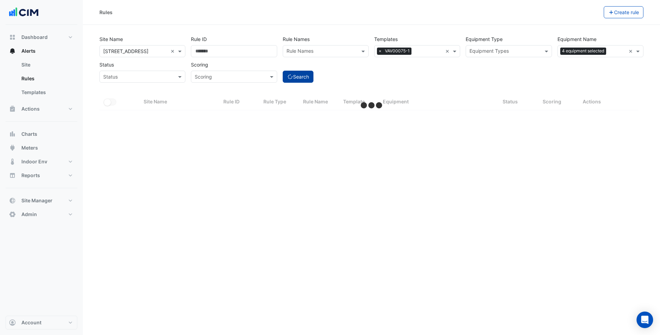
select select "***"
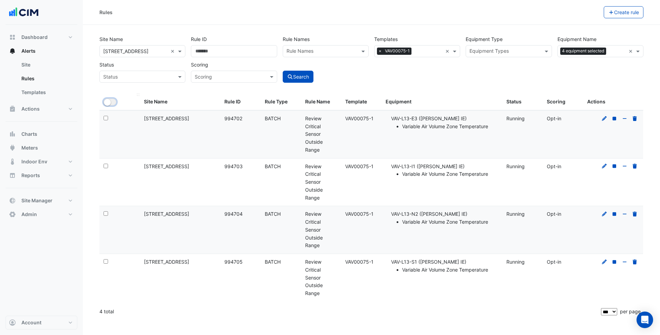
click at [109, 99] on button "All Selected" at bounding box center [110, 102] width 13 height 7
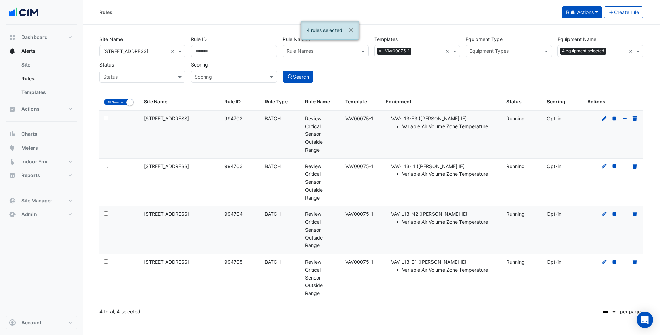
click at [593, 13] on button "Bulk Actions" at bounding box center [581, 12] width 41 height 12
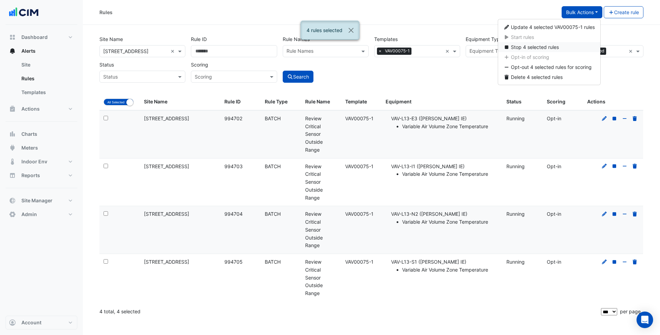
click at [551, 50] on span "Stop 4 selected rules" at bounding box center [535, 47] width 48 height 6
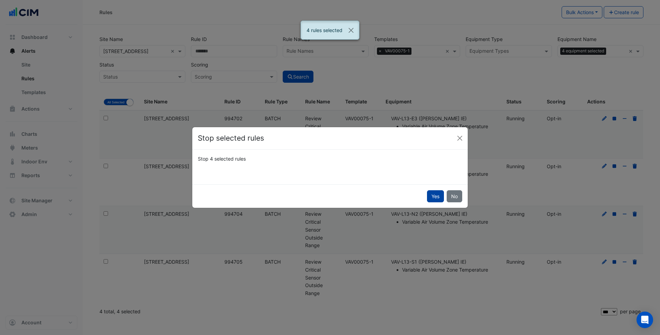
click at [432, 194] on button "Yes" at bounding box center [435, 196] width 17 height 12
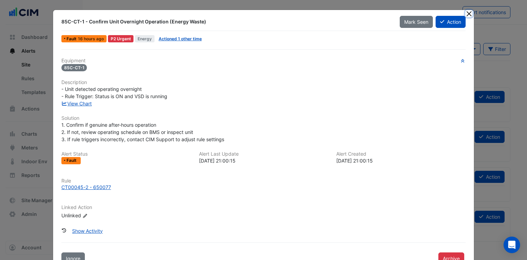
click at [466, 14] on button "Close" at bounding box center [468, 13] width 7 height 7
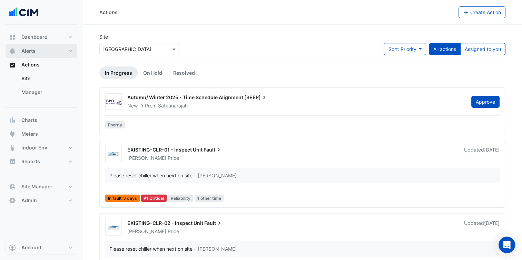
click at [40, 57] on button "Alerts" at bounding box center [42, 51] width 72 height 14
